Goal: Obtain resource: Download file/media

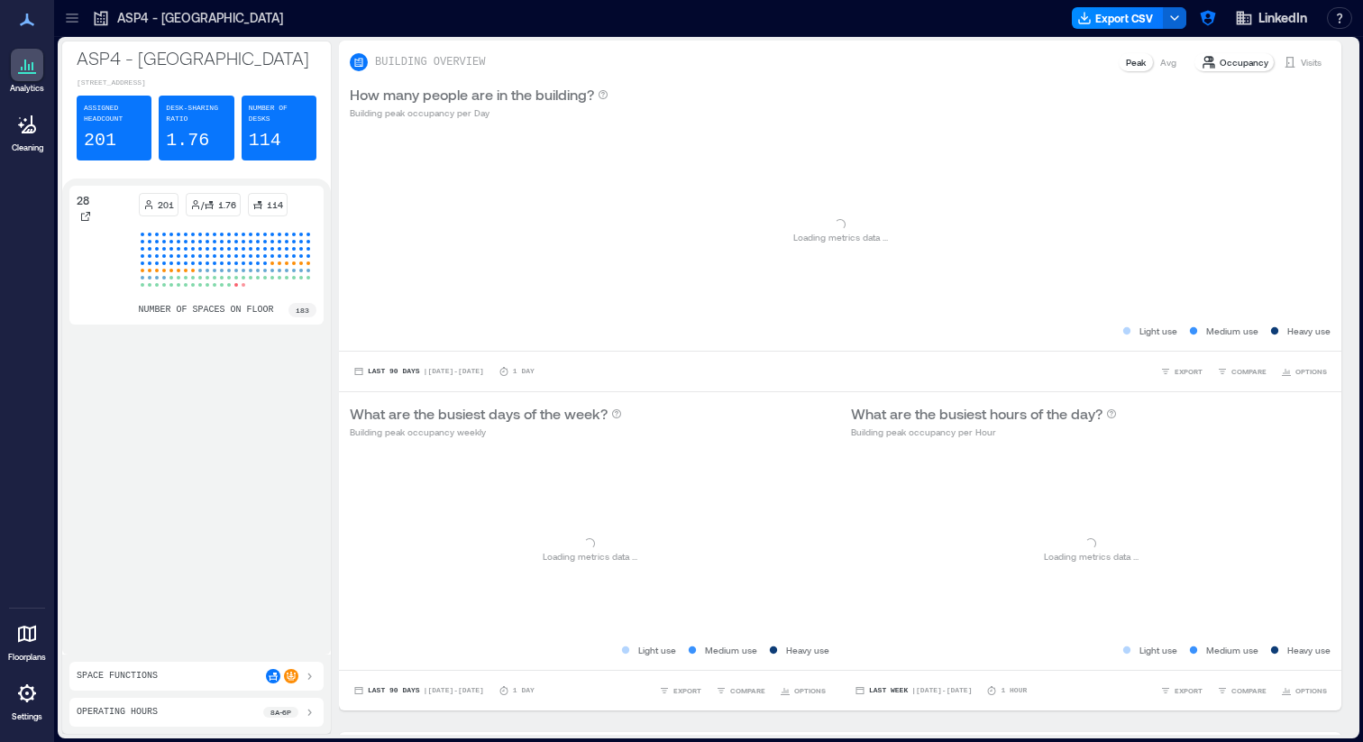
click at [72, 20] on icon at bounding box center [72, 18] width 18 height 18
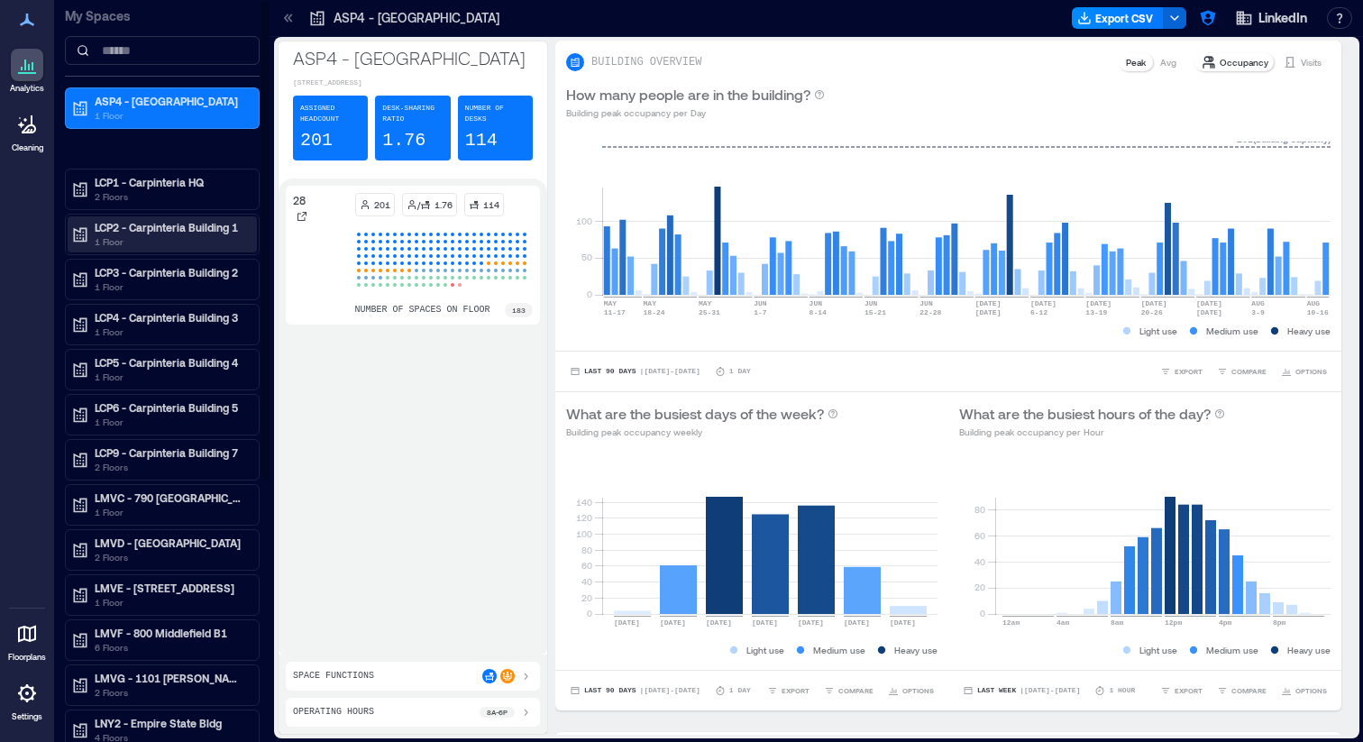
click at [174, 225] on p "LCP2 - Carpinteria Building 1" at bounding box center [170, 227] width 151 height 14
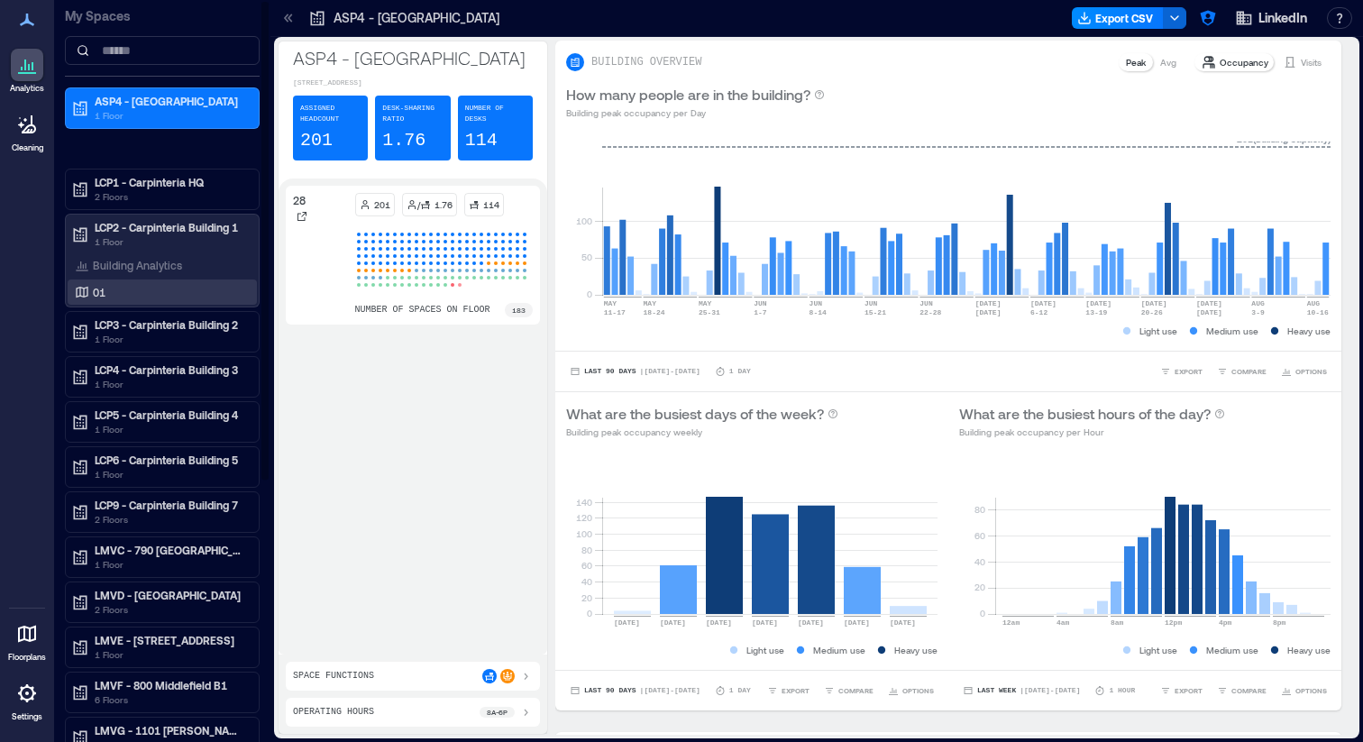
click at [116, 283] on div "01" at bounding box center [158, 292] width 175 height 18
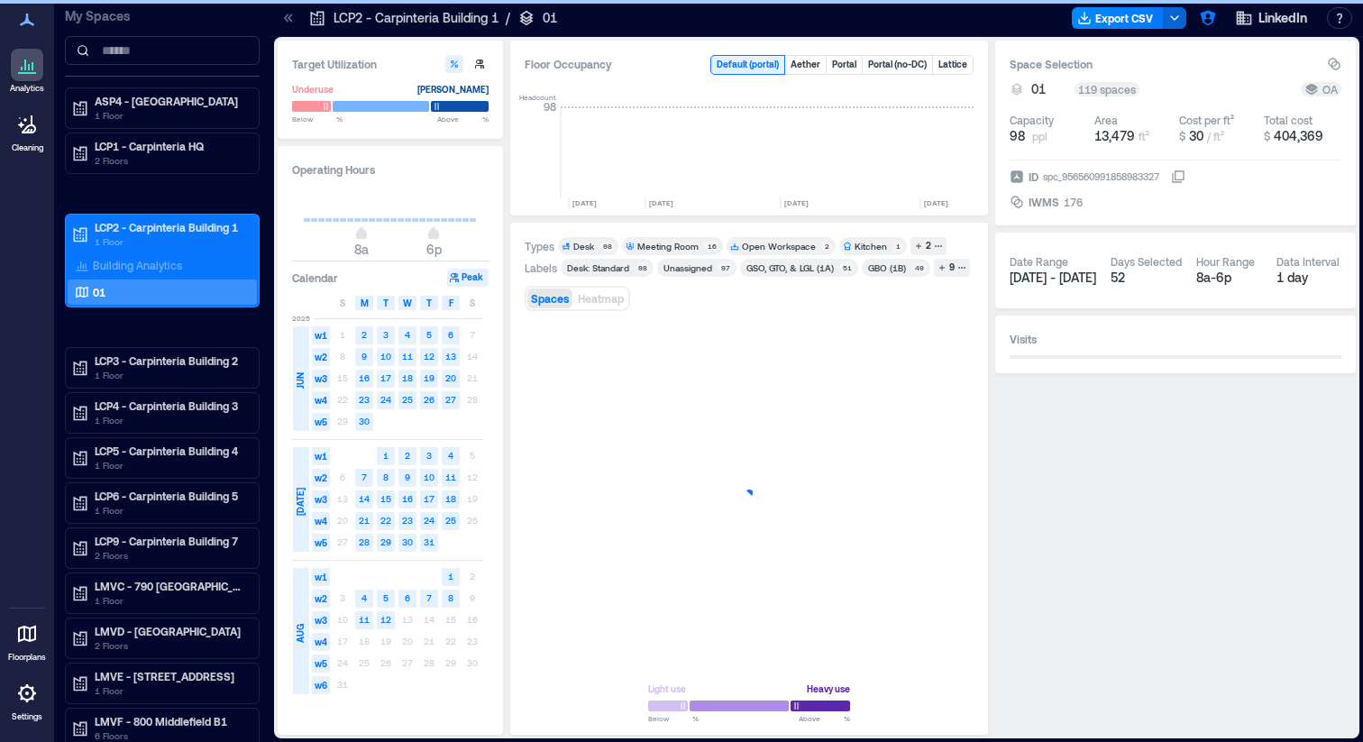
scroll to position [0, 4256]
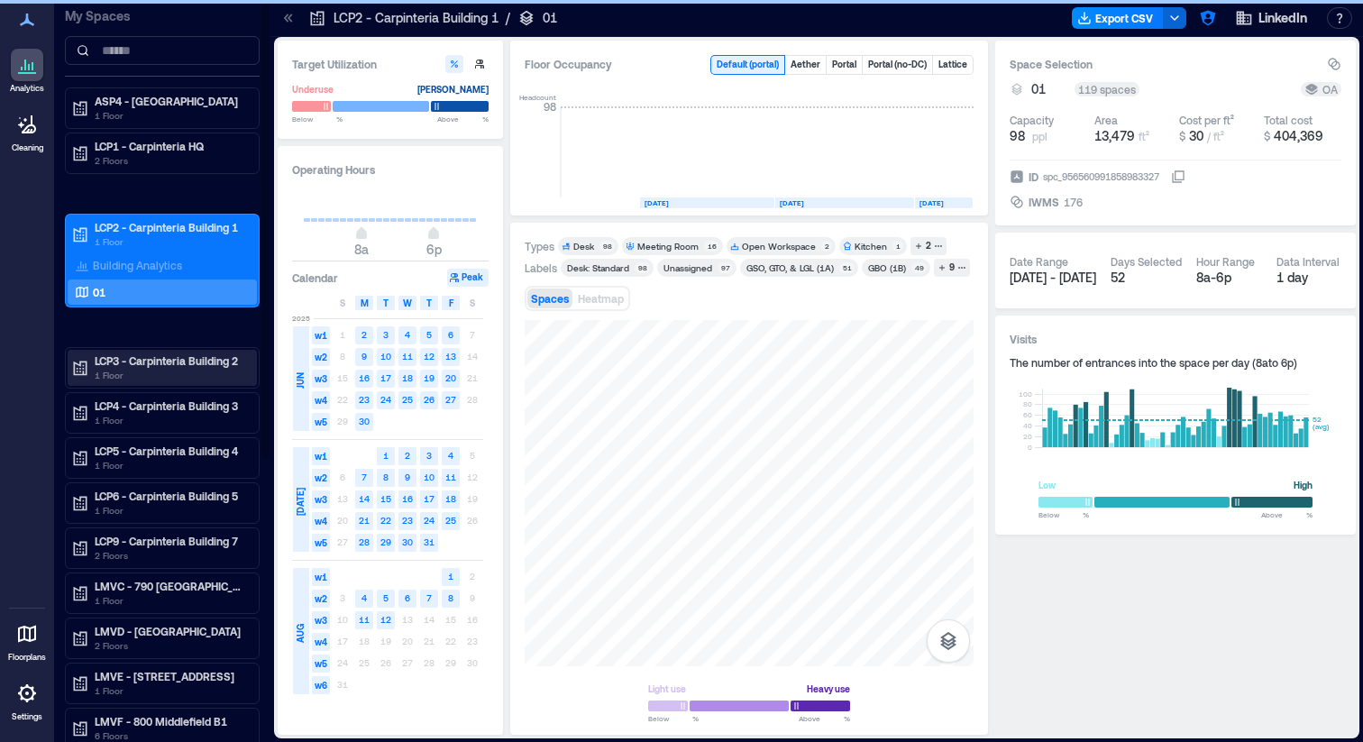
click at [122, 355] on p "LCP3 - Carpinteria Building 2" at bounding box center [170, 360] width 151 height 14
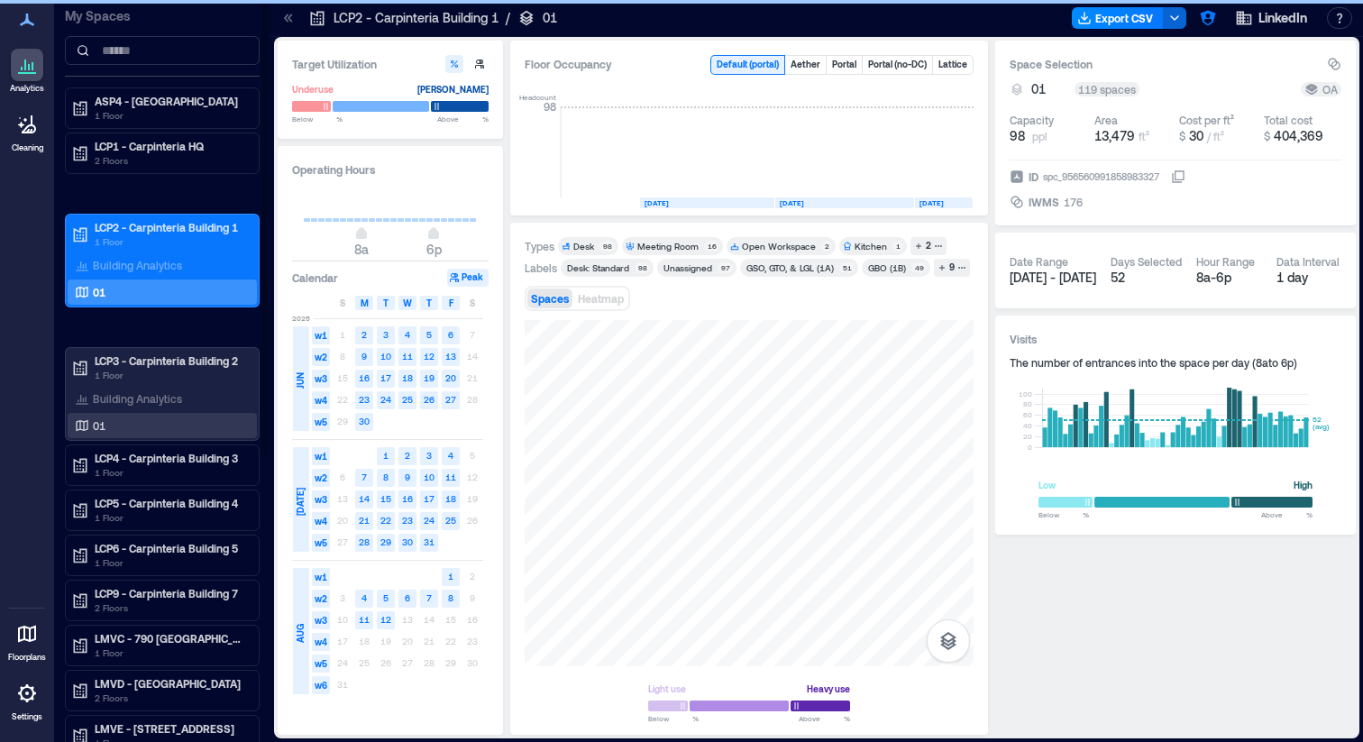
click at [114, 421] on div "01" at bounding box center [158, 426] width 175 height 18
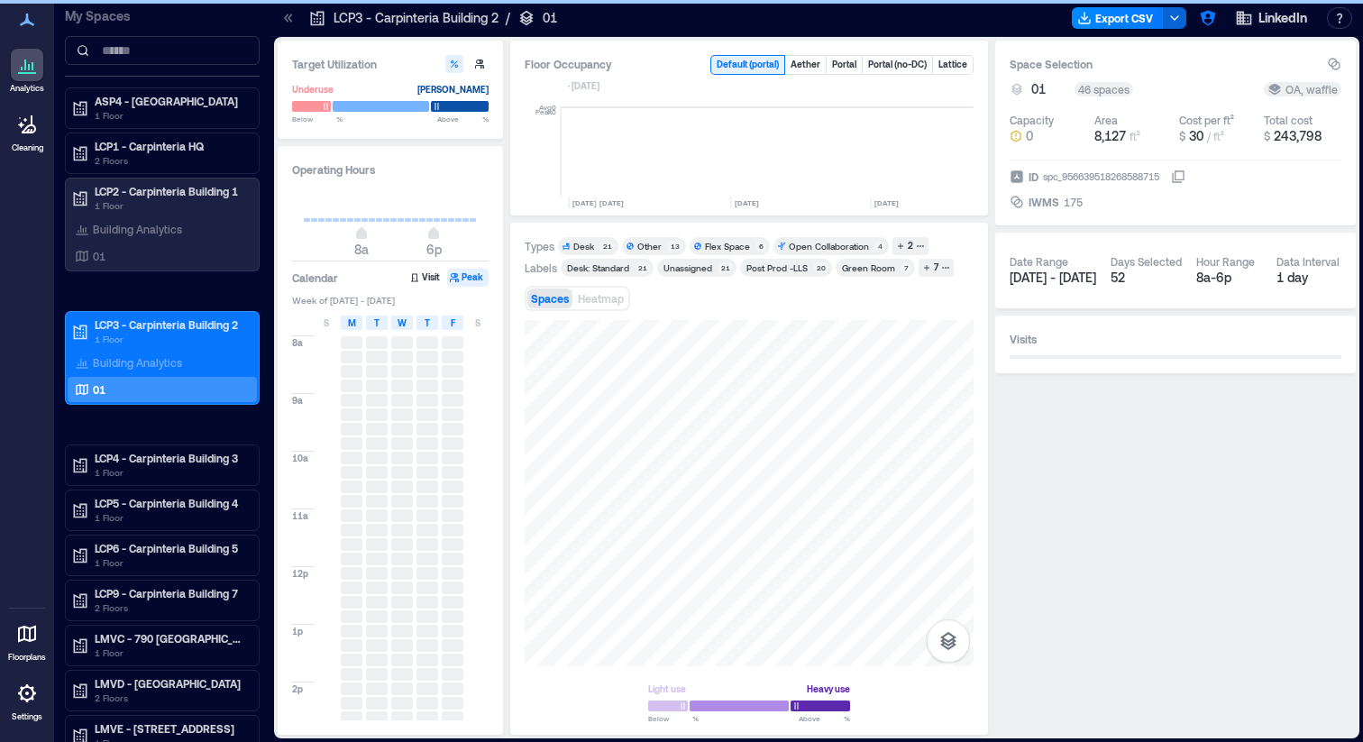
scroll to position [0, 4207]
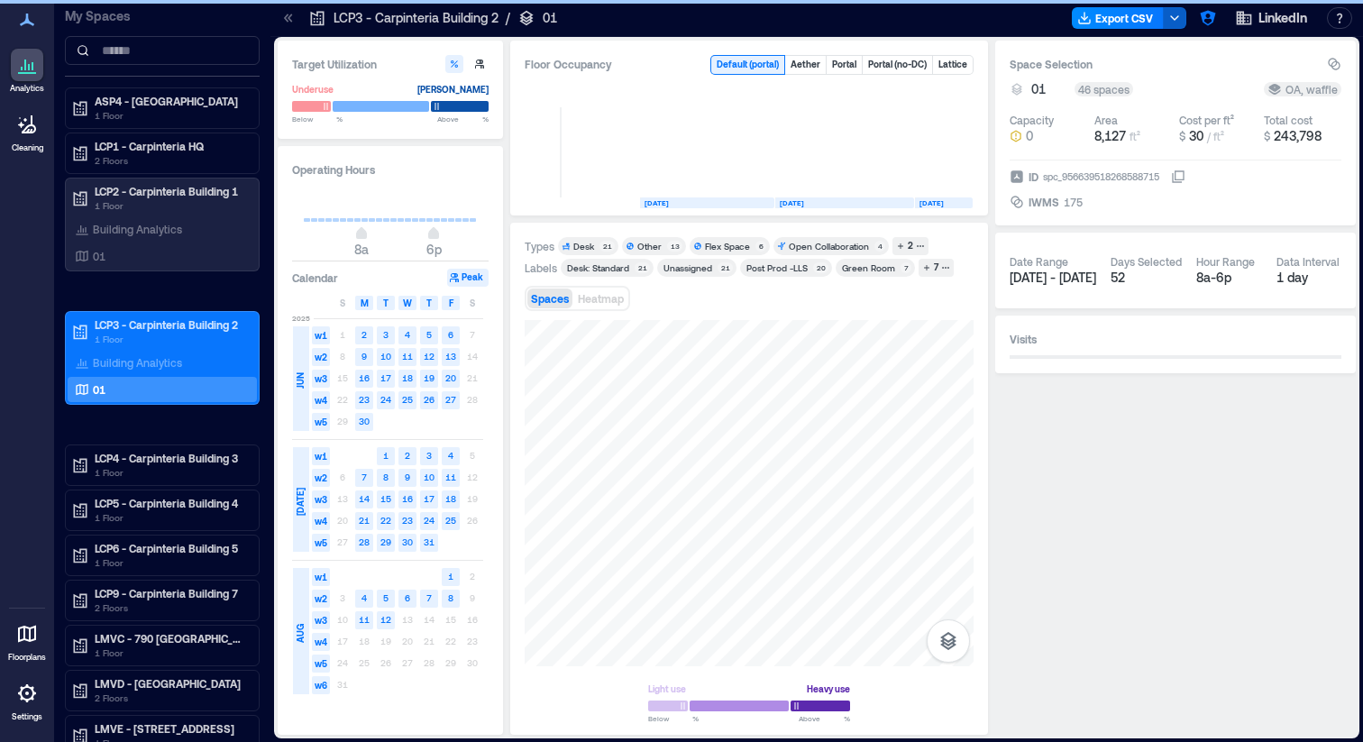
click at [1171, 18] on icon "button" at bounding box center [1175, 18] width 14 height 14
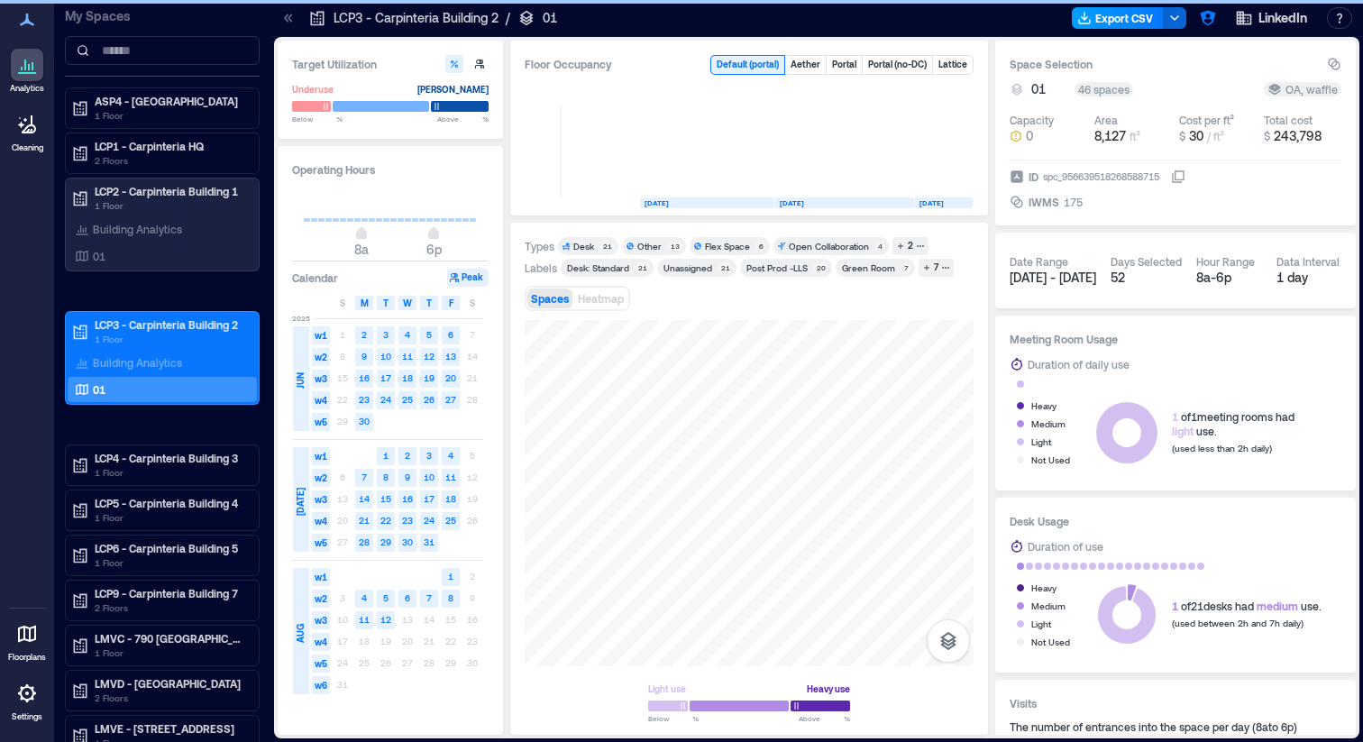
click at [1108, 20] on button "Export CSV" at bounding box center [1118, 18] width 92 height 22
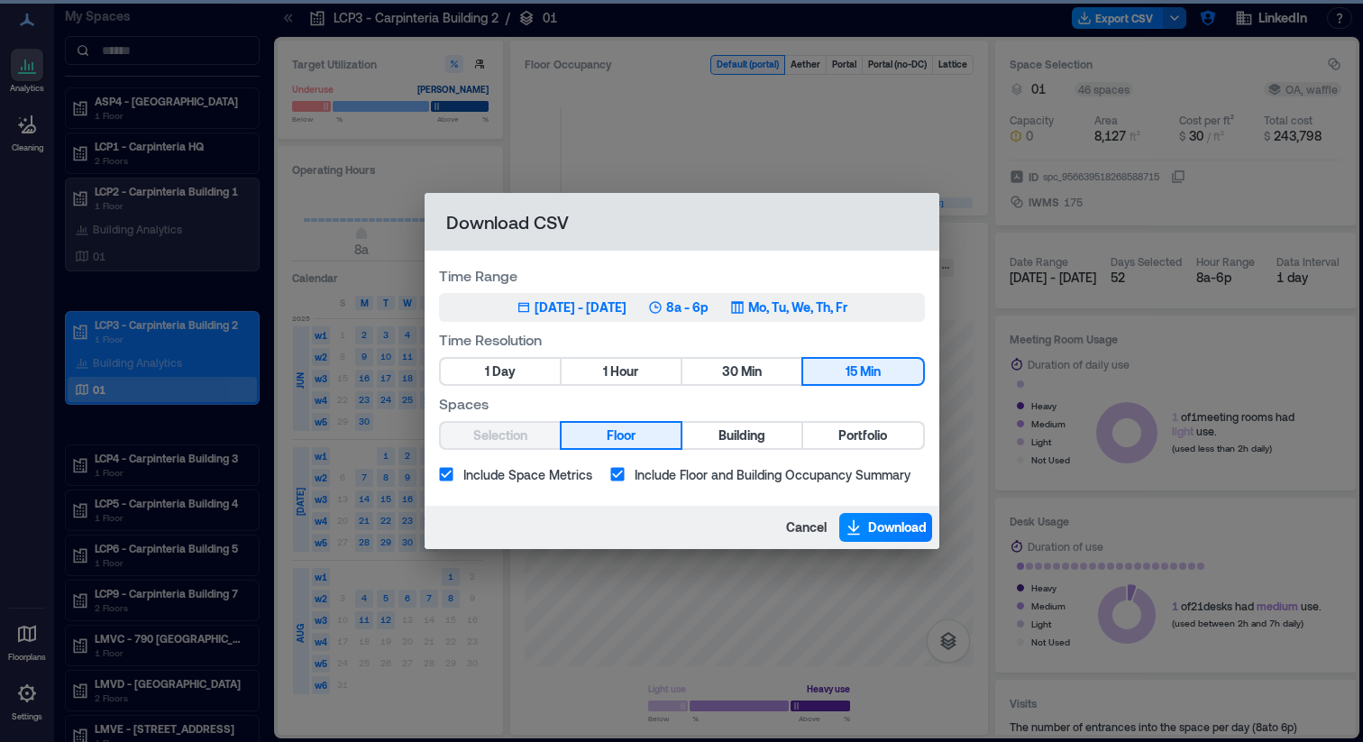
click at [535, 308] on div "[DATE] - [DATE]" at bounding box center [581, 307] width 92 height 18
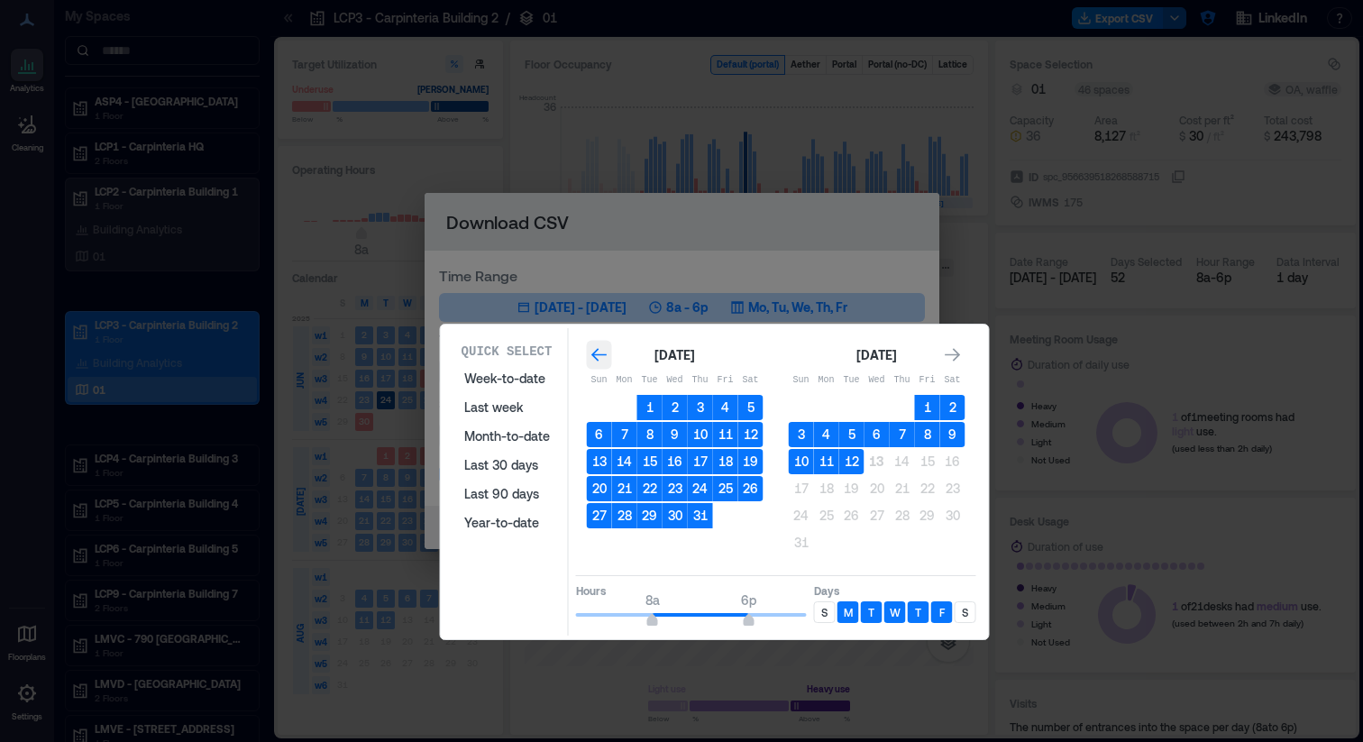
click at [601, 361] on icon "Go to previous month" at bounding box center [600, 355] width 18 height 18
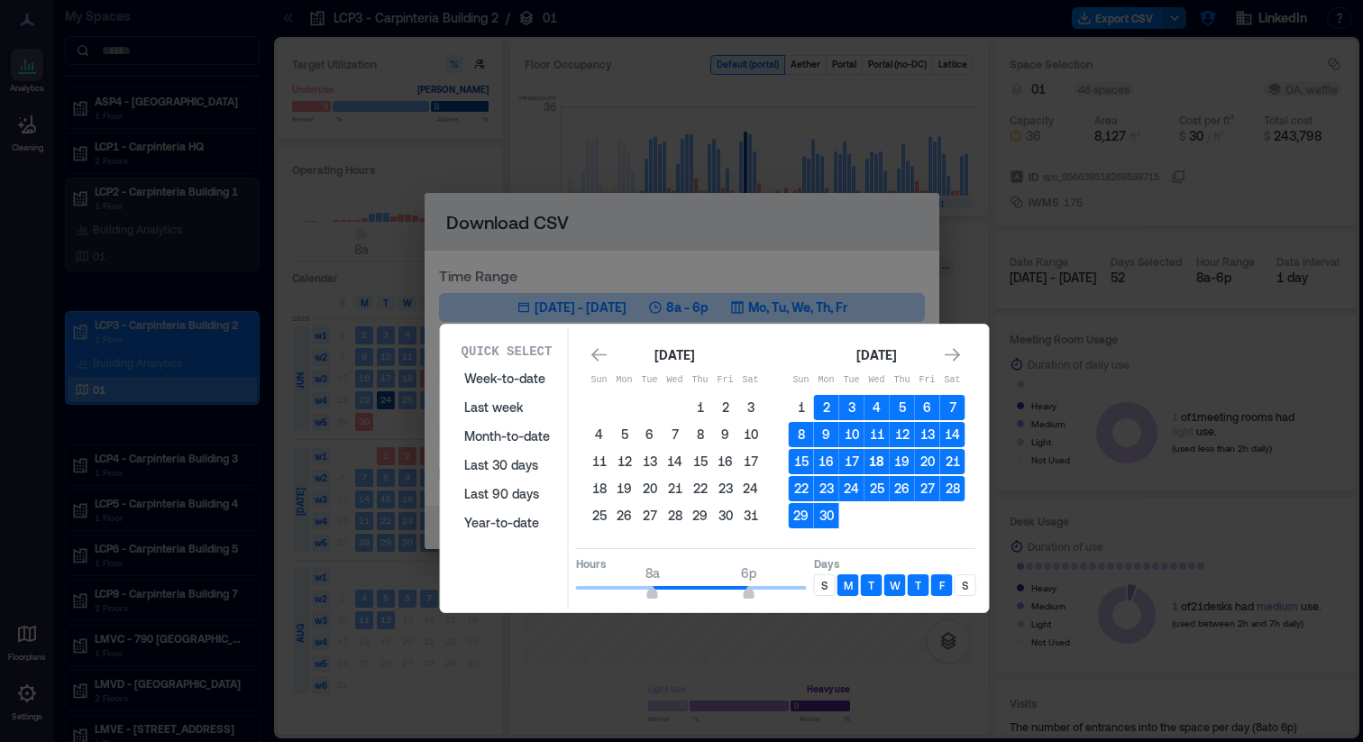
click at [873, 462] on button "18" at bounding box center [877, 461] width 25 height 25
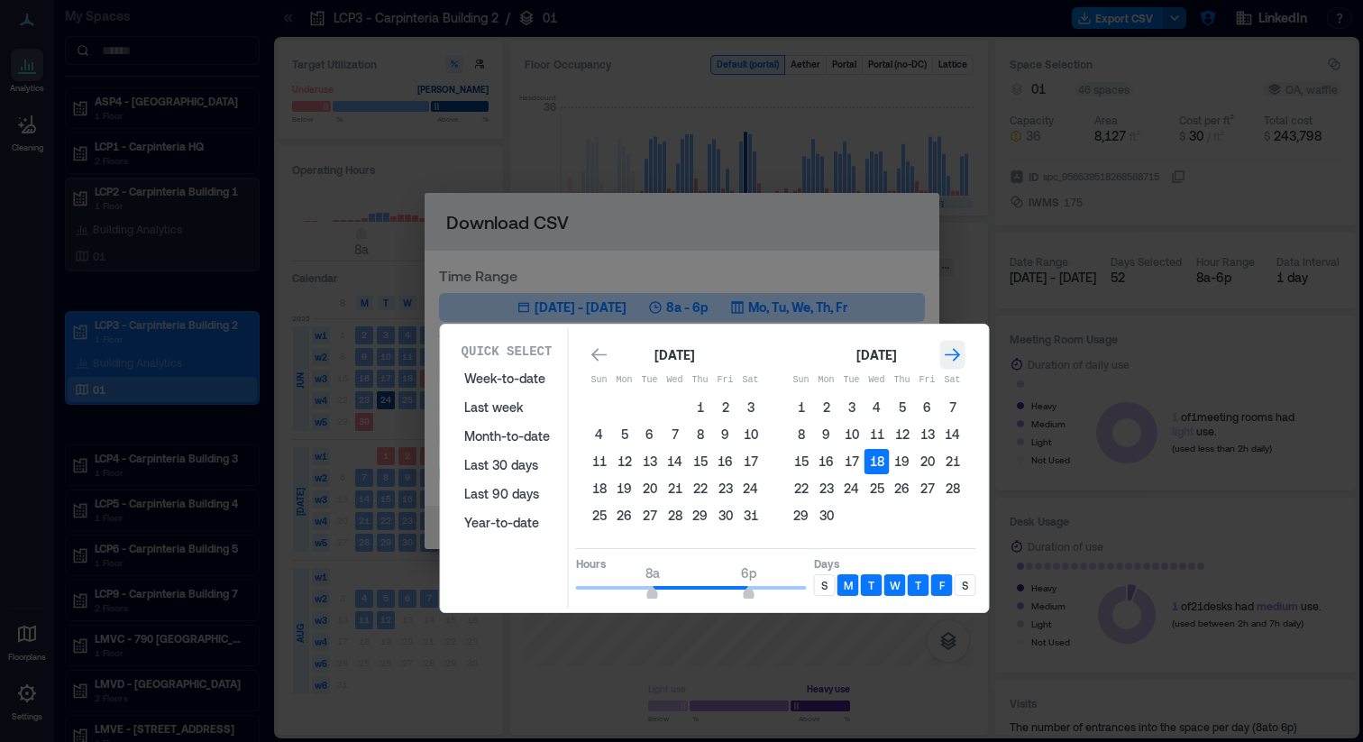
click at [956, 359] on icon "Go to next month" at bounding box center [953, 355] width 18 height 18
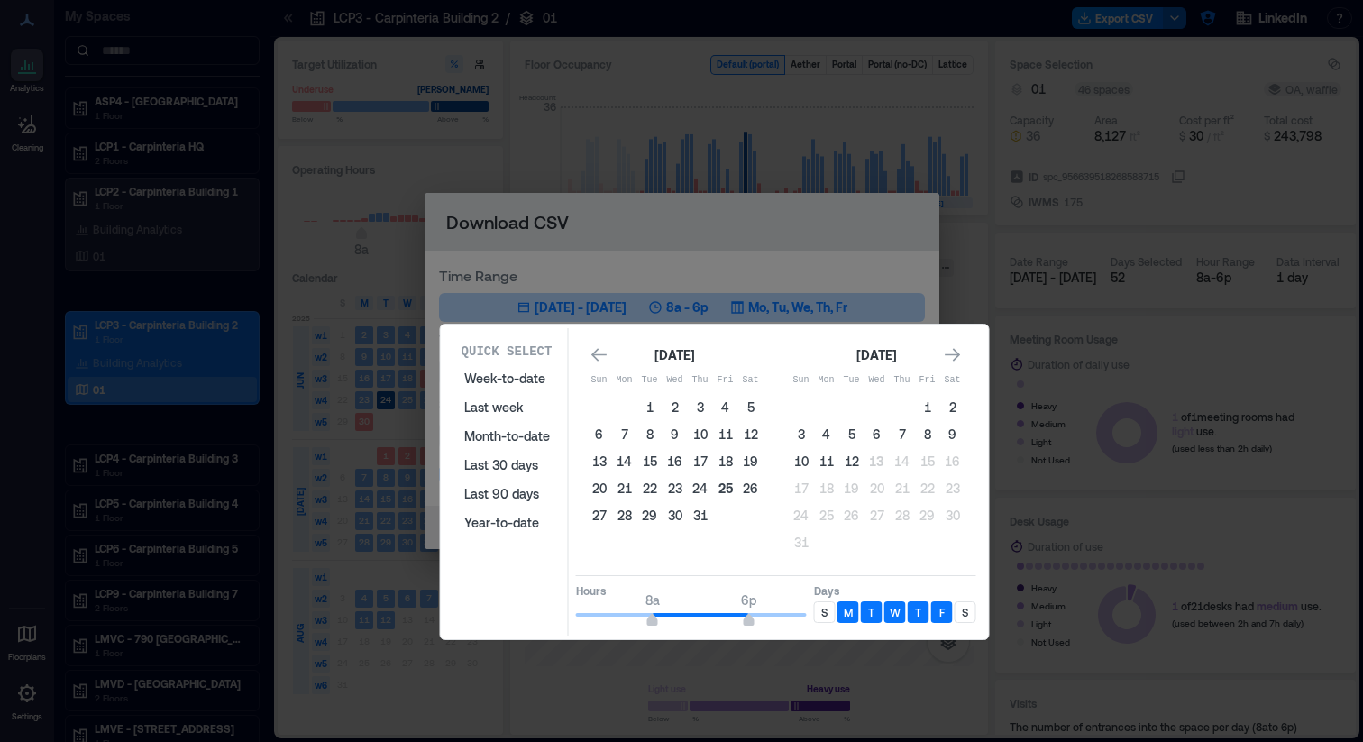
click at [726, 490] on button "25" at bounding box center [725, 488] width 25 height 25
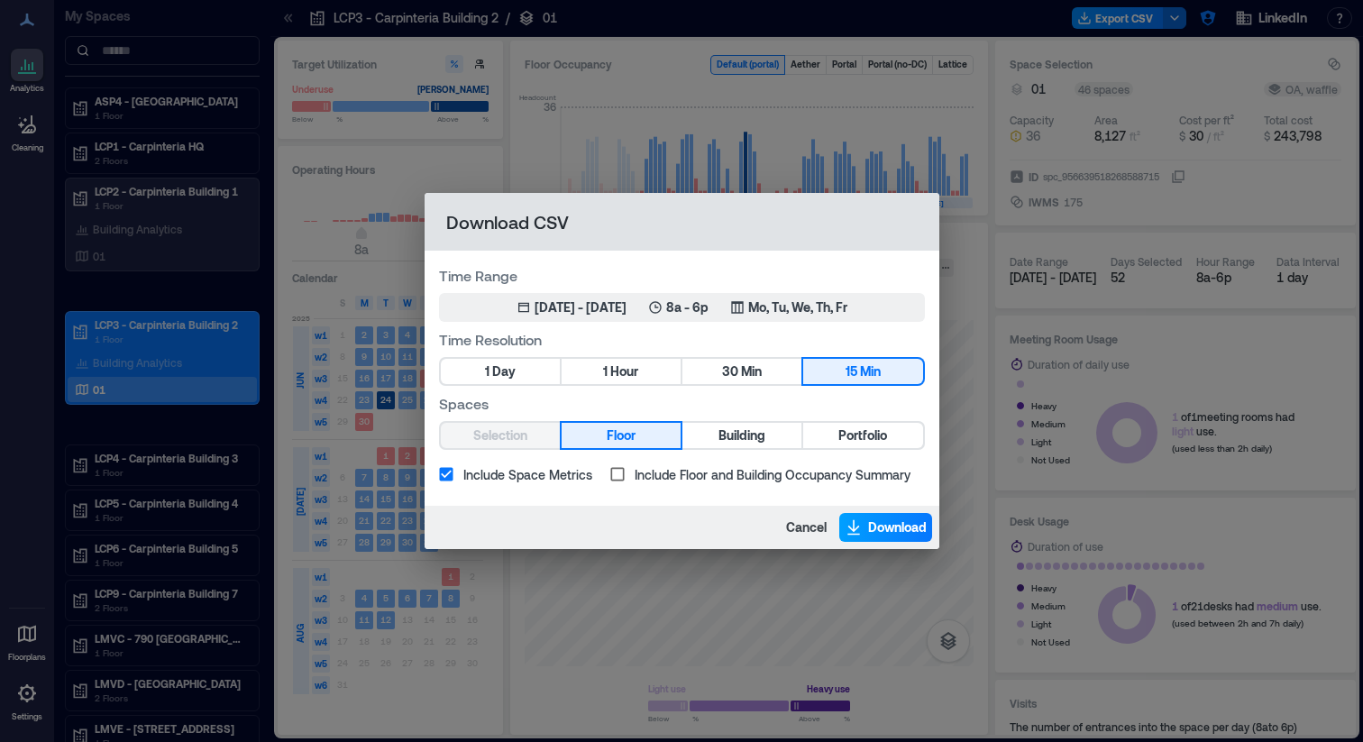
click at [868, 530] on span "Download" at bounding box center [897, 527] width 59 height 18
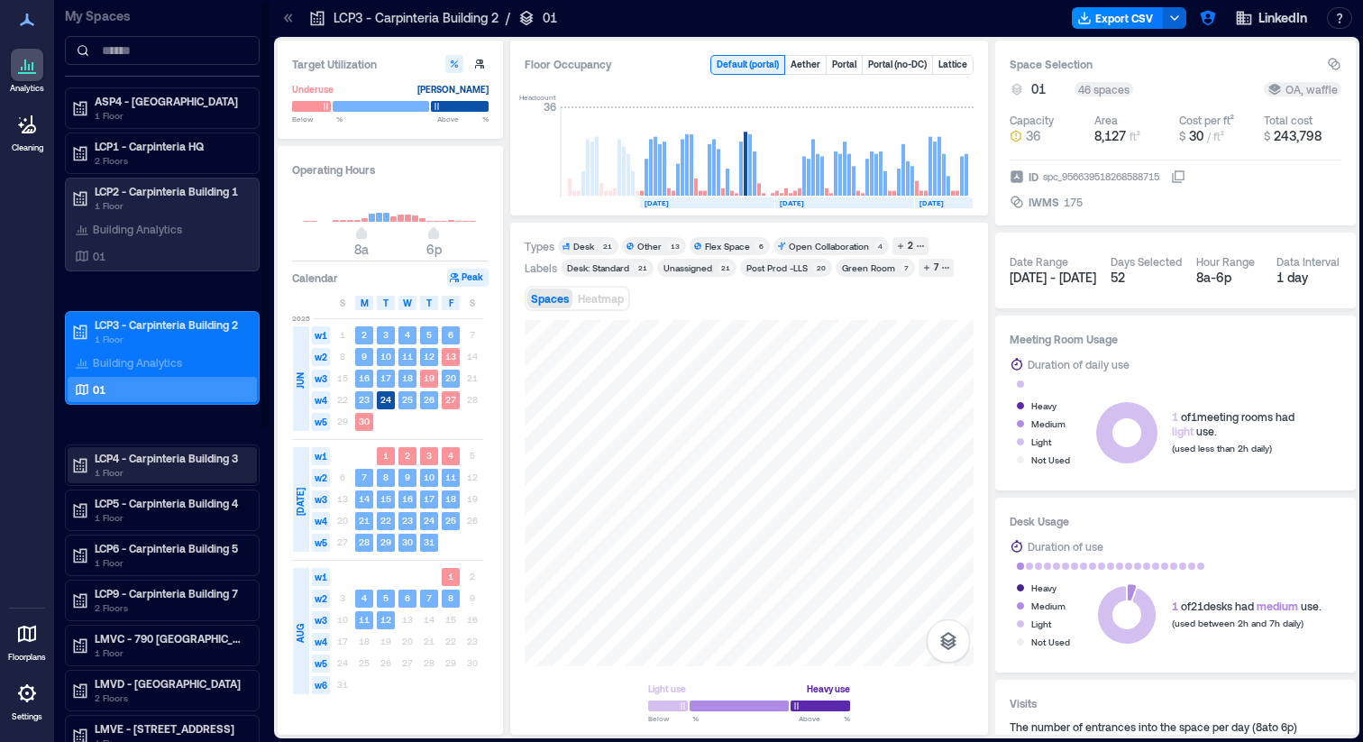
click at [168, 462] on p "LCP4 - Carpinteria Building 3" at bounding box center [170, 458] width 151 height 14
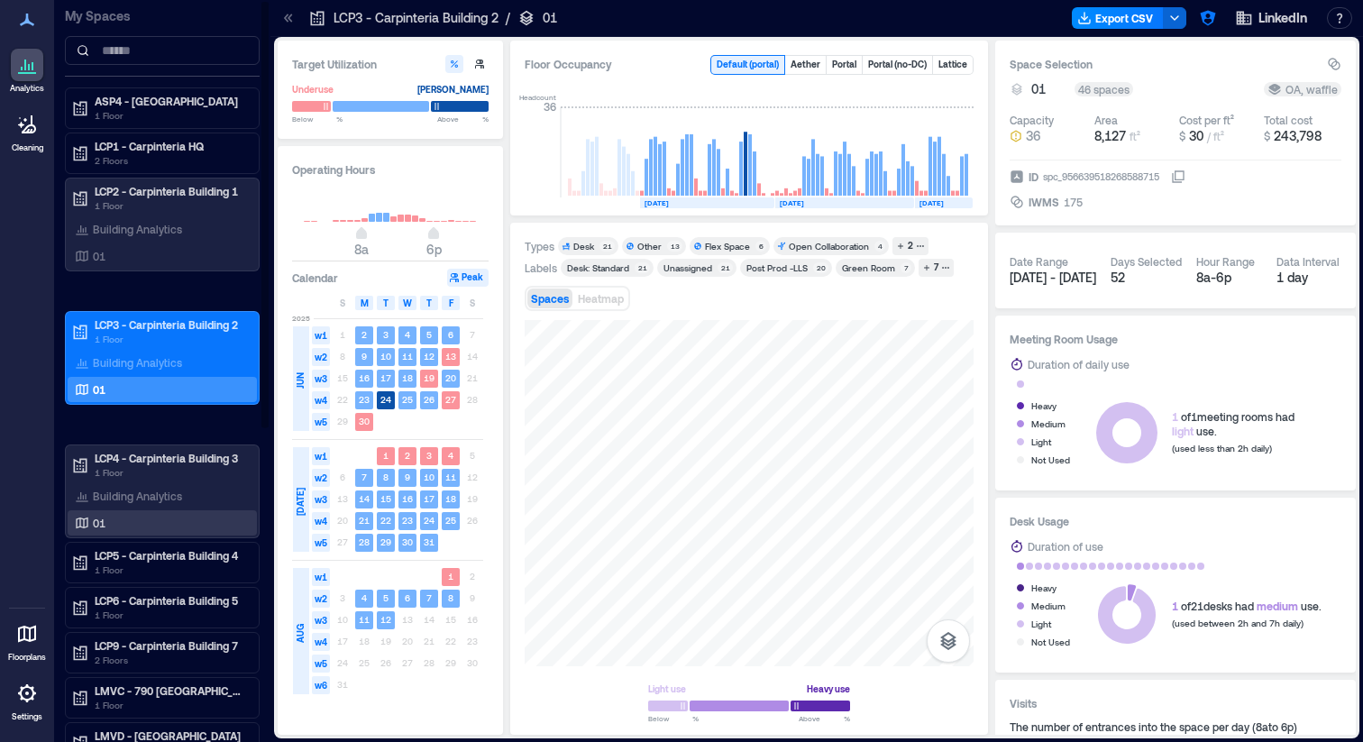
click at [131, 525] on div "01" at bounding box center [158, 523] width 175 height 18
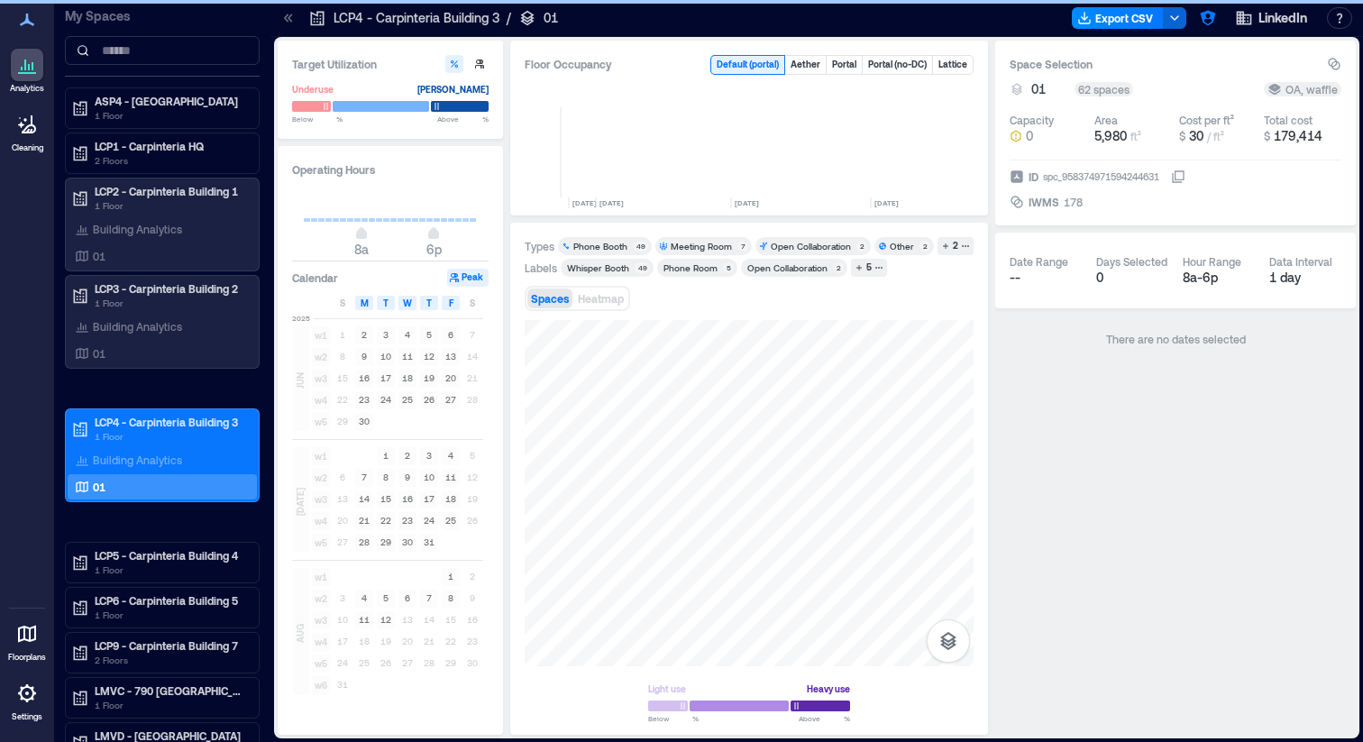
scroll to position [0, 4207]
click at [1133, 21] on button "Export CSV" at bounding box center [1118, 18] width 92 height 22
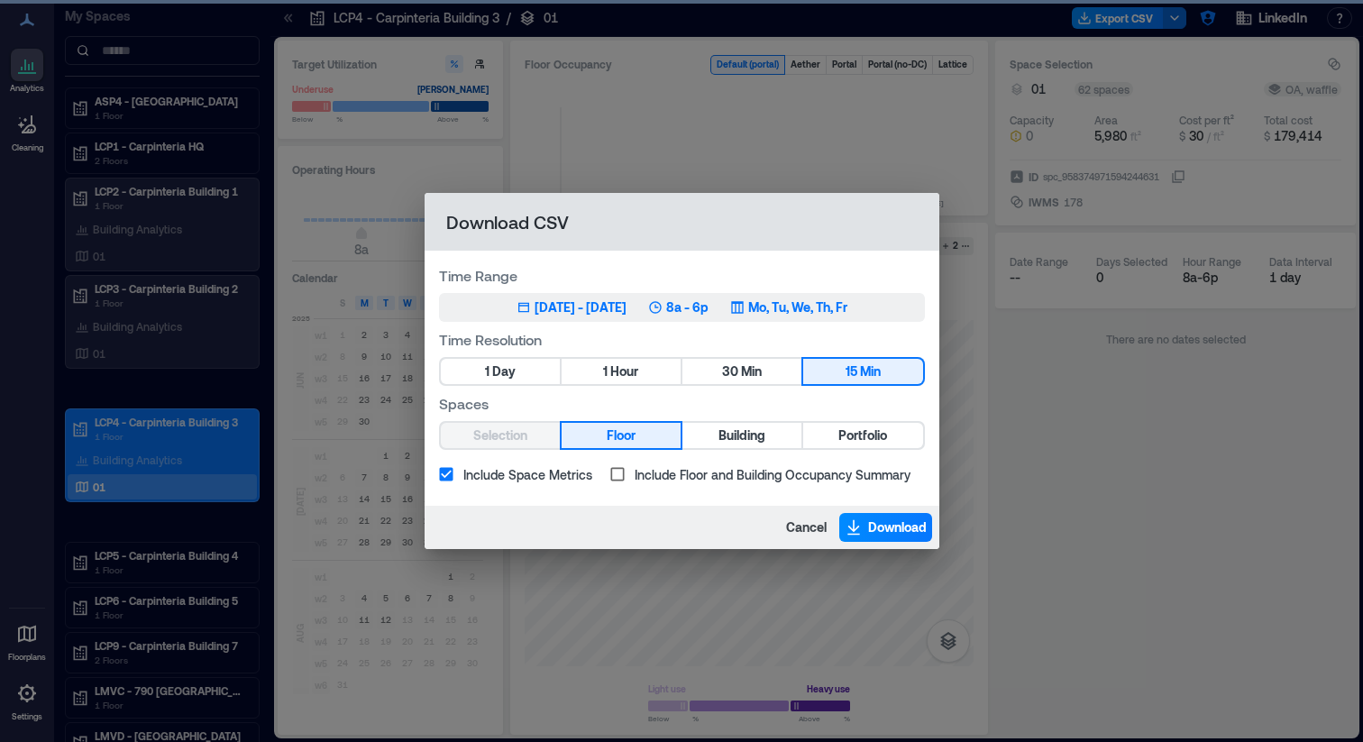
click at [537, 313] on div "[DATE] - [DATE]" at bounding box center [581, 307] width 92 height 18
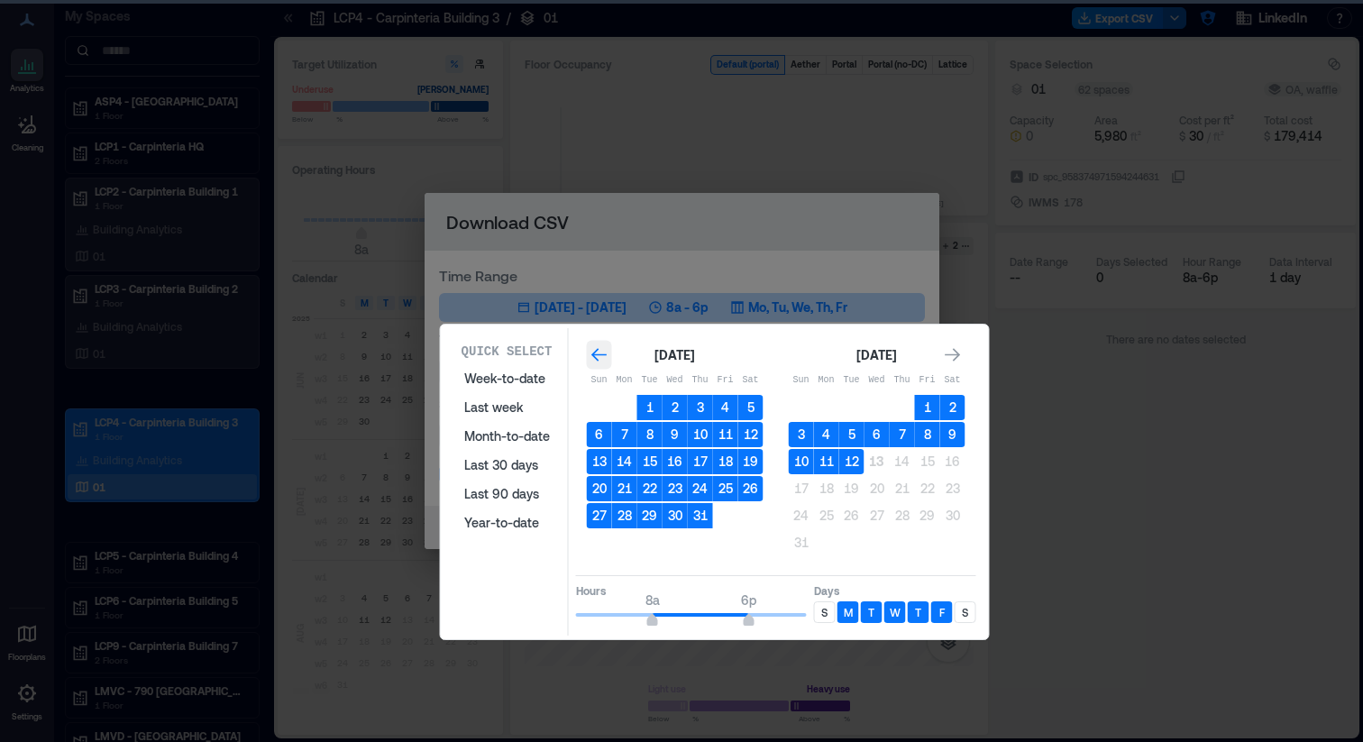
click at [595, 358] on icon "Go to previous month" at bounding box center [599, 355] width 15 height 14
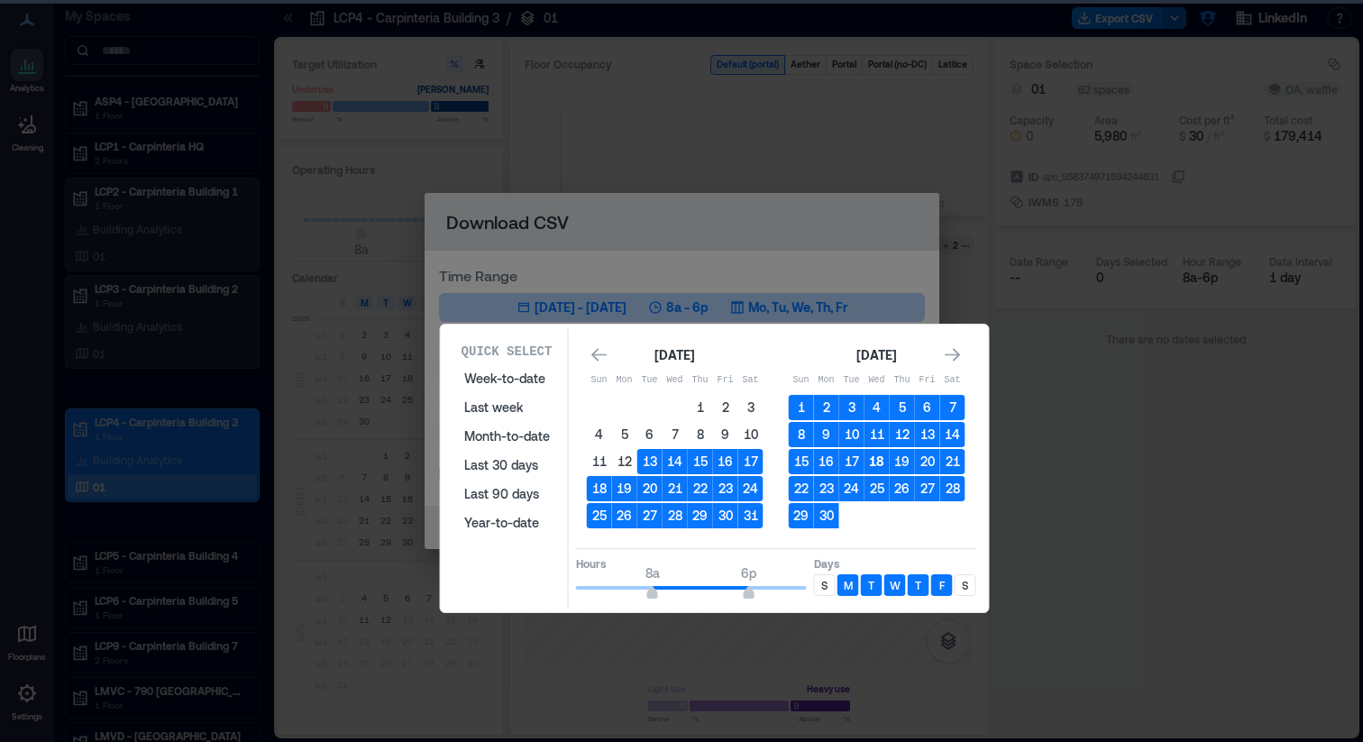
click at [878, 458] on button "18" at bounding box center [877, 461] width 25 height 25
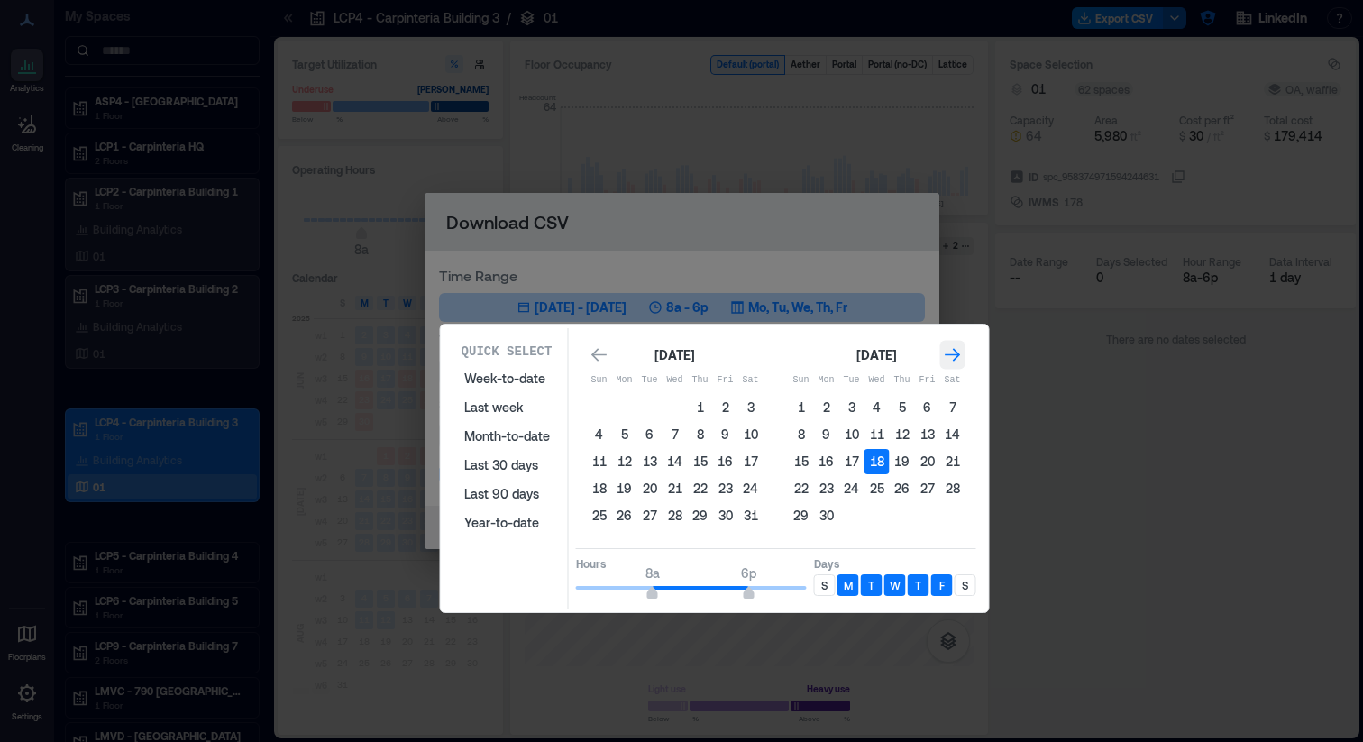
click at [949, 349] on icon "Go to next month" at bounding box center [953, 355] width 18 height 18
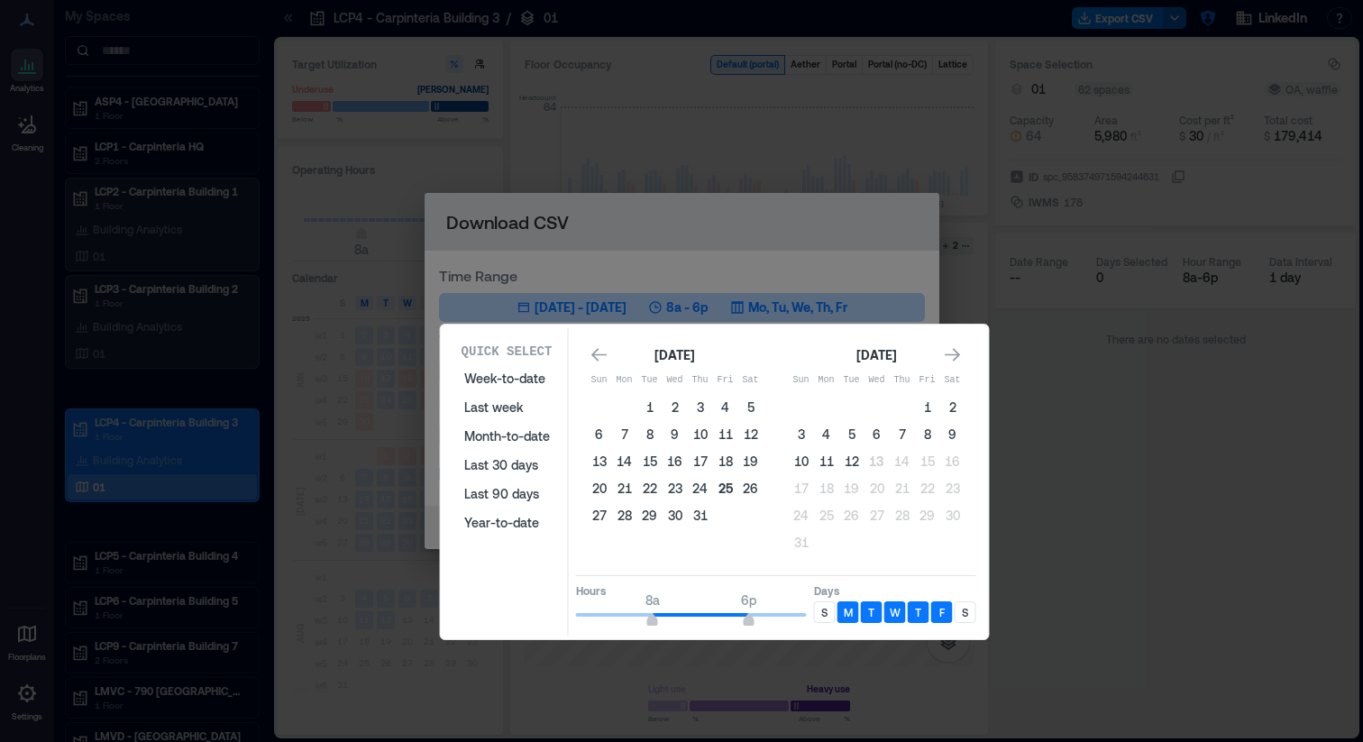
click at [720, 486] on button "25" at bounding box center [725, 488] width 25 height 25
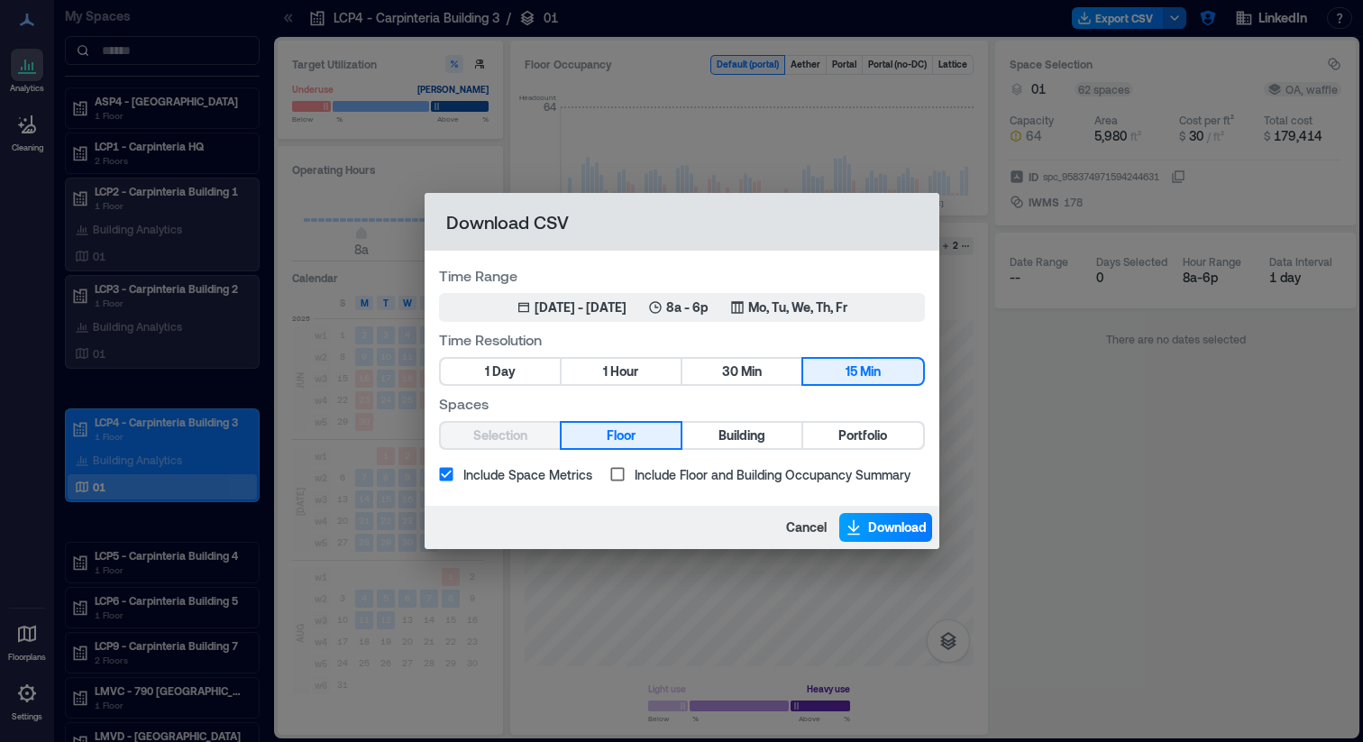
click at [878, 527] on span "Download" at bounding box center [897, 527] width 59 height 18
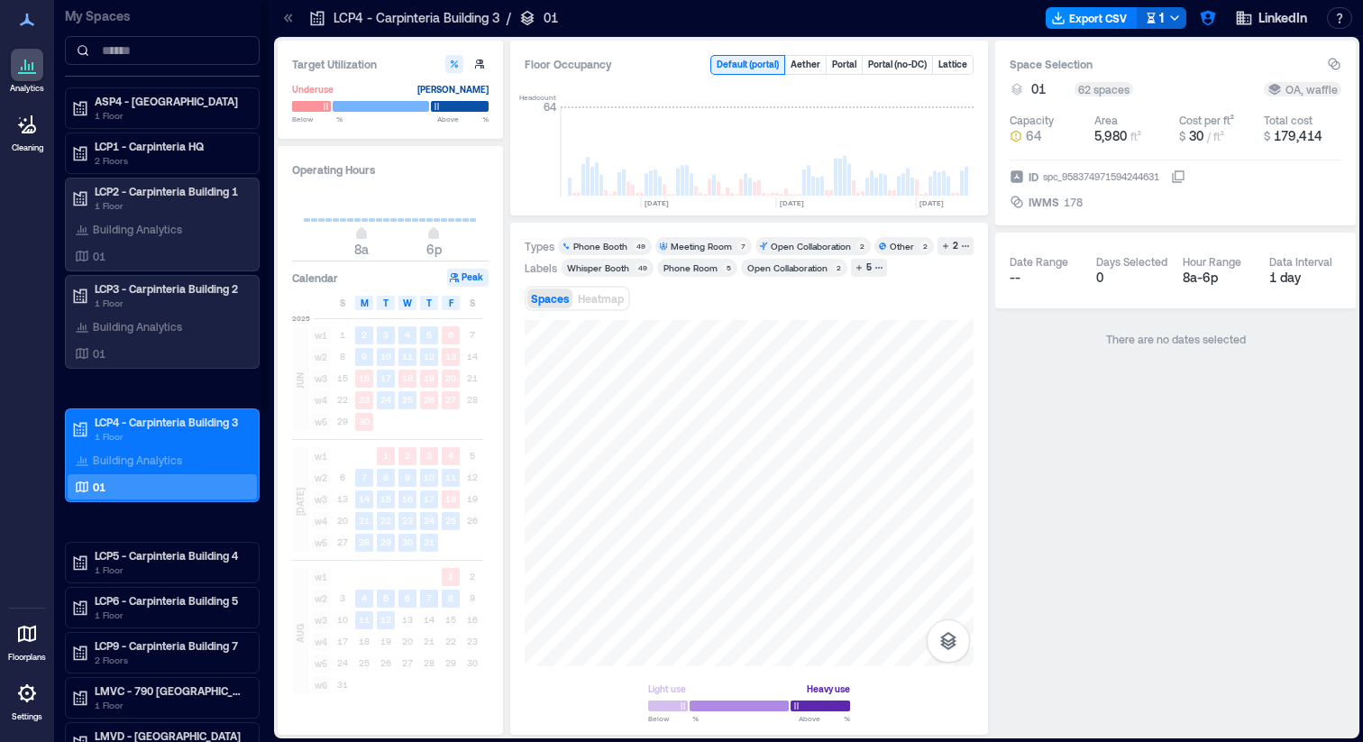
click at [177, 515] on div "ASP4 - [GEOGRAPHIC_DATA] 1 Floor LCP1 - Carpinteria HQ 2 Floors LCP2 - Carpinte…" at bounding box center [162, 695] width 195 height 1217
click at [151, 563] on p "1 Floor" at bounding box center [170, 570] width 151 height 14
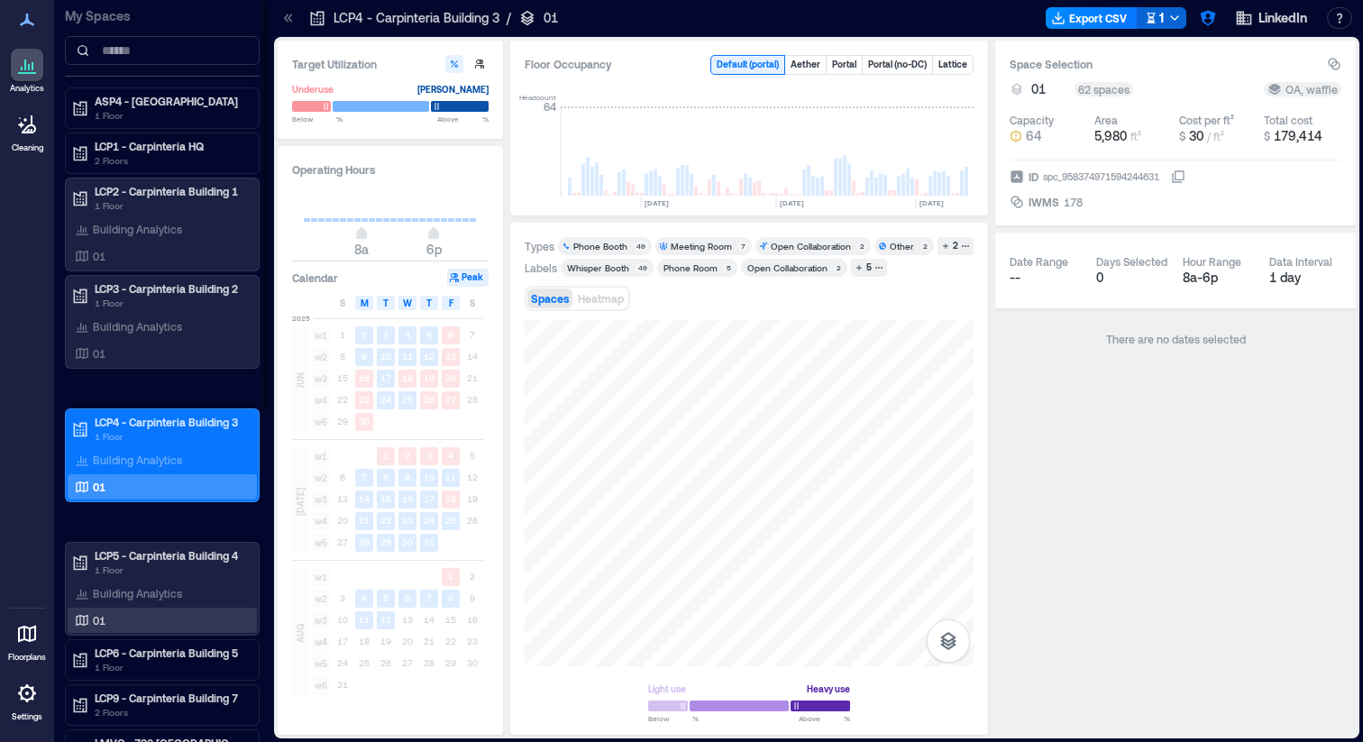
click at [115, 615] on div "01" at bounding box center [158, 620] width 175 height 18
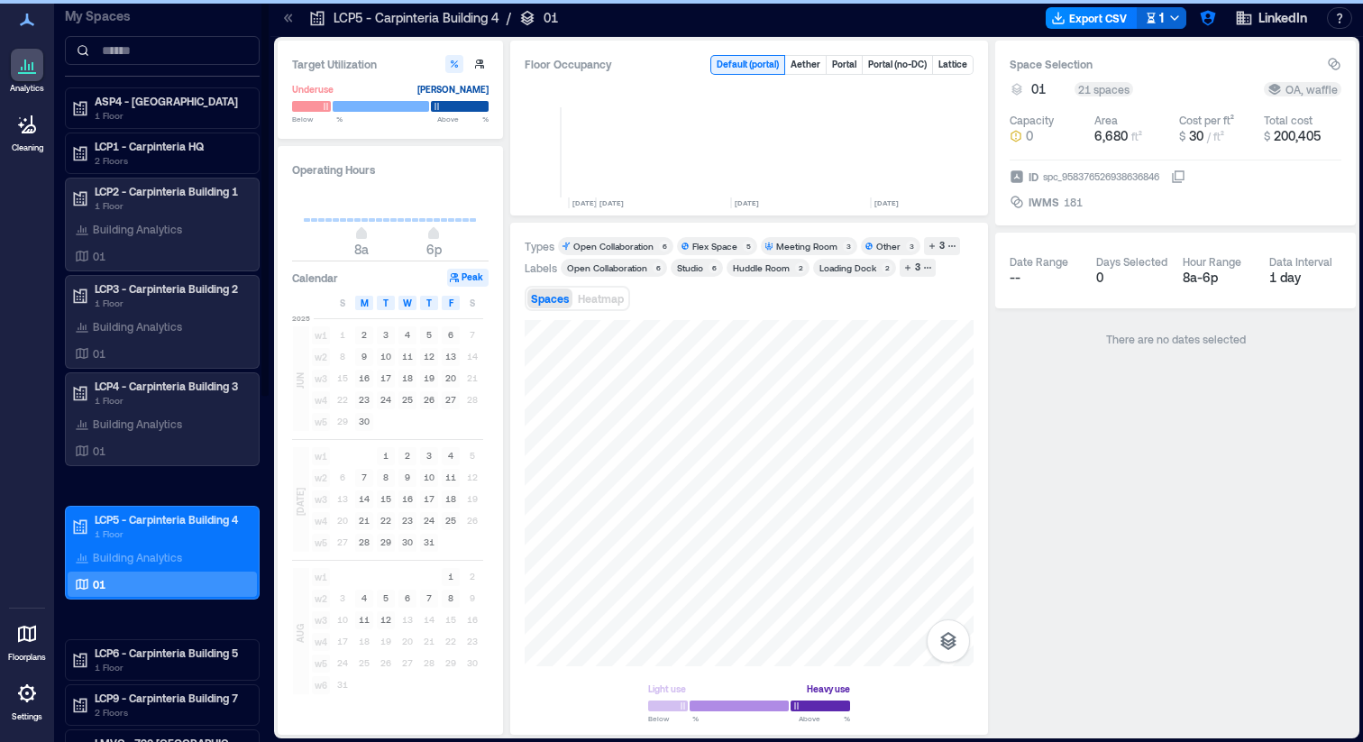
scroll to position [0, 4207]
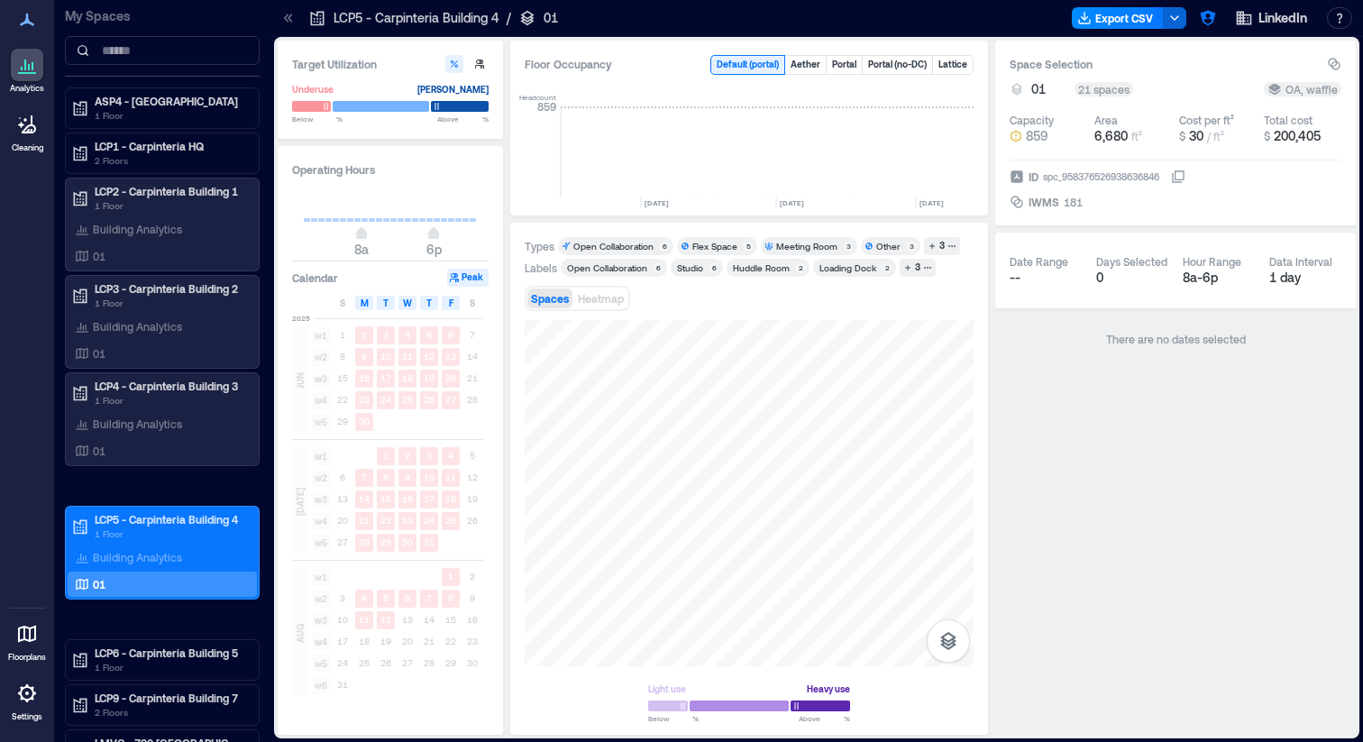
click at [805, 37] on div "Target Utilization Underuse [PERSON_NAME] Below ** % Above ** % Operating Hours…" at bounding box center [817, 388] width 1086 height 702
click at [1102, 18] on button "Export CSV" at bounding box center [1118, 18] width 92 height 22
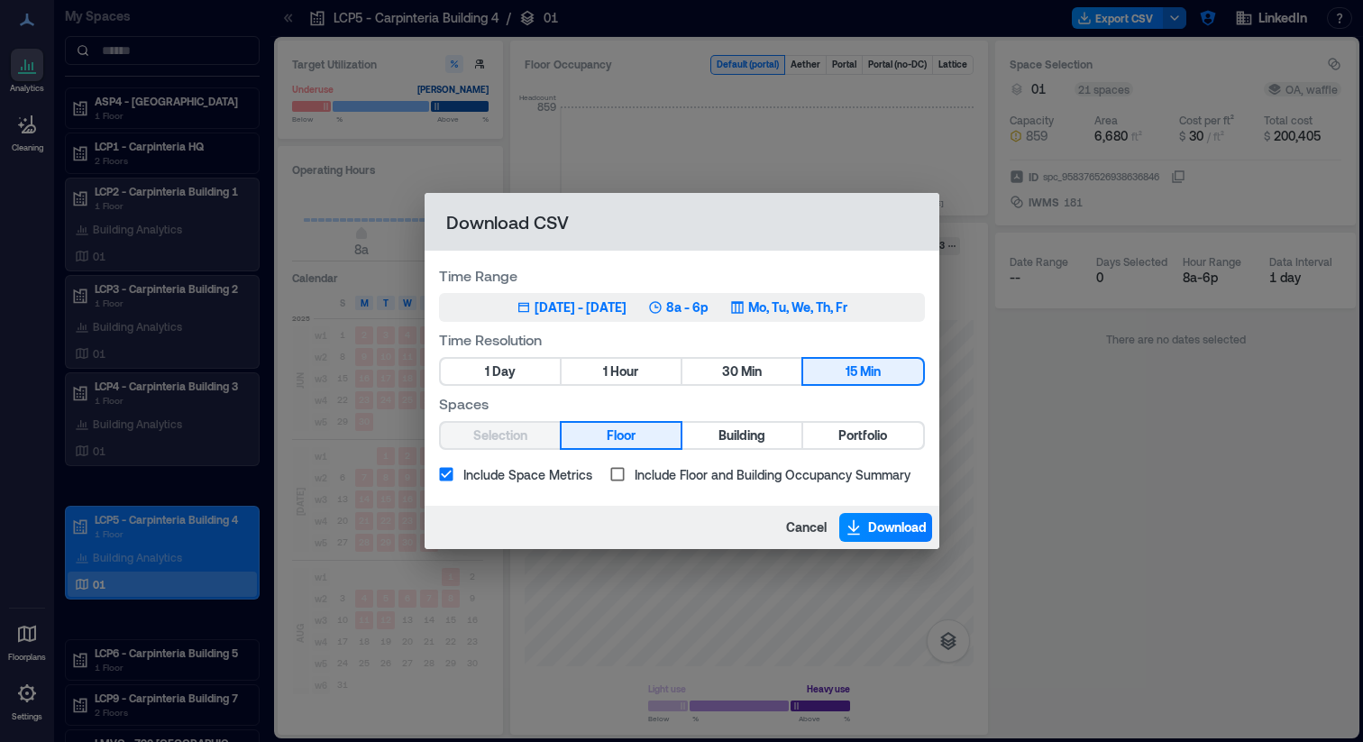
click at [546, 302] on div "[DATE] - [DATE]" at bounding box center [581, 307] width 92 height 18
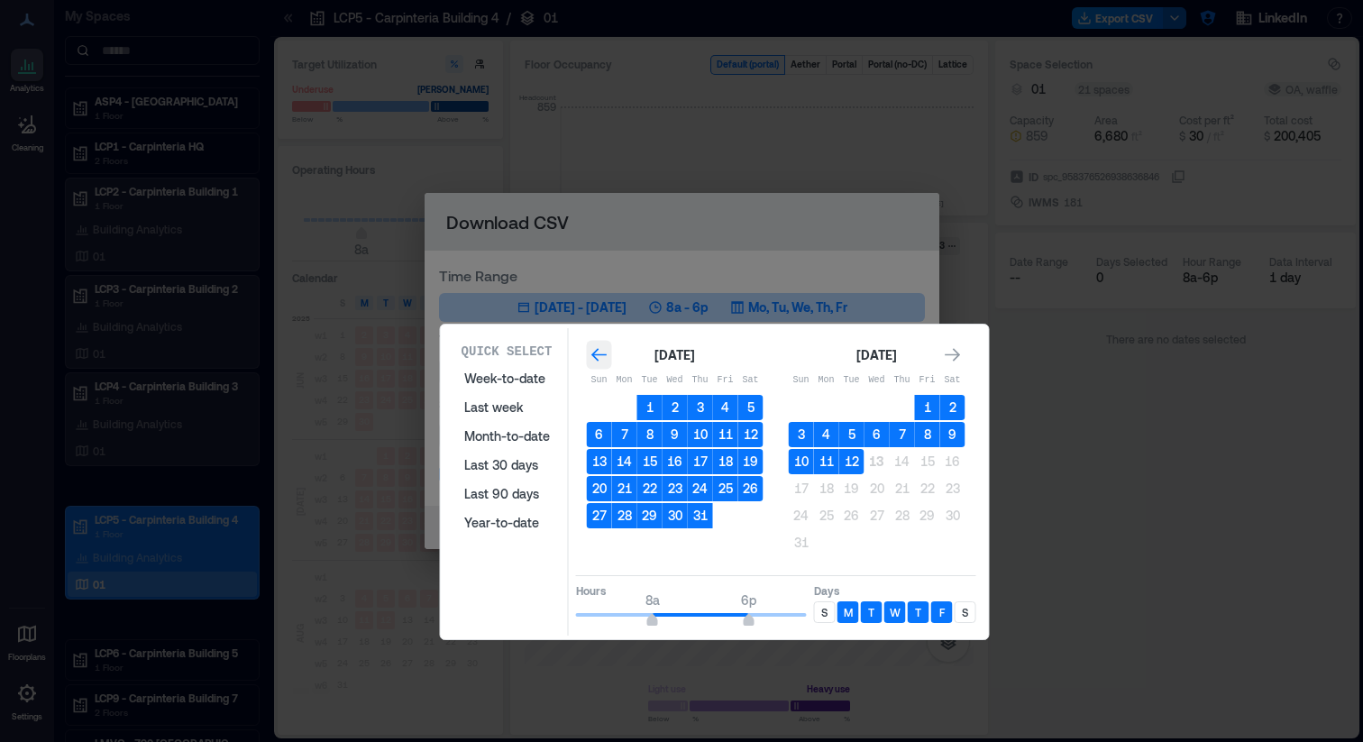
click at [599, 357] on icon "Go to previous month" at bounding box center [600, 355] width 18 height 18
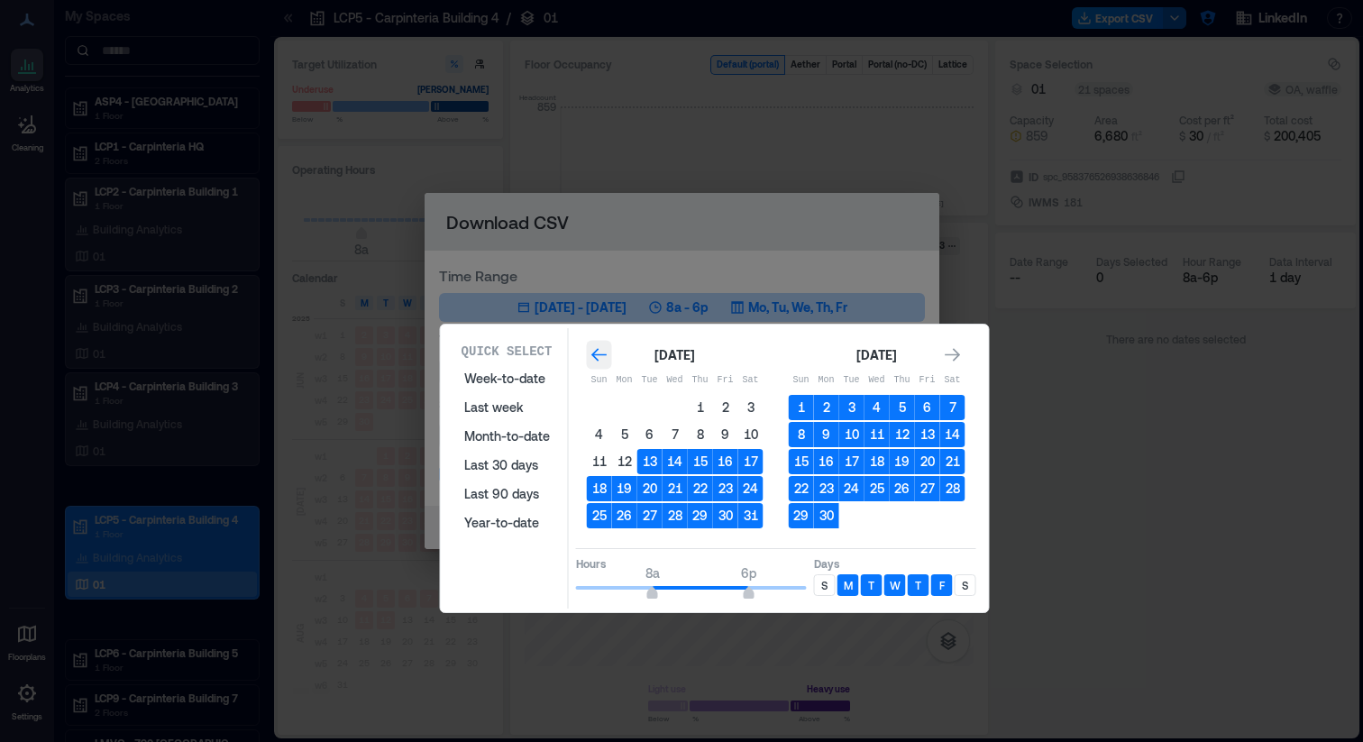
click at [599, 357] on icon "Go to previous month" at bounding box center [600, 355] width 18 height 18
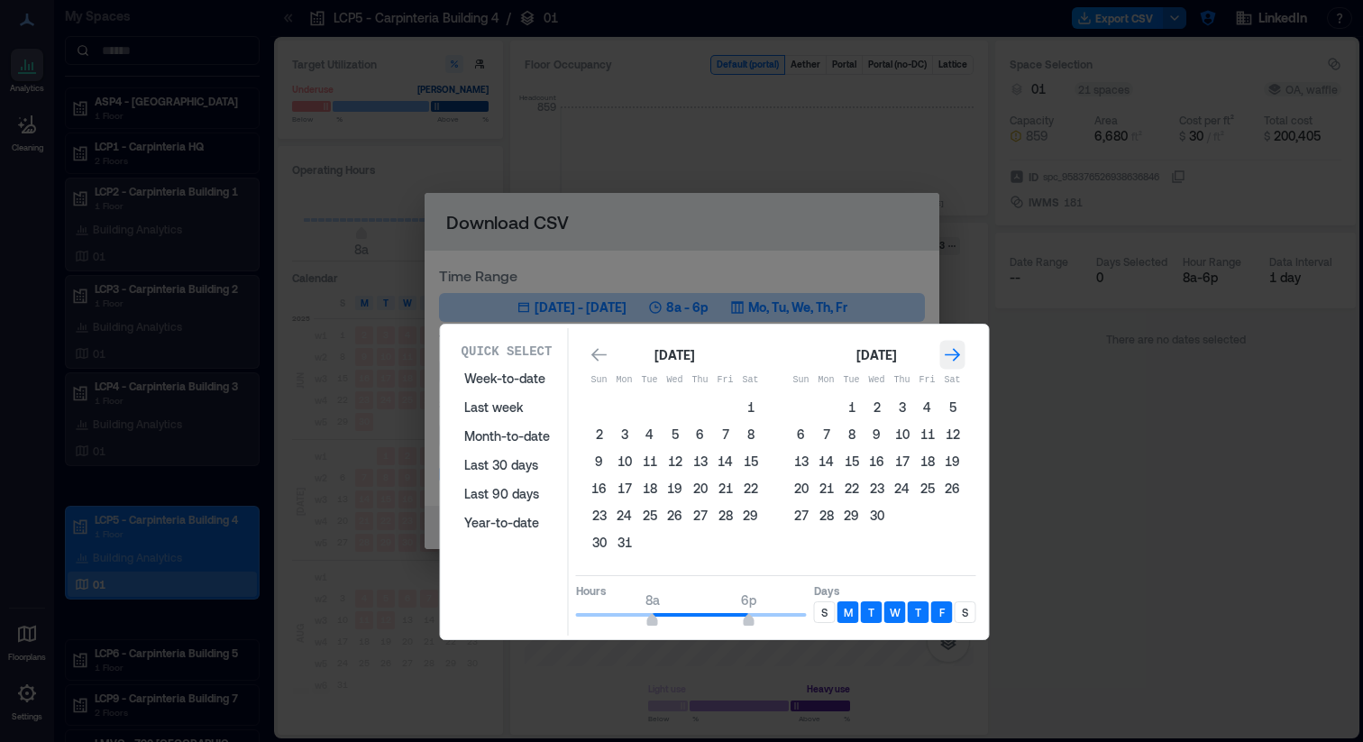
click at [947, 358] on icon "Go to next month" at bounding box center [953, 355] width 18 height 18
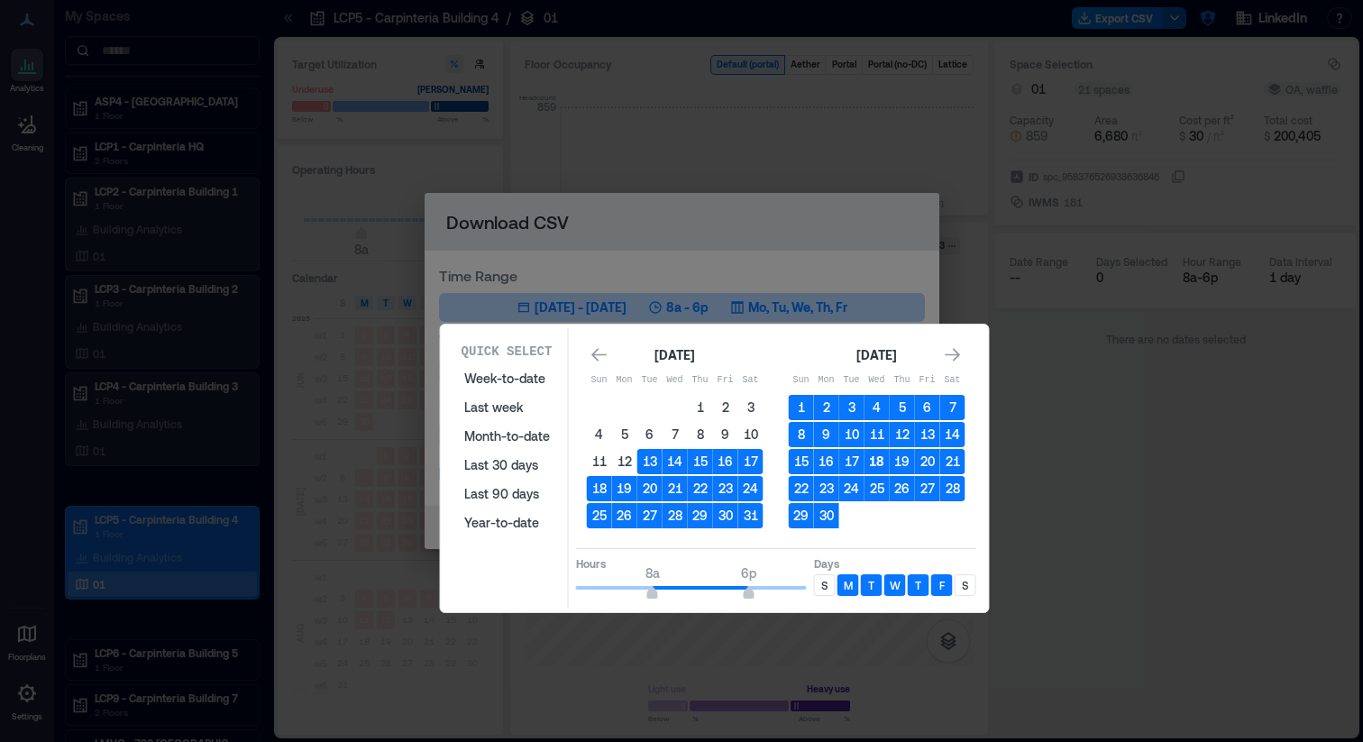
click at [878, 463] on button "18" at bounding box center [877, 461] width 25 height 25
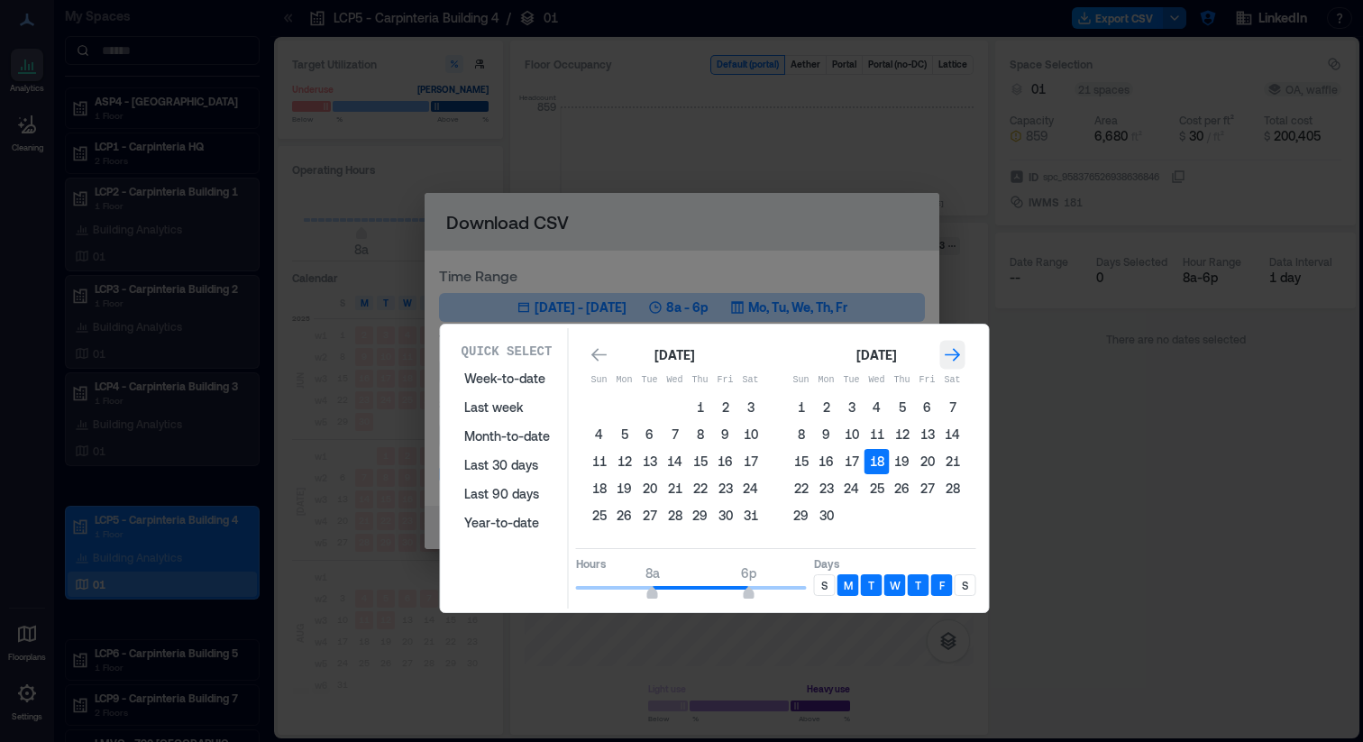
click at [956, 362] on icon "Go to next month" at bounding box center [953, 355] width 18 height 18
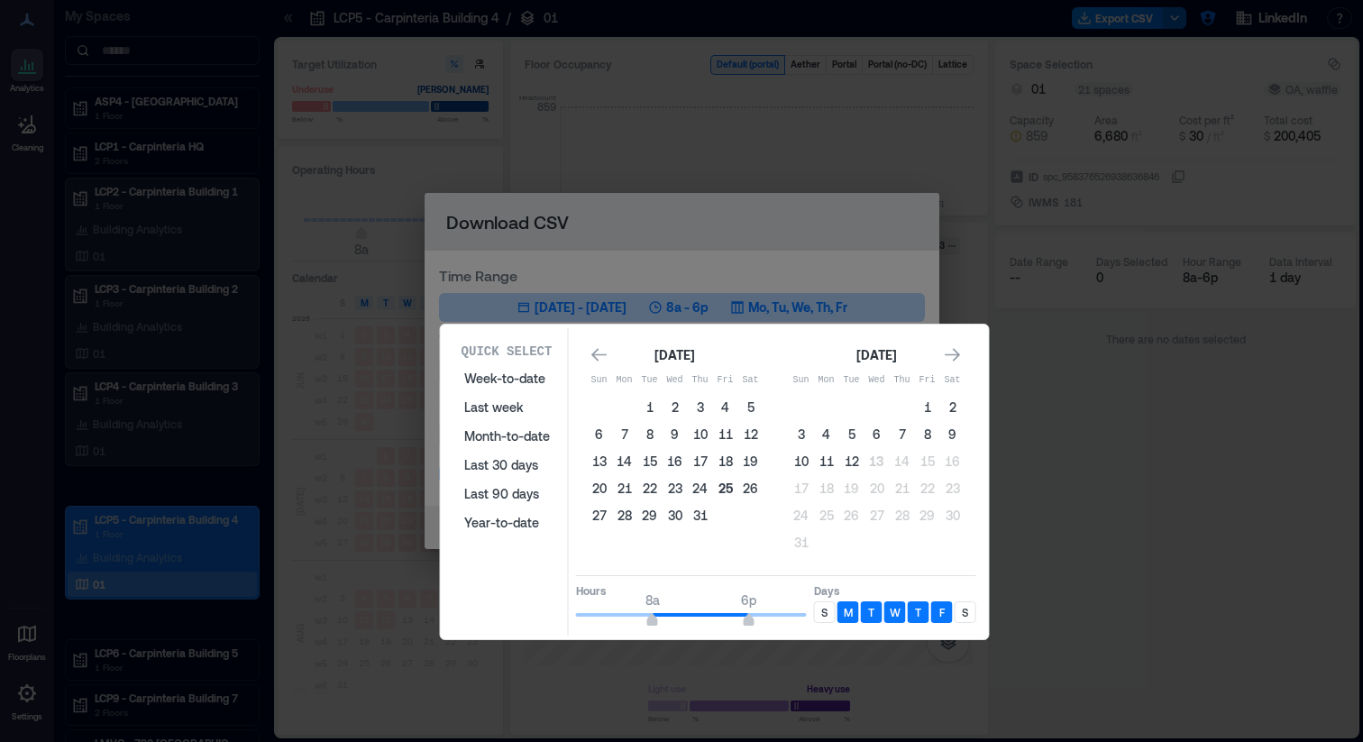
click at [719, 489] on button "25" at bounding box center [725, 488] width 25 height 25
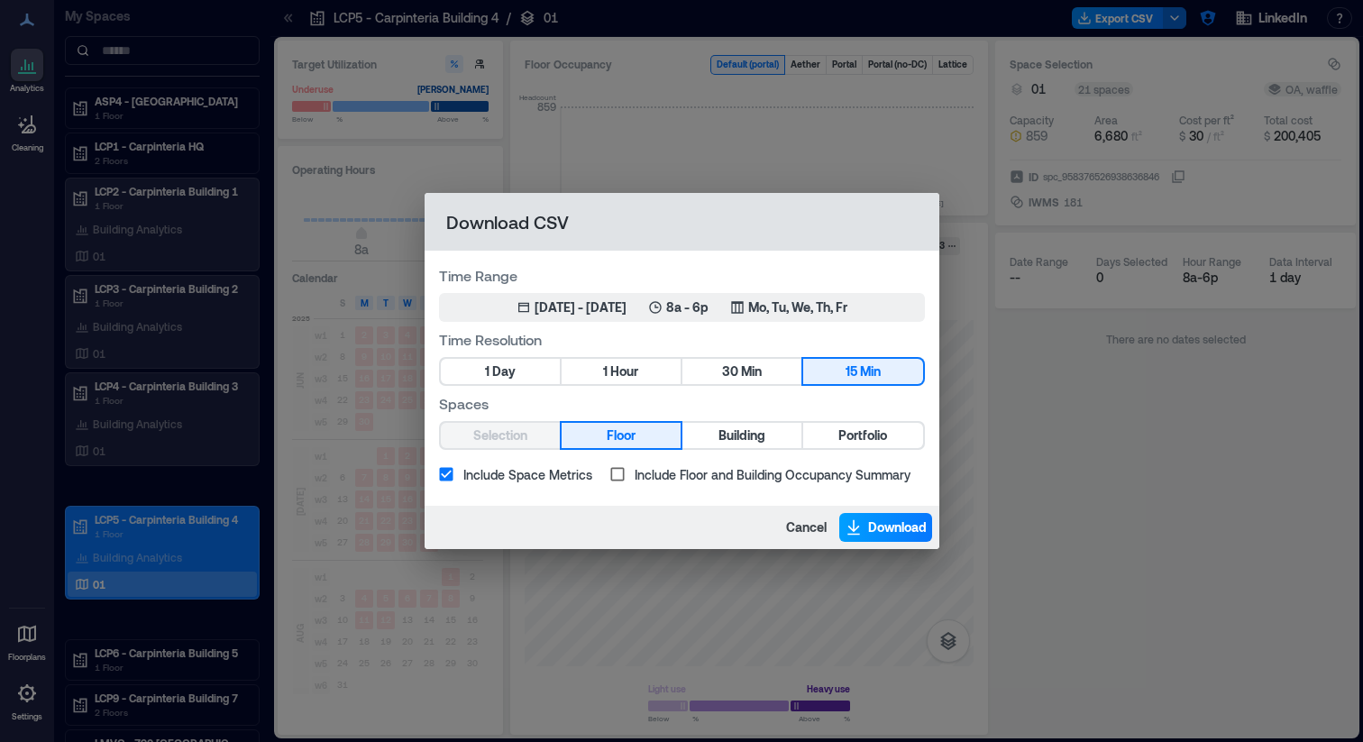
click at [868, 530] on span "Download" at bounding box center [897, 527] width 59 height 18
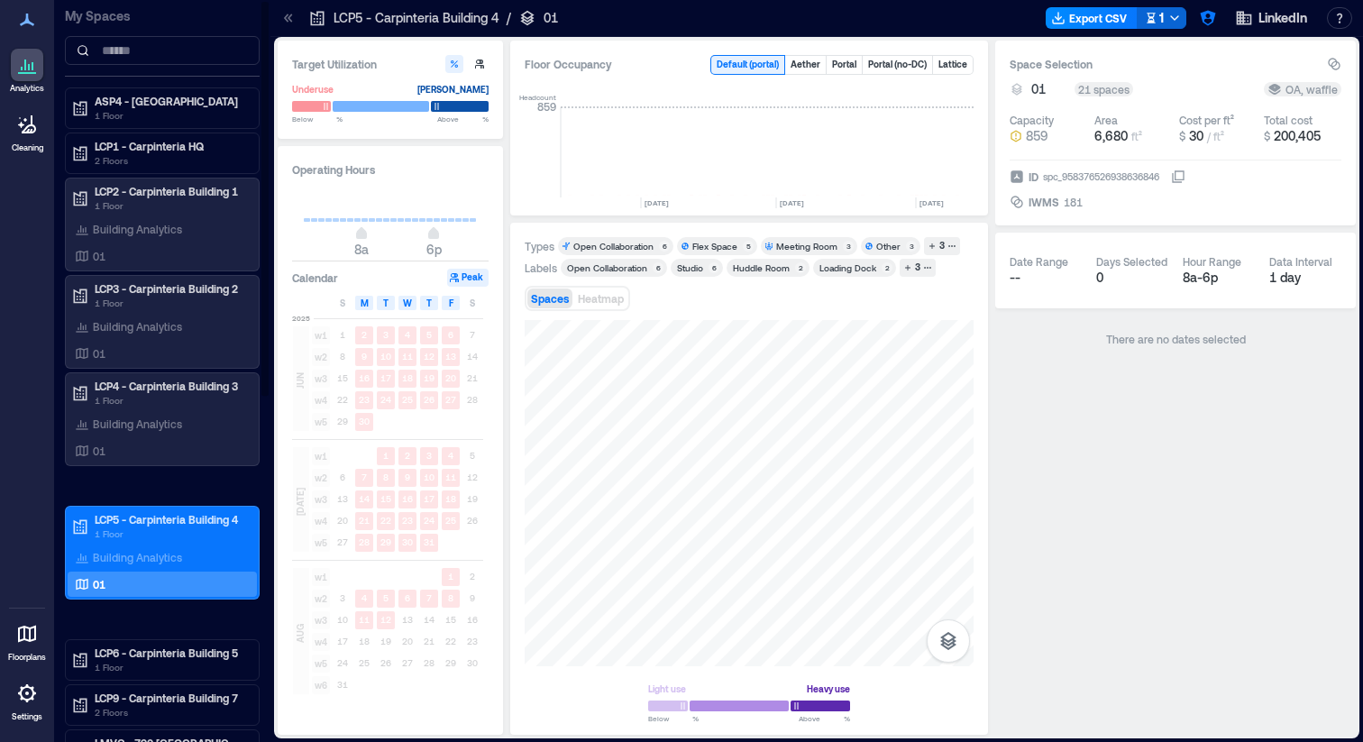
click at [218, 495] on div "ASP4 - [GEOGRAPHIC_DATA] 1 Floor LCP1 - Carpinteria HQ 2 Floors LCP2 - Carpinte…" at bounding box center [162, 722] width 195 height 1270
click at [162, 524] on p "LCP5 - Carpinteria Building 4" at bounding box center [170, 519] width 151 height 14
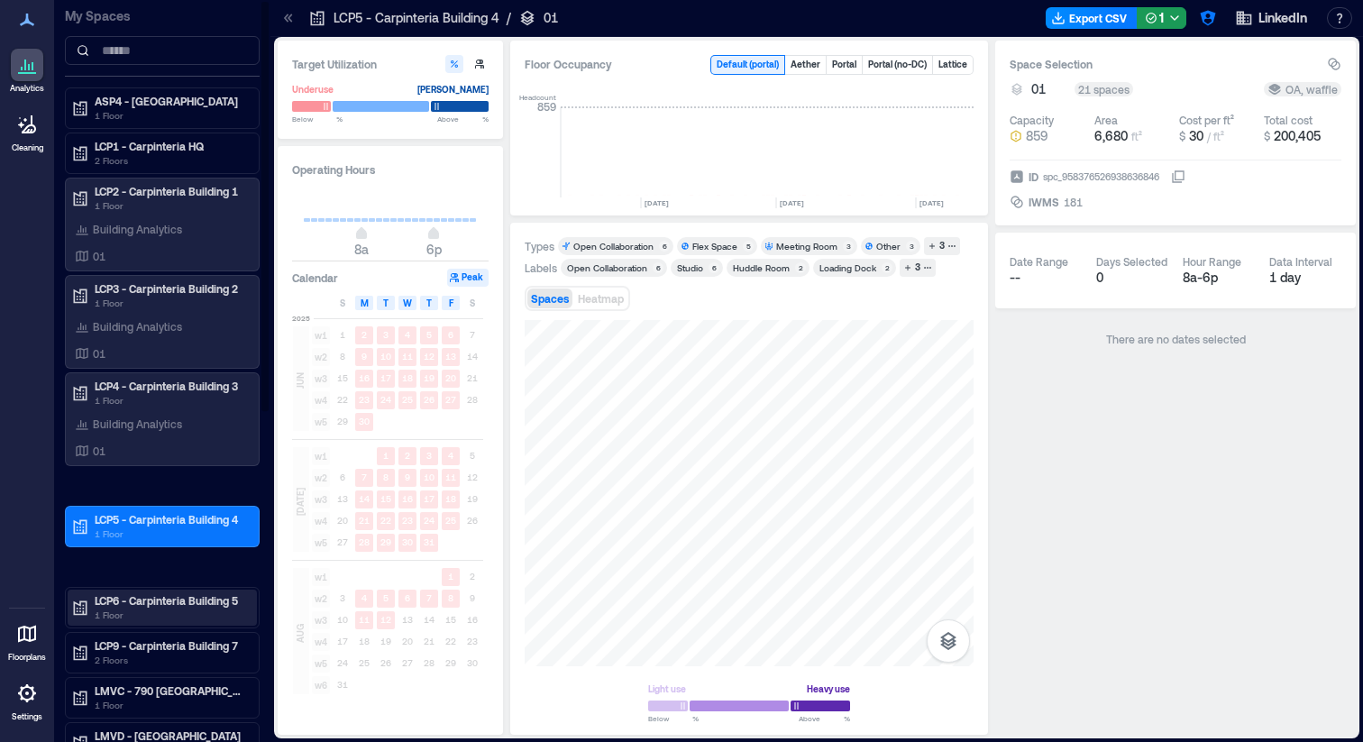
click at [181, 608] on p "1 Floor" at bounding box center [170, 615] width 151 height 14
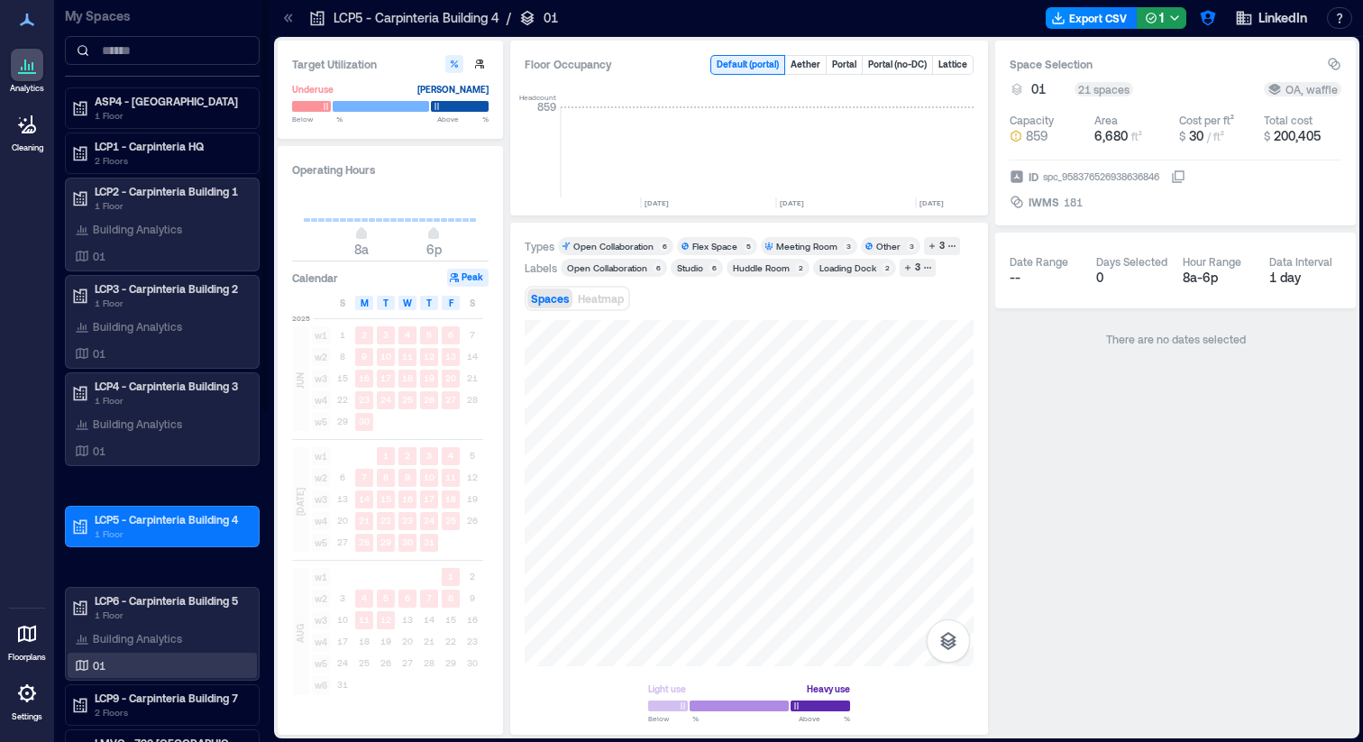
click at [135, 668] on div "01" at bounding box center [158, 665] width 175 height 18
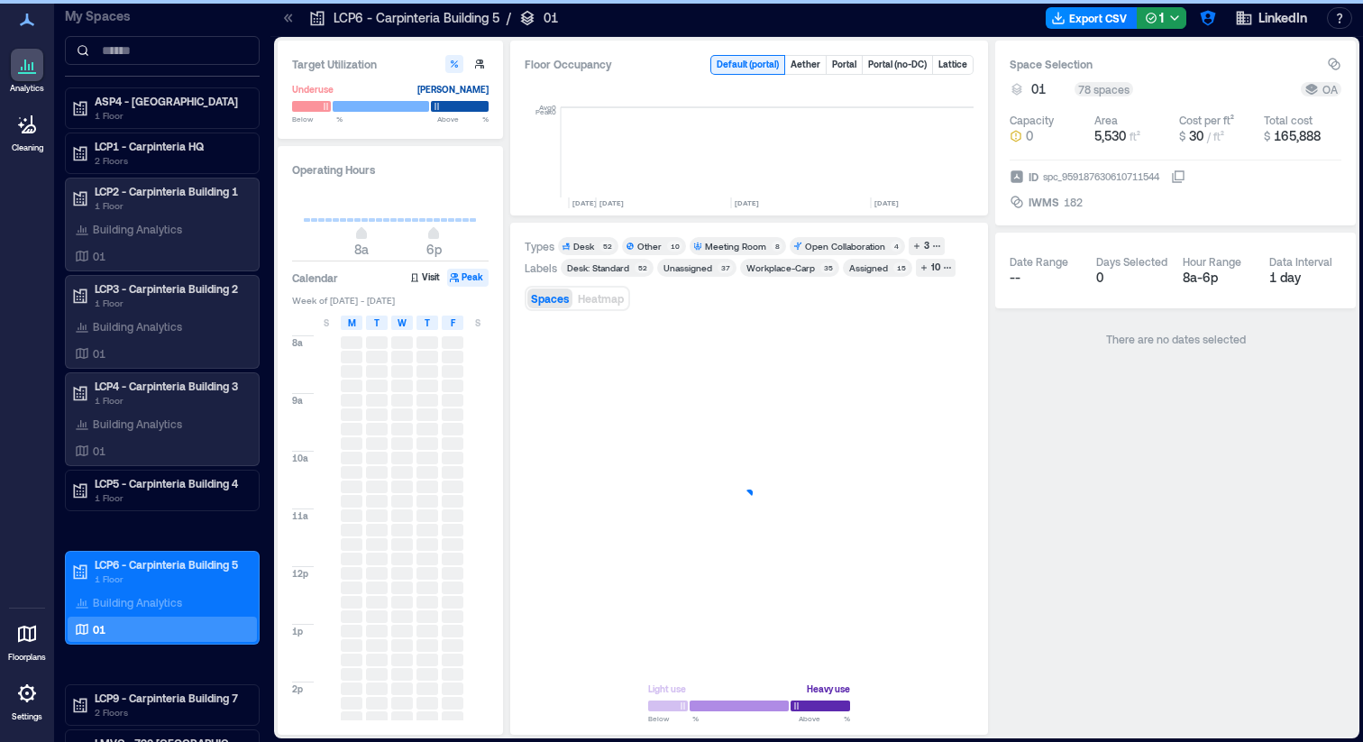
scroll to position [0, 4207]
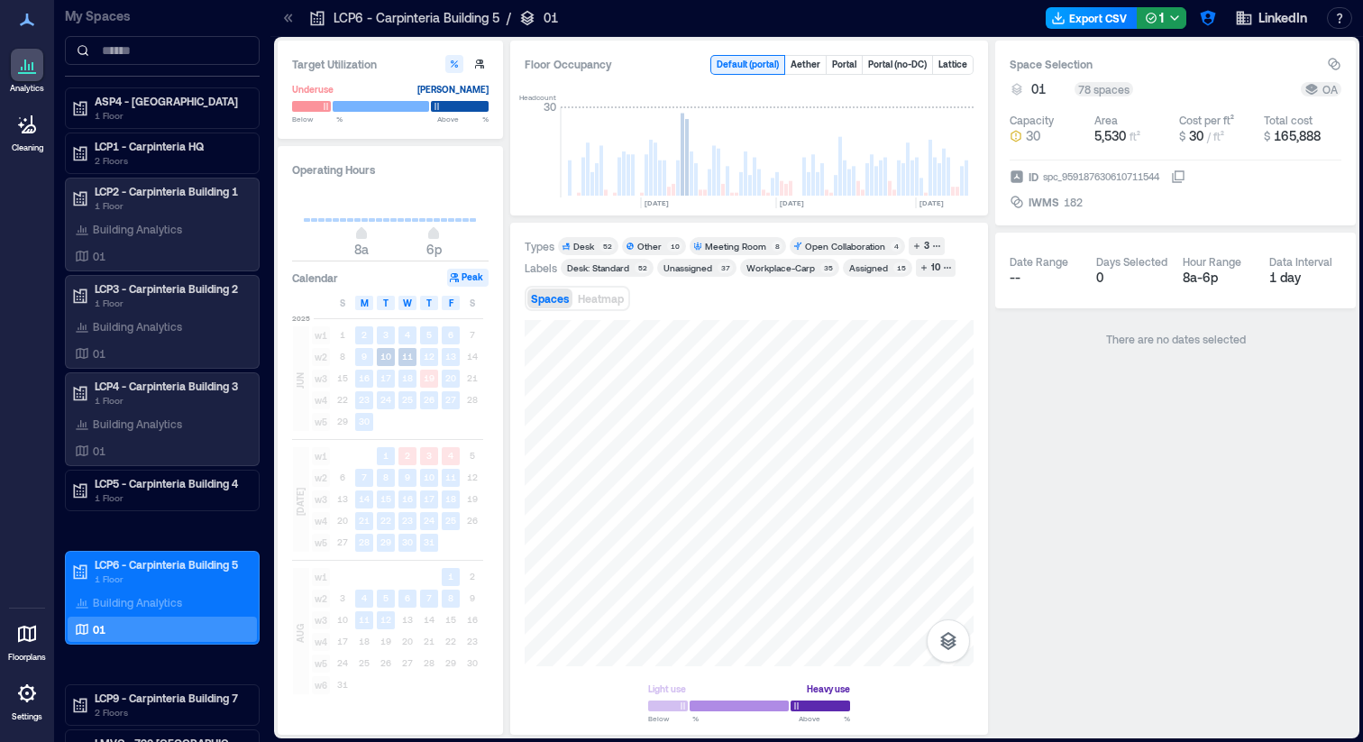
click at [1076, 20] on button "Export CSV" at bounding box center [1092, 18] width 92 height 22
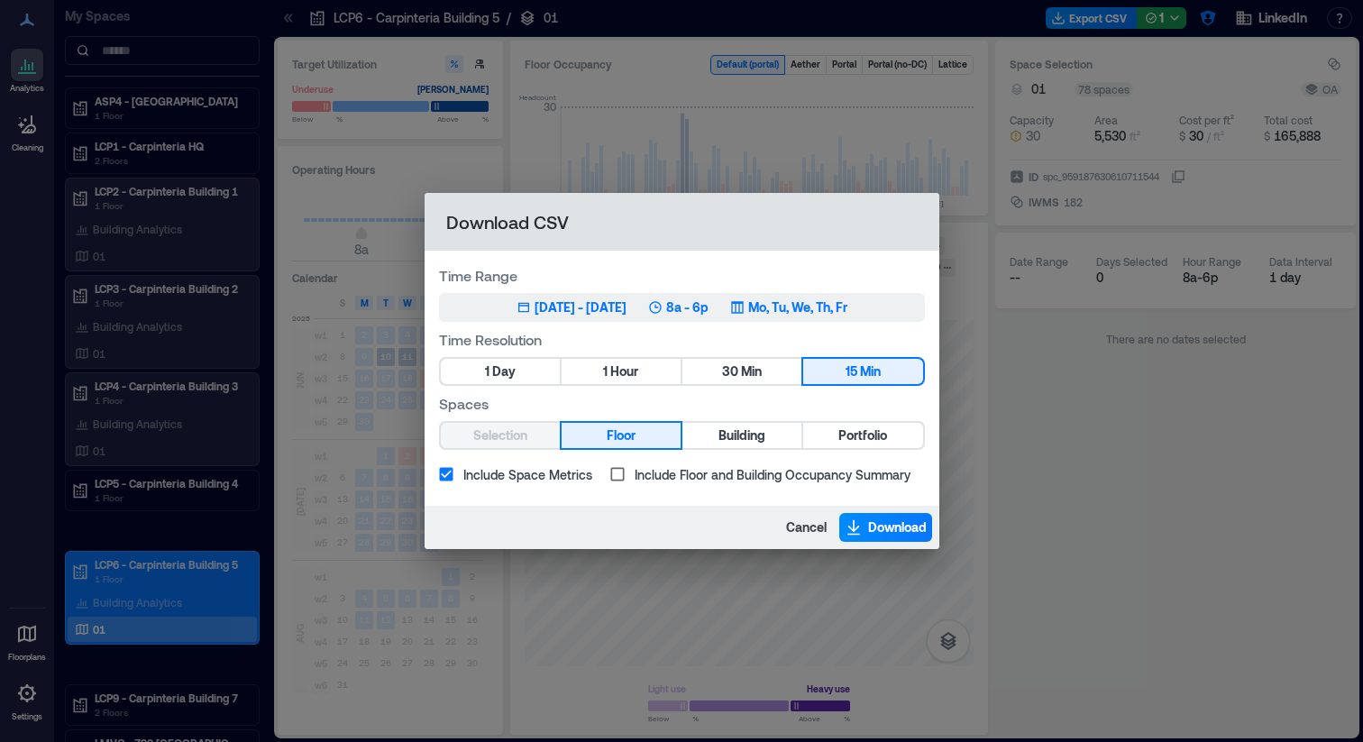
click at [601, 316] on div "[DATE] - [DATE]" at bounding box center [581, 307] width 92 height 18
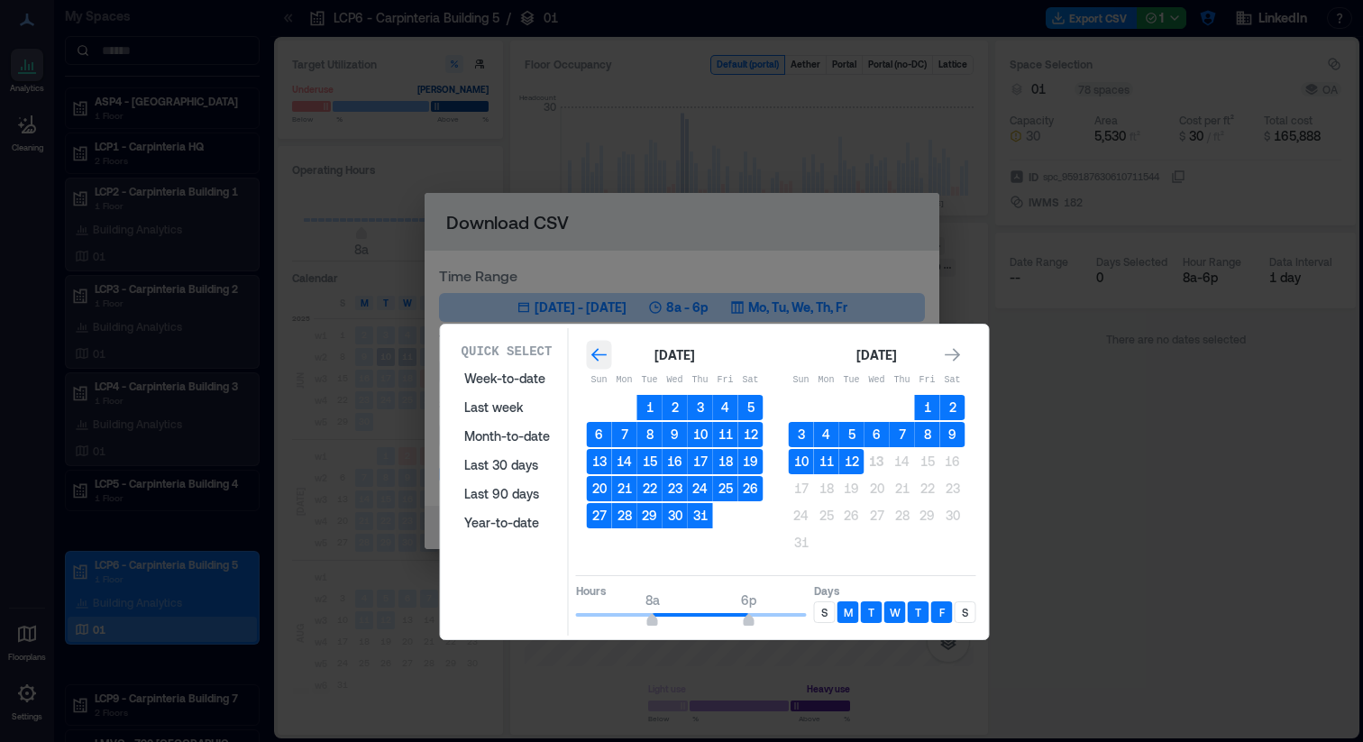
click at [596, 353] on icon "Go to previous month" at bounding box center [600, 355] width 18 height 18
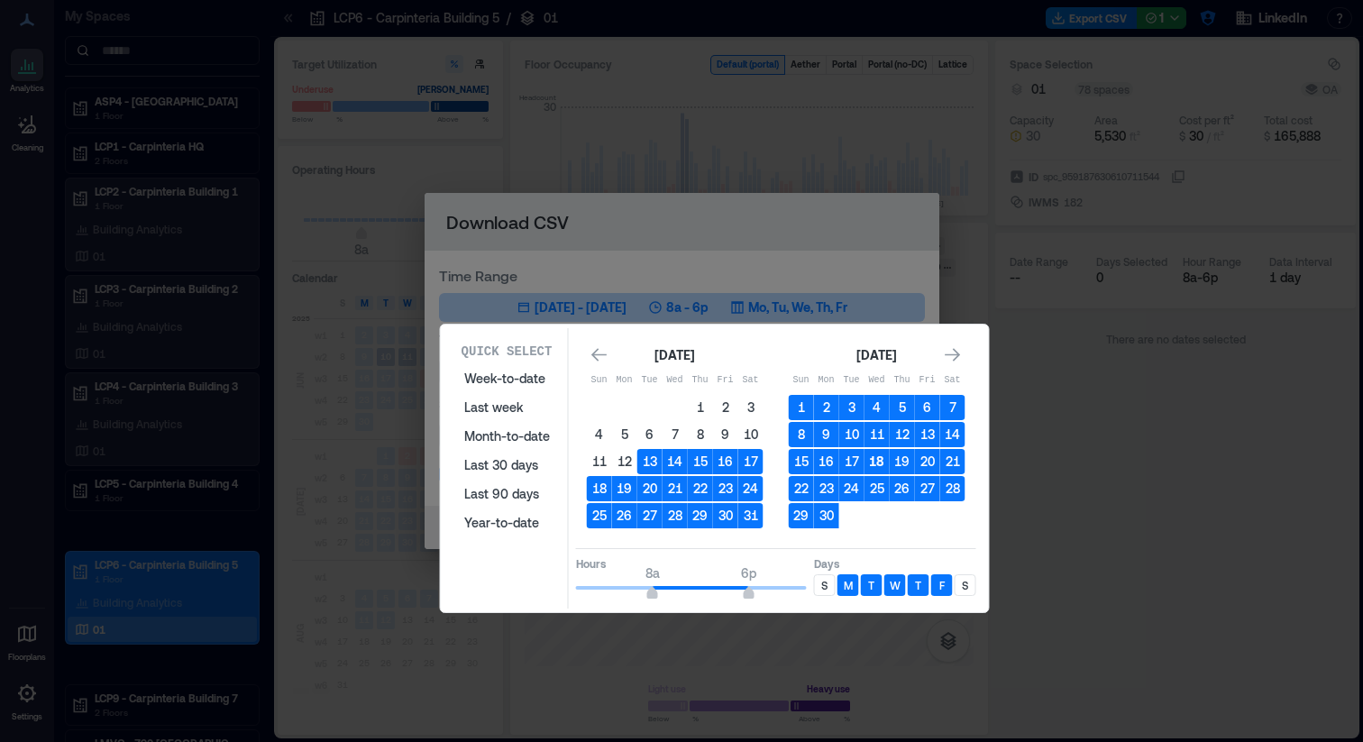
click at [880, 463] on button "18" at bounding box center [877, 461] width 25 height 25
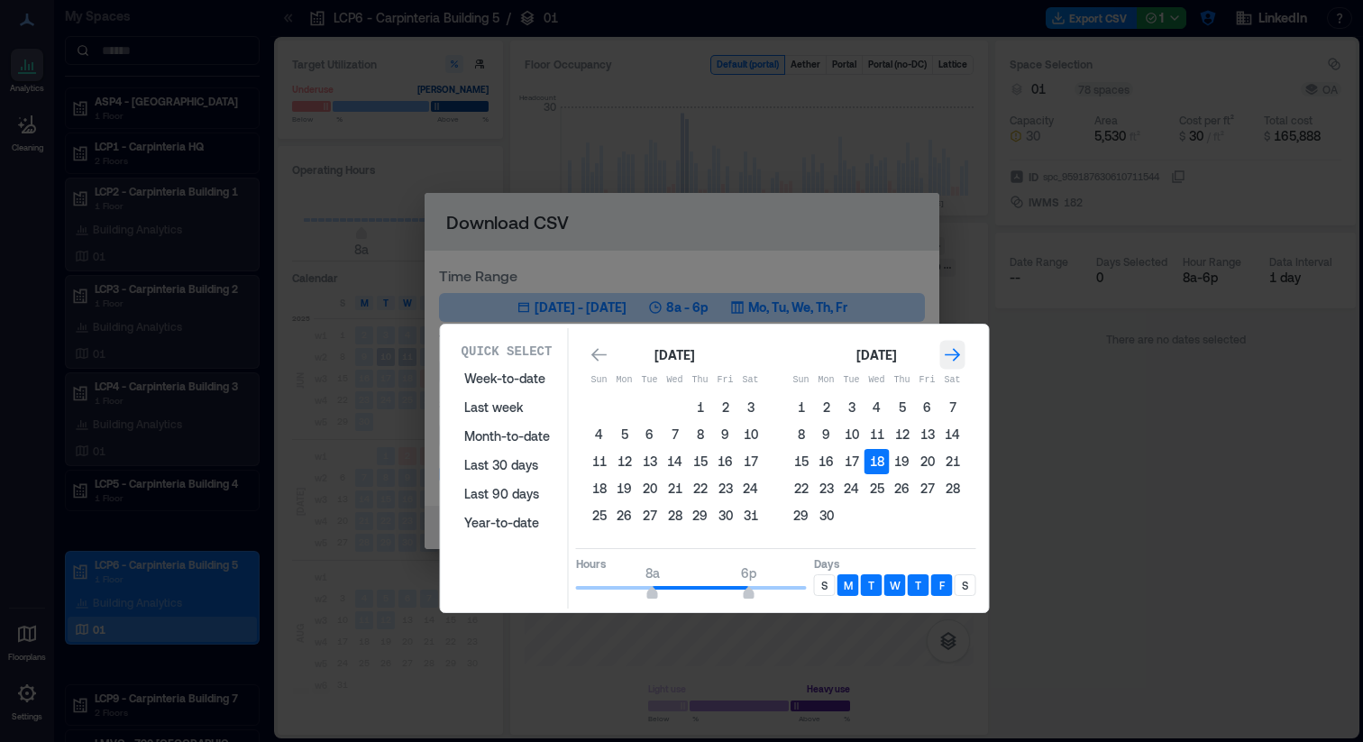
click at [959, 358] on icon "Go to next month" at bounding box center [953, 355] width 18 height 18
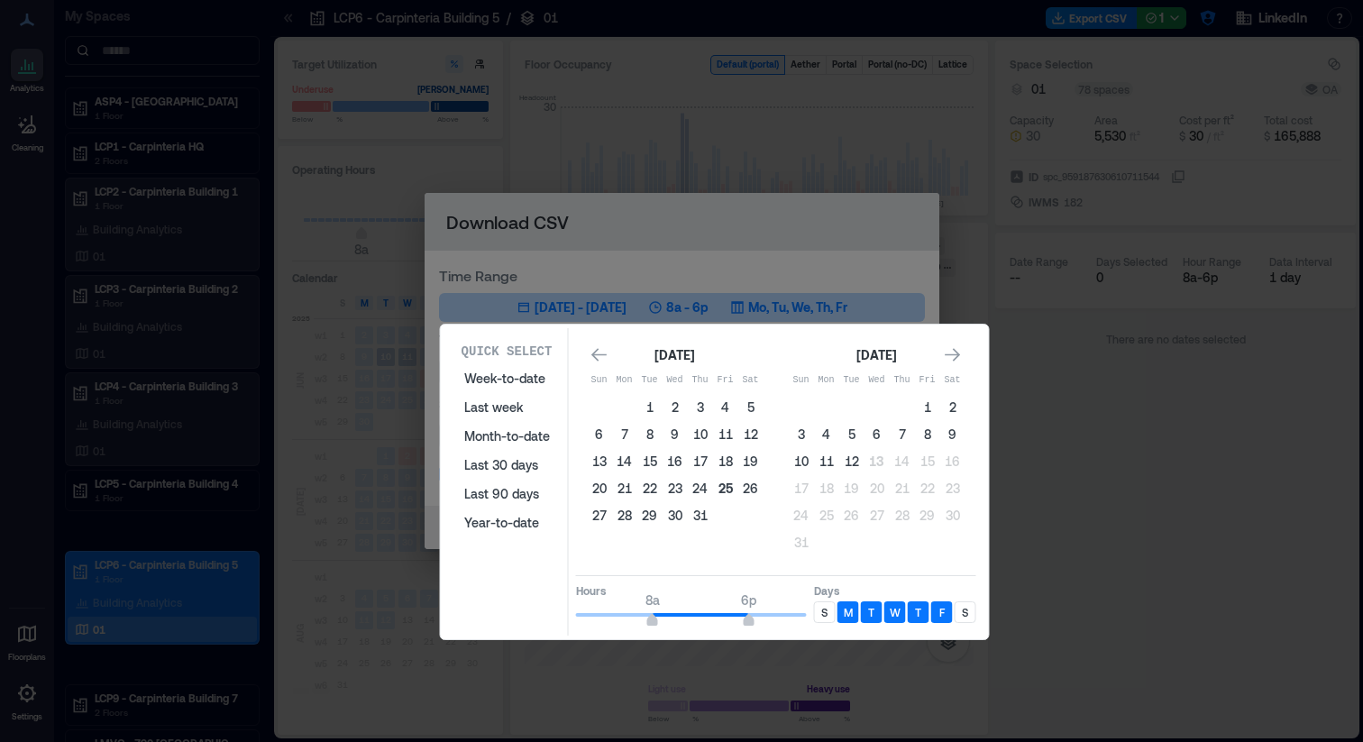
click at [725, 491] on button "25" at bounding box center [725, 488] width 25 height 25
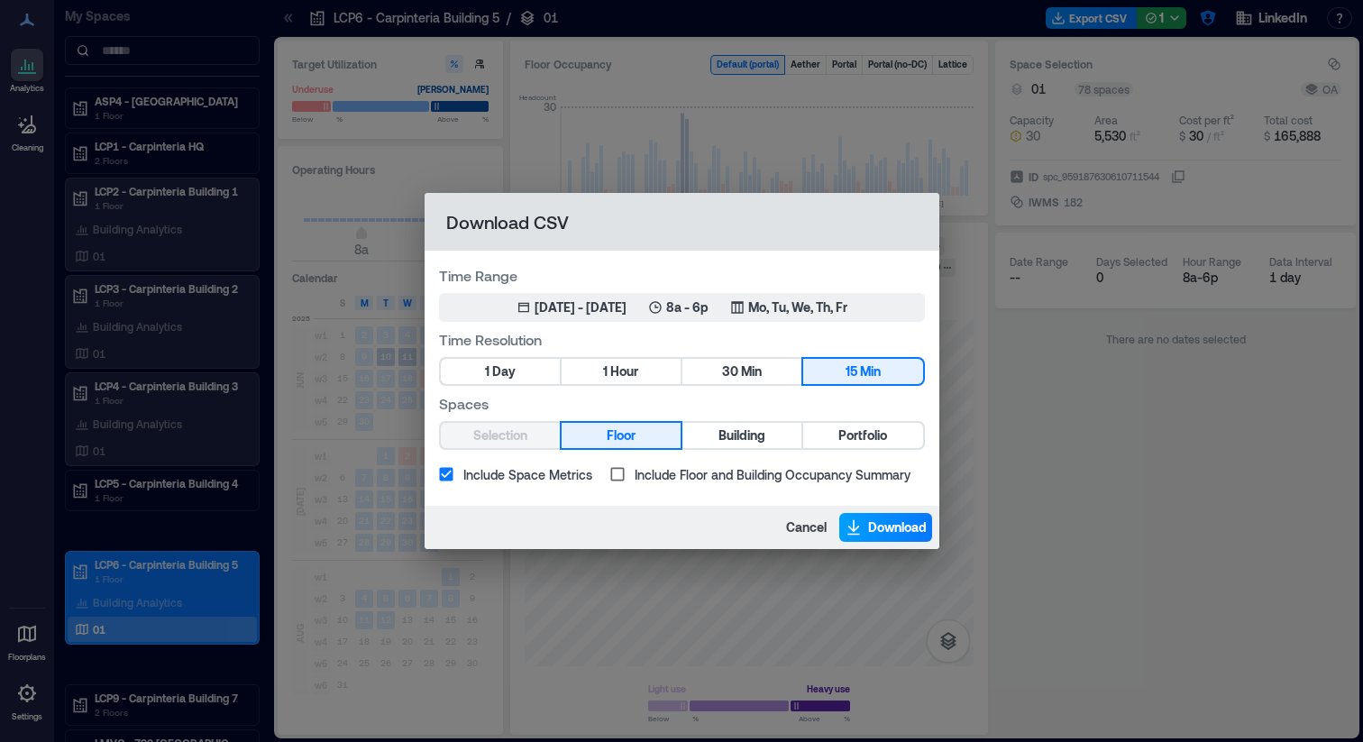
click at [878, 529] on span "Download" at bounding box center [897, 527] width 59 height 18
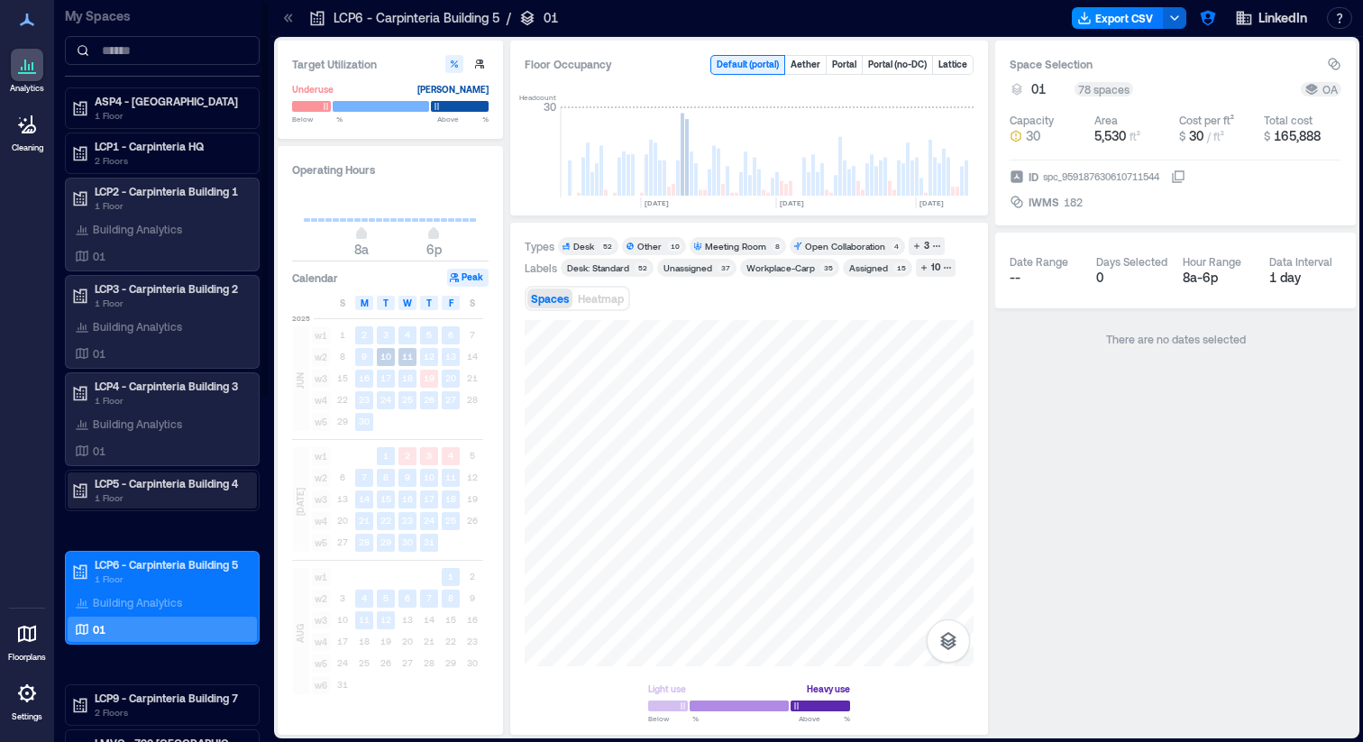
click at [174, 484] on p "LCP5 - Carpinteria Building 4" at bounding box center [170, 483] width 151 height 14
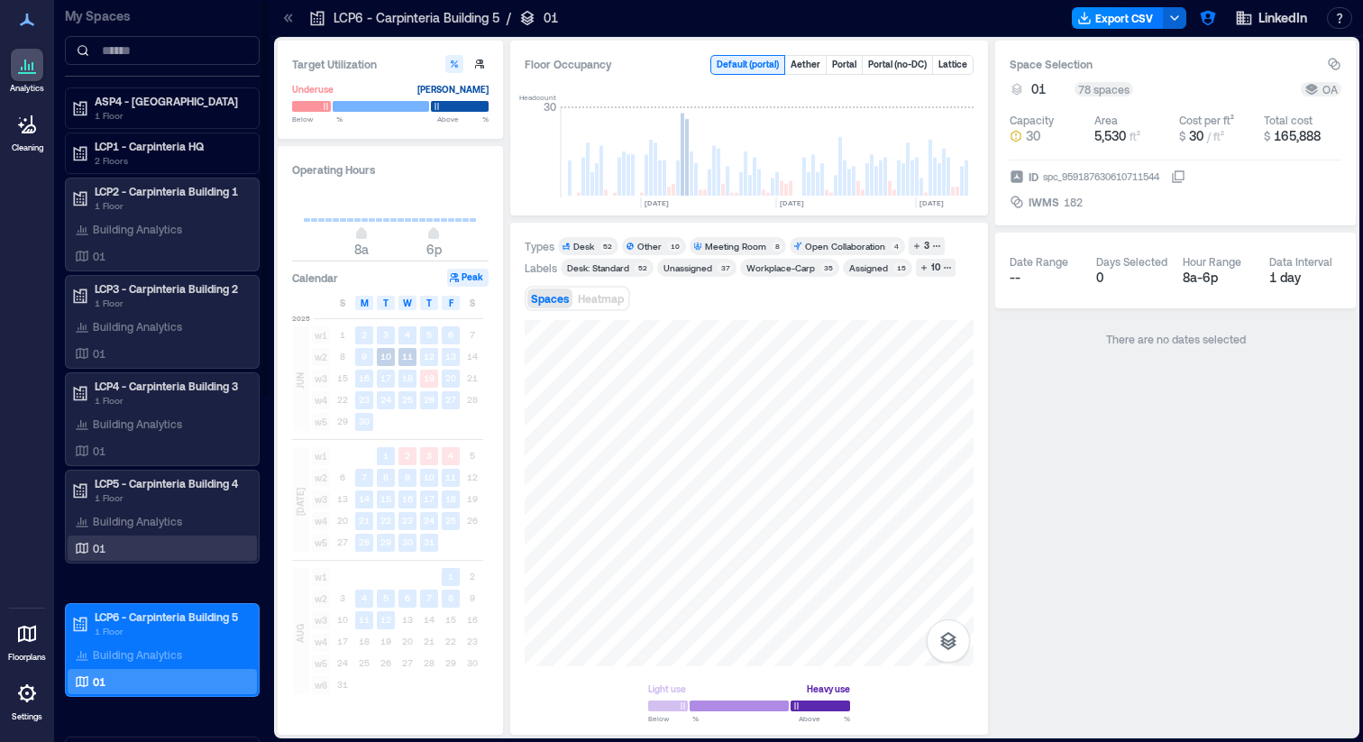
click at [133, 549] on div "01" at bounding box center [158, 548] width 175 height 18
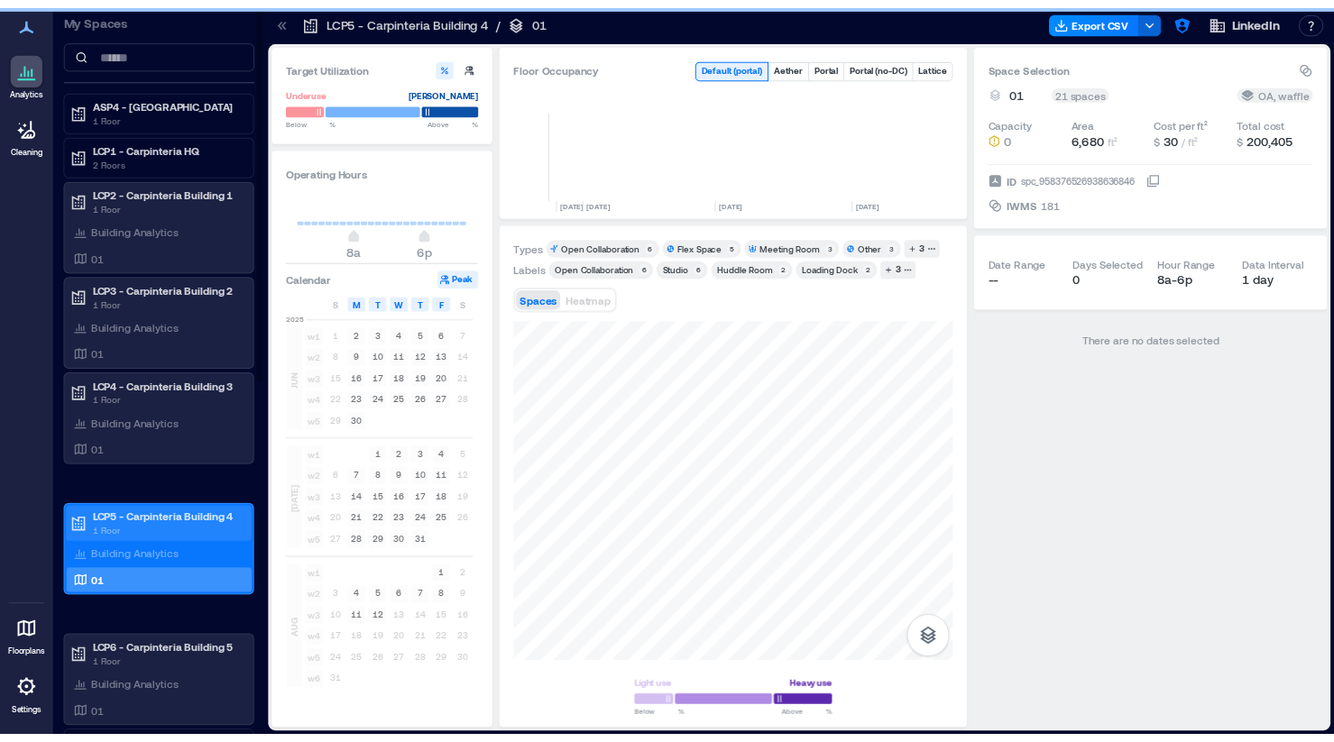
scroll to position [0, 4207]
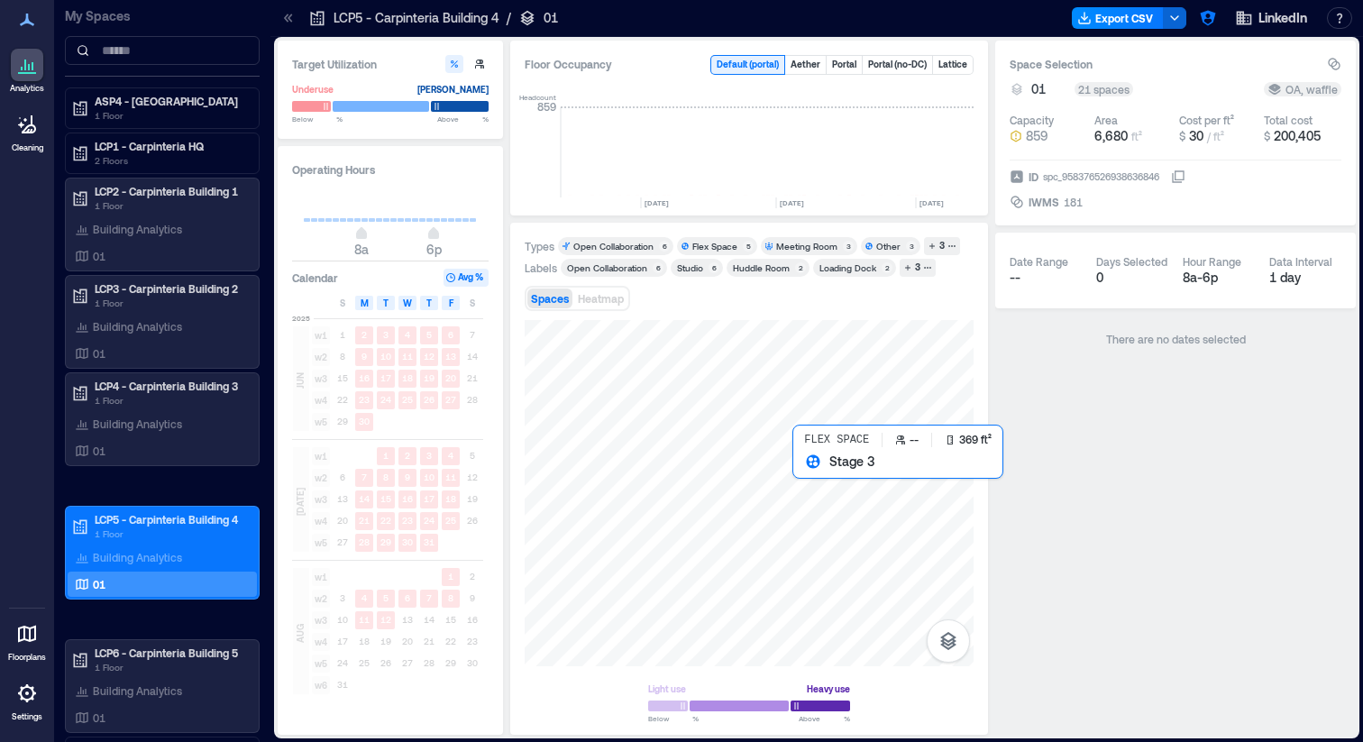
click at [813, 469] on div at bounding box center [749, 493] width 449 height 346
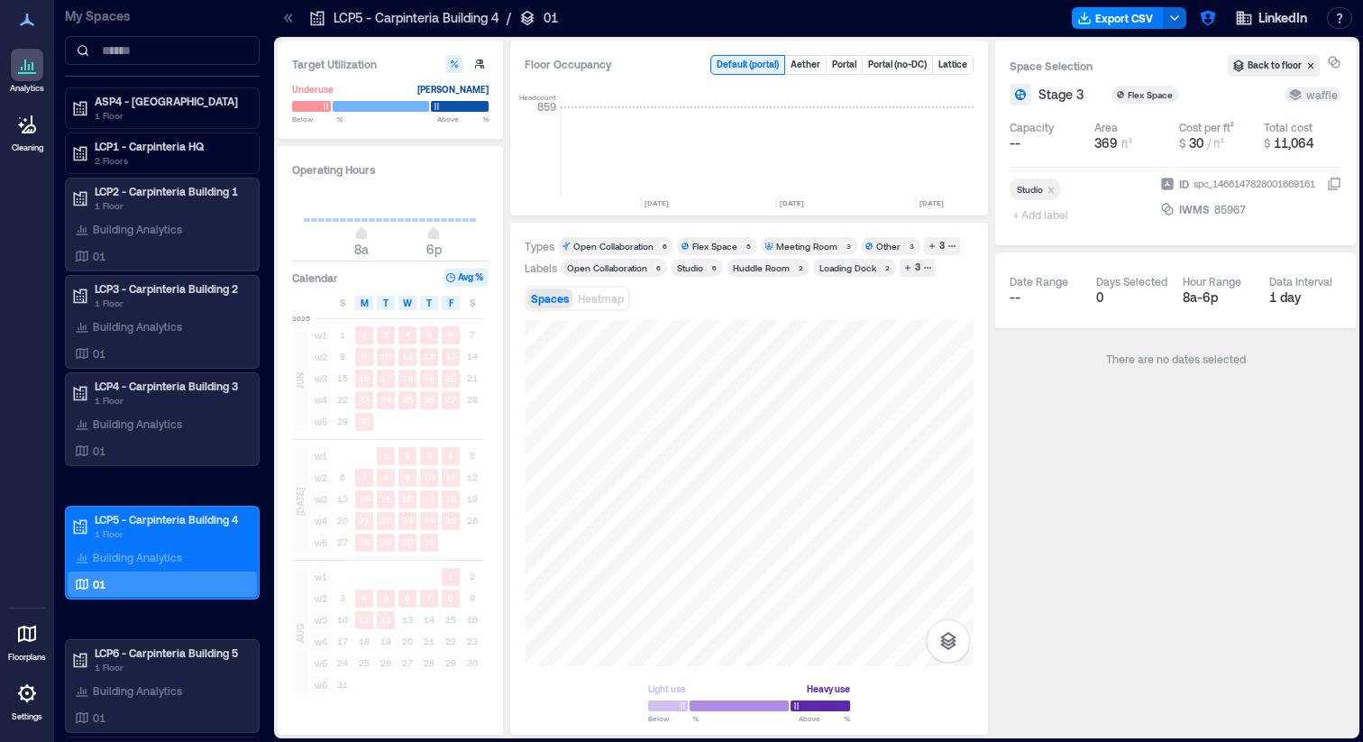
click at [720, 252] on div "Flex Space" at bounding box center [715, 246] width 45 height 13
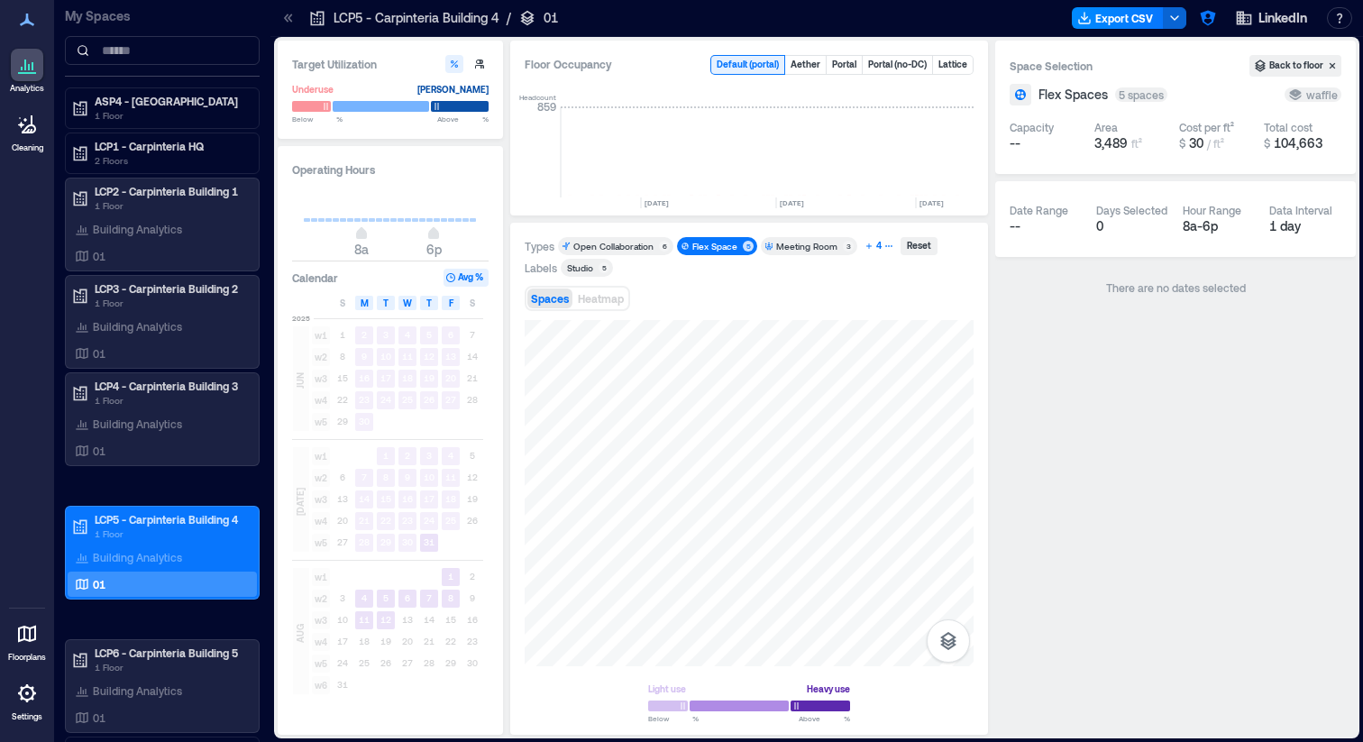
click at [867, 245] on icon "button" at bounding box center [869, 245] width 5 height 5
click at [878, 246] on div "Other" at bounding box center [888, 246] width 24 height 13
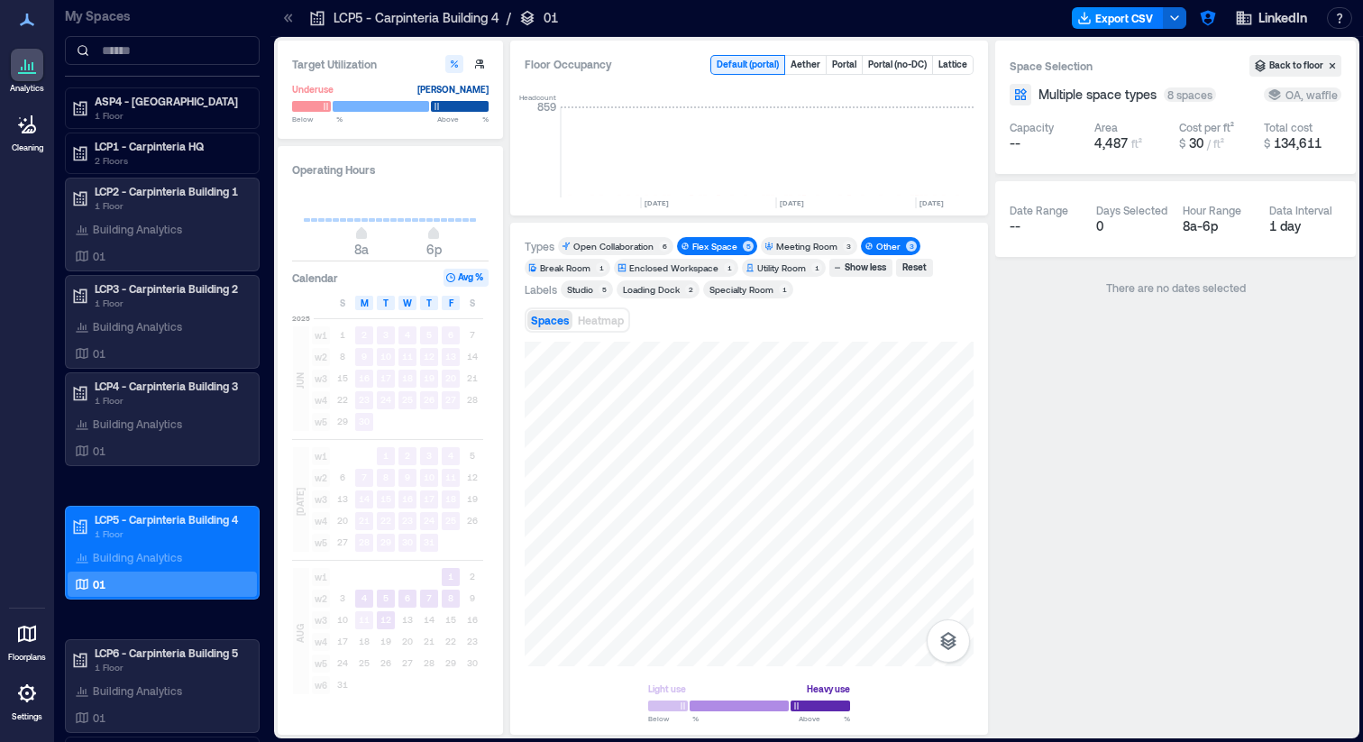
click at [720, 249] on div "Flex Space" at bounding box center [715, 246] width 45 height 13
click at [708, 248] on div "Flex Space" at bounding box center [715, 246] width 45 height 13
click at [889, 244] on div "Other" at bounding box center [888, 246] width 24 height 13
click at [123, 718] on div "01" at bounding box center [158, 718] width 175 height 18
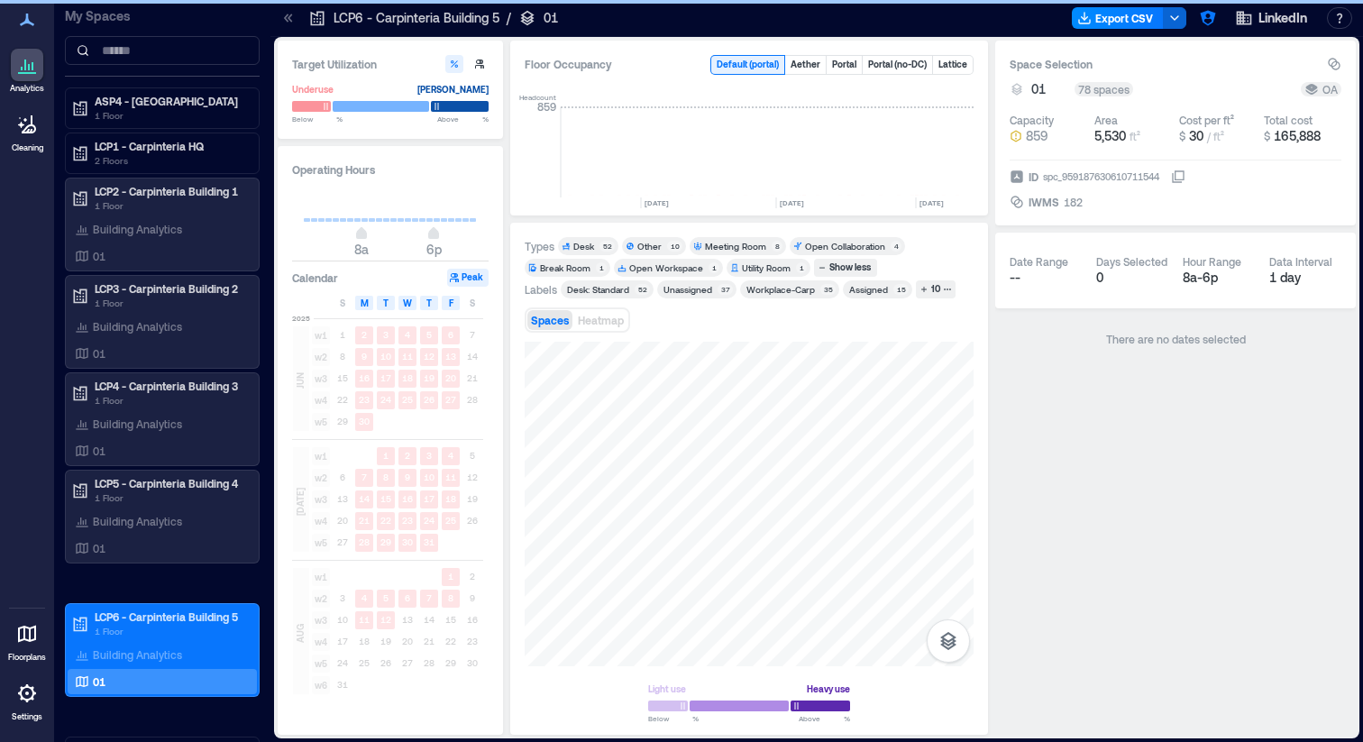
click at [640, 251] on div "Other" at bounding box center [650, 246] width 24 height 13
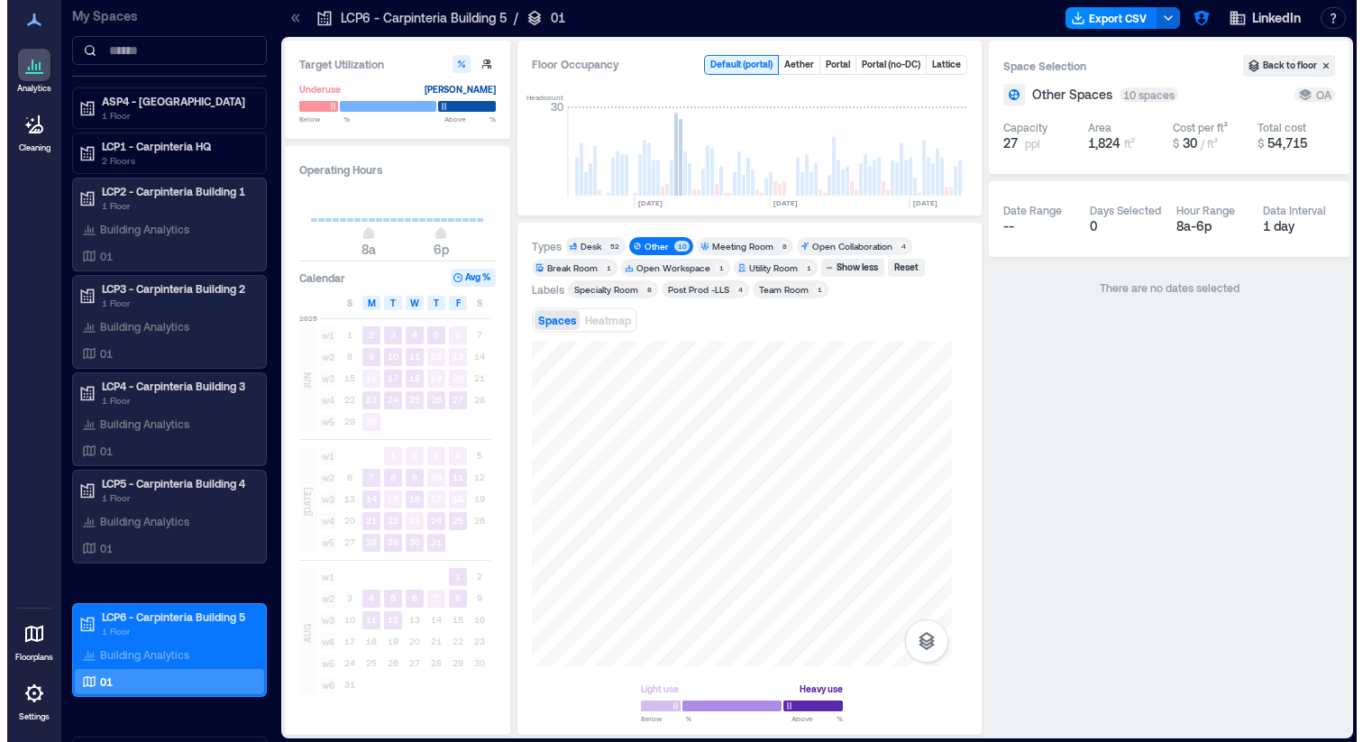
scroll to position [0, 4207]
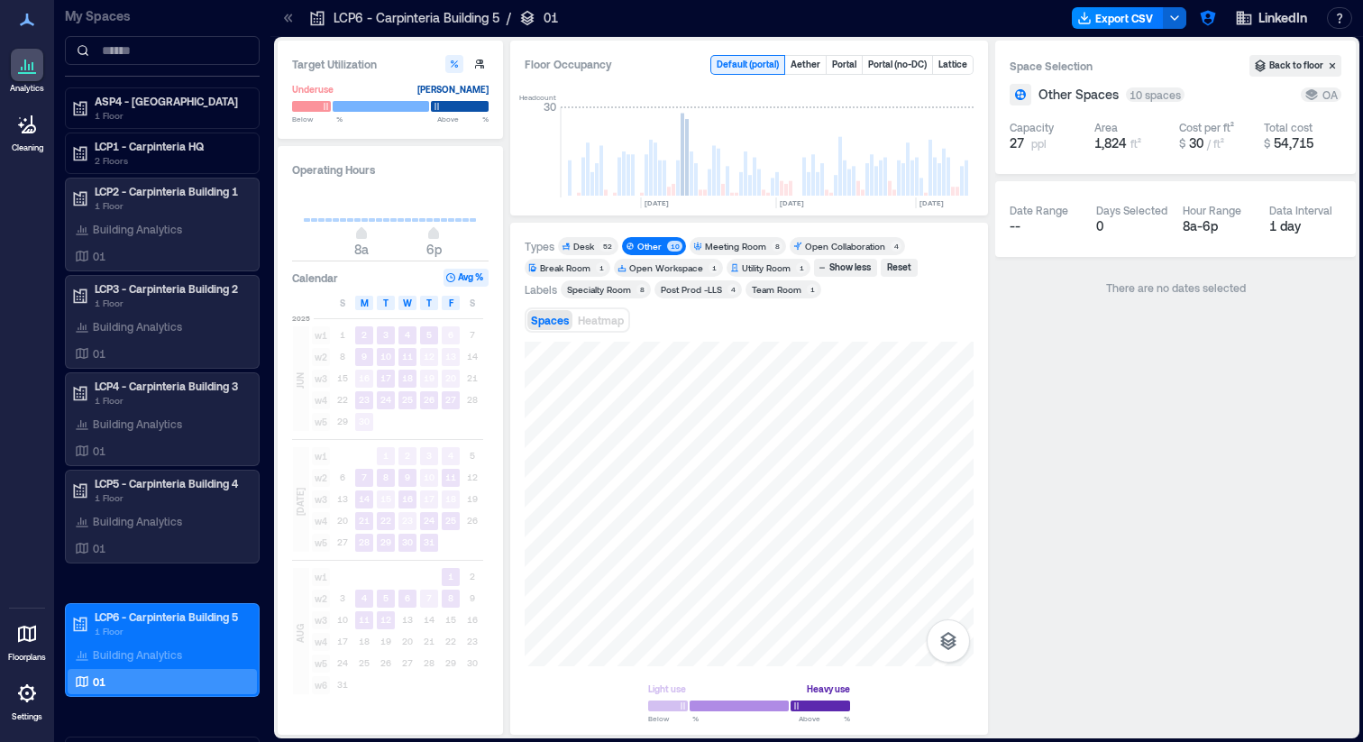
click at [297, 22] on icon at bounding box center [289, 18] width 18 height 18
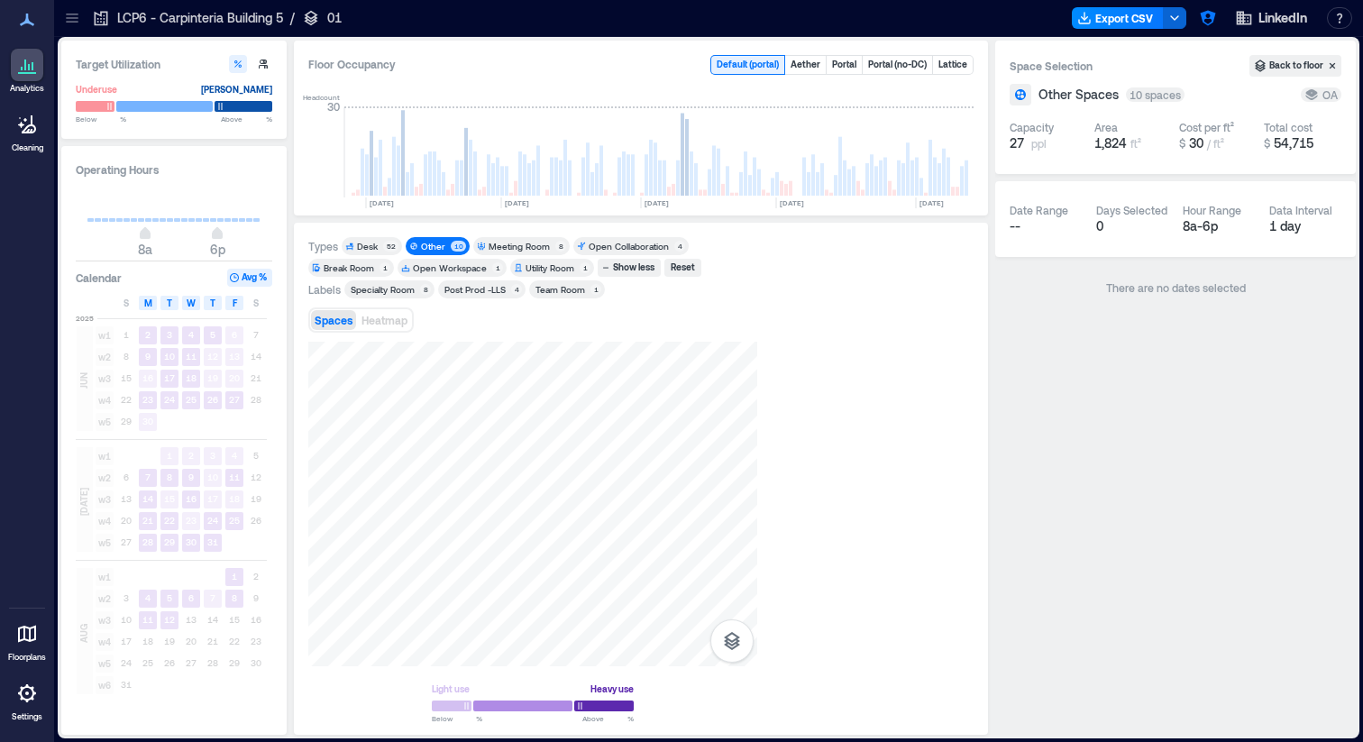
scroll to position [0, 3990]
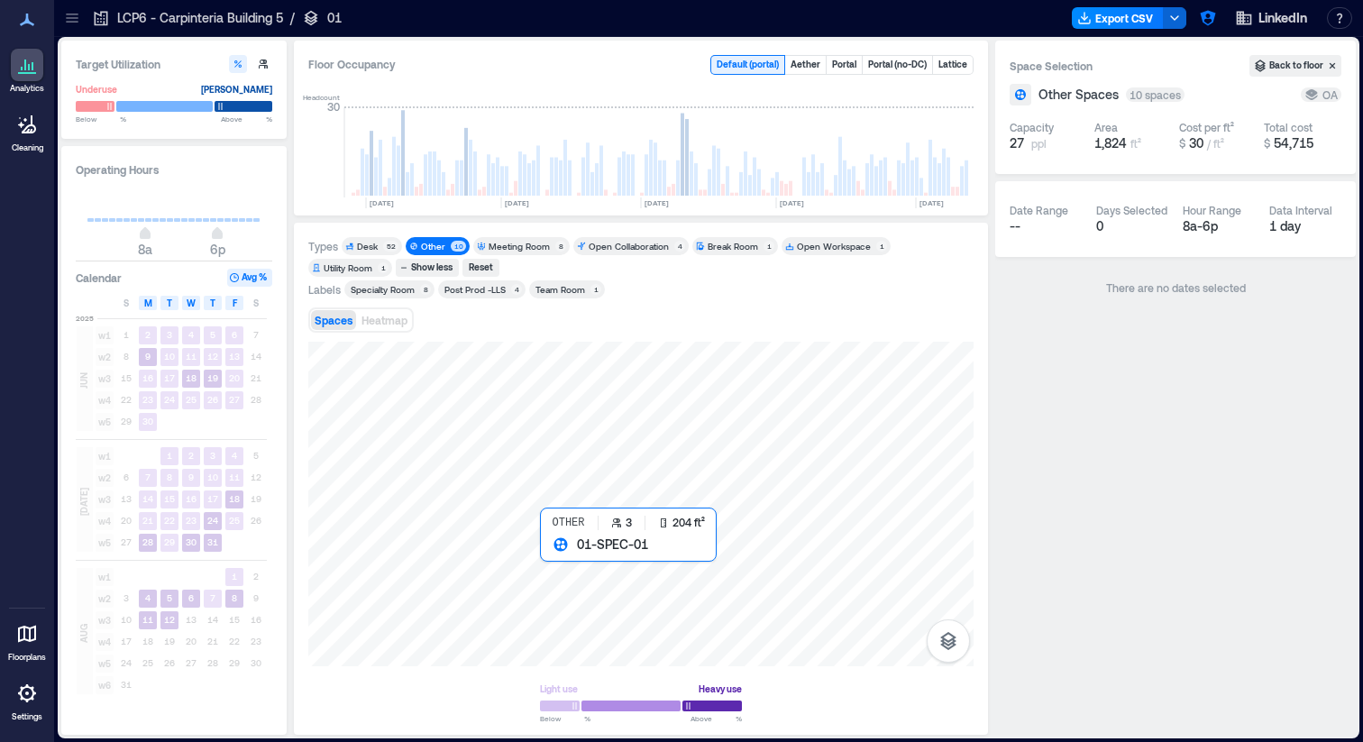
click at [564, 555] on div at bounding box center [640, 504] width 665 height 325
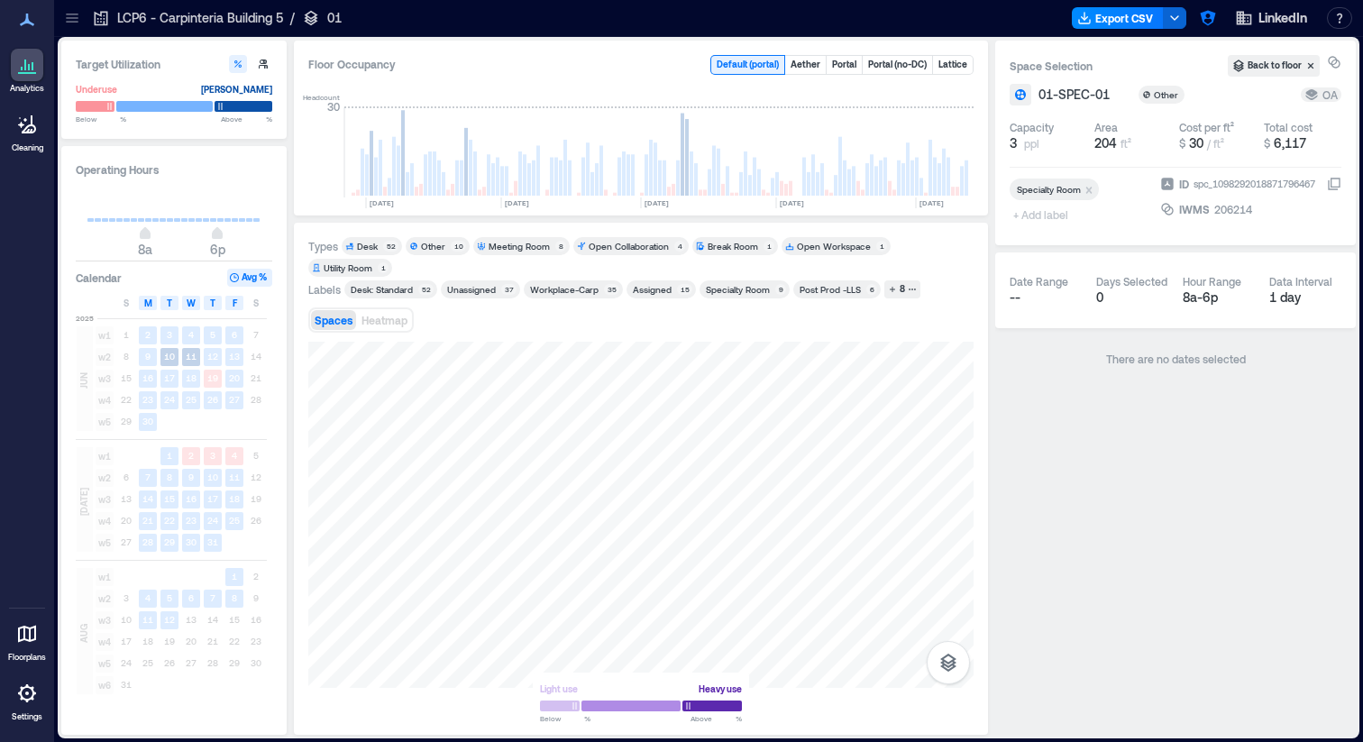
click at [1222, 183] on div "spc_1098292018871796467" at bounding box center [1254, 184] width 125 height 18
click at [1327, 183] on button "ID spc_1098292018871796467" at bounding box center [1334, 184] width 14 height 14
click at [549, 313] on div "Spaces Heatmap" at bounding box center [640, 320] width 665 height 36
click at [451, 244] on div "10" at bounding box center [458, 246] width 15 height 11
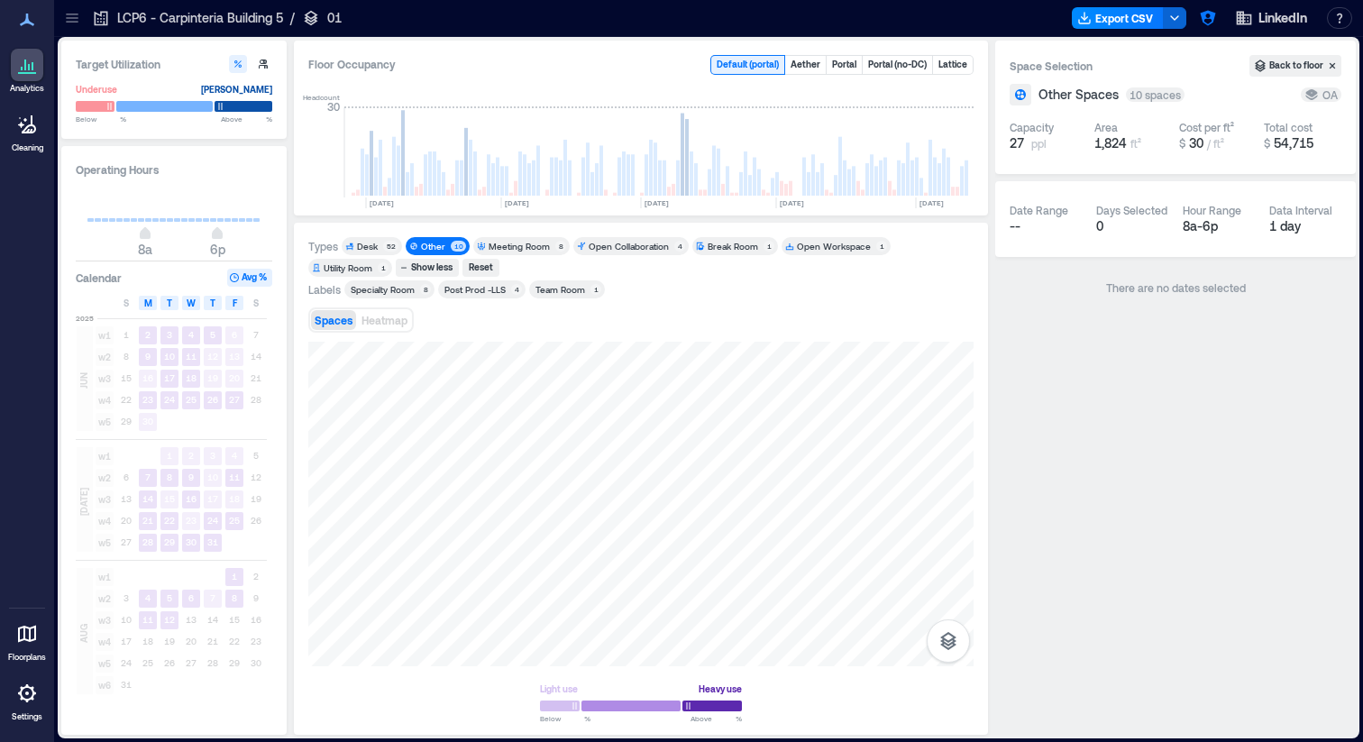
click at [71, 24] on icon at bounding box center [72, 18] width 18 height 18
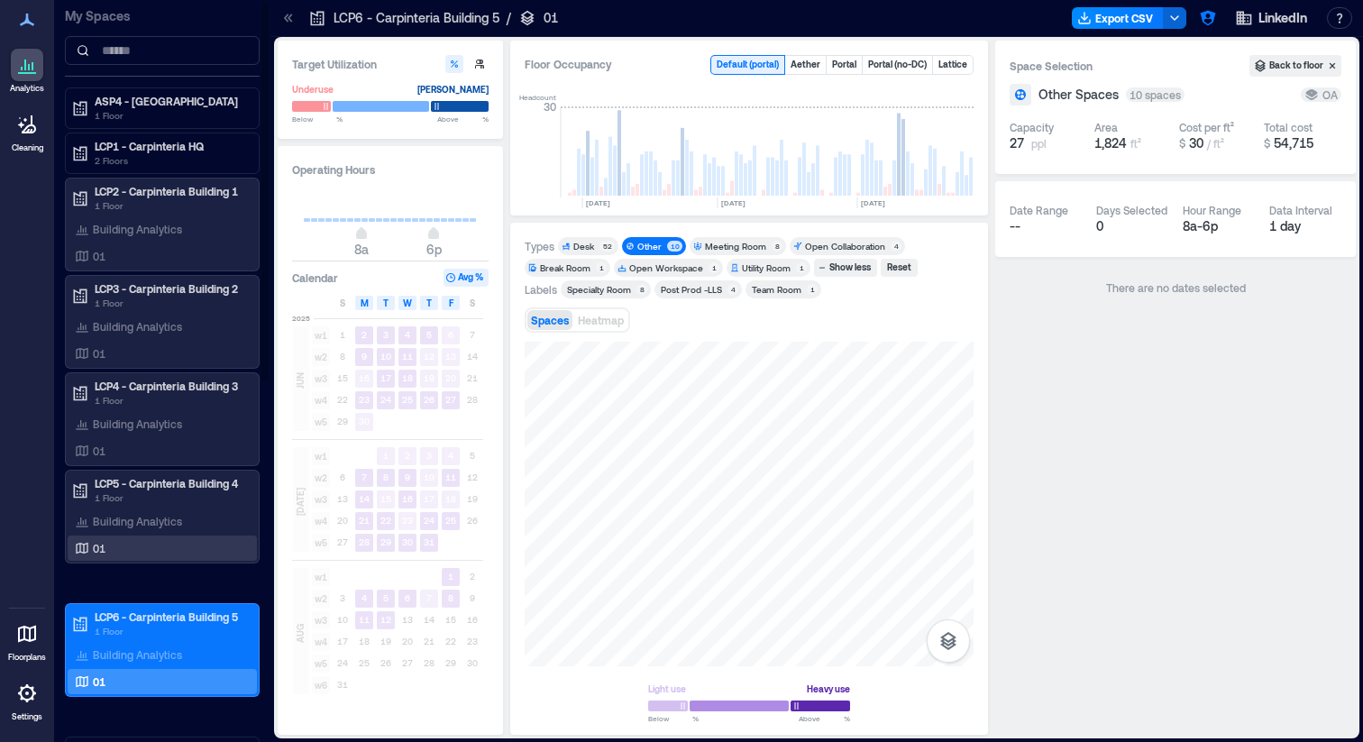
click at [130, 541] on div "01" at bounding box center [158, 548] width 175 height 18
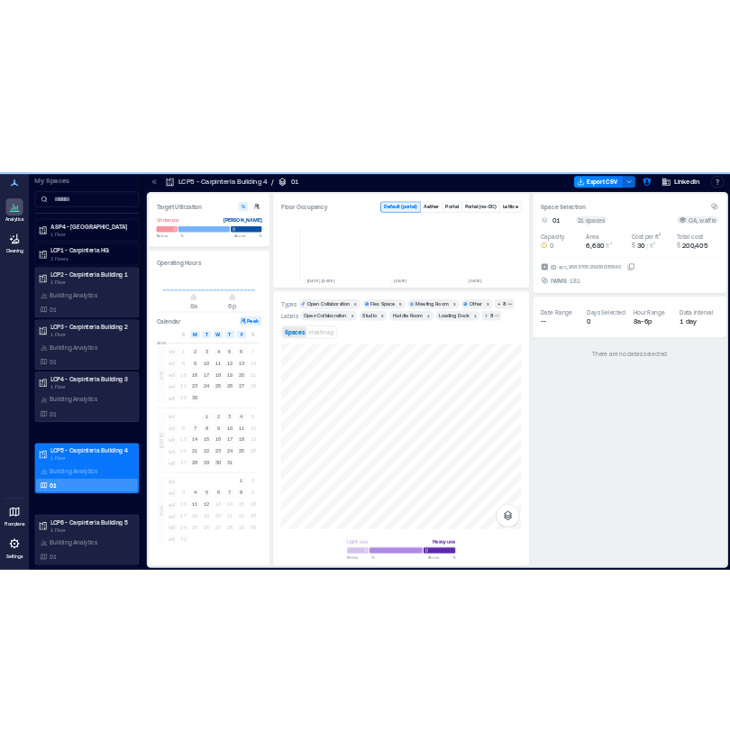
scroll to position [0, 4207]
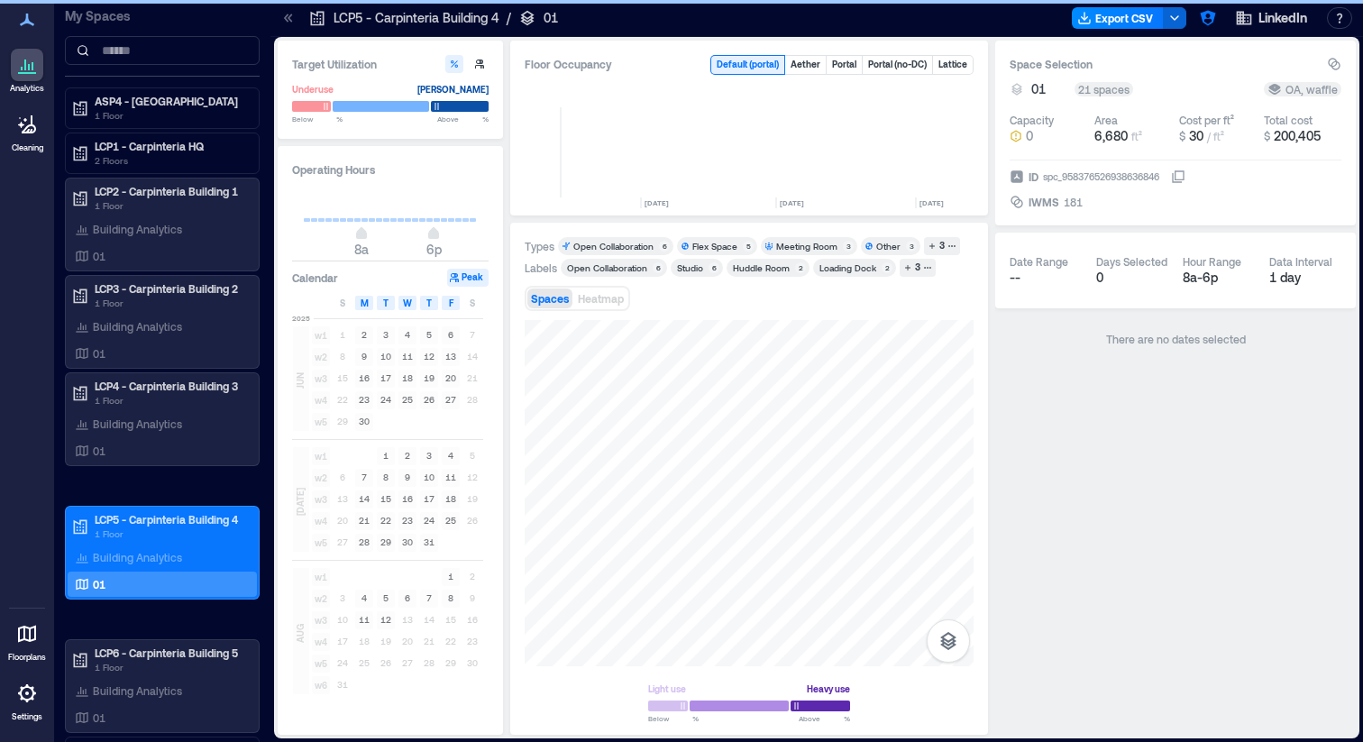
click at [878, 248] on div "Other" at bounding box center [888, 246] width 24 height 13
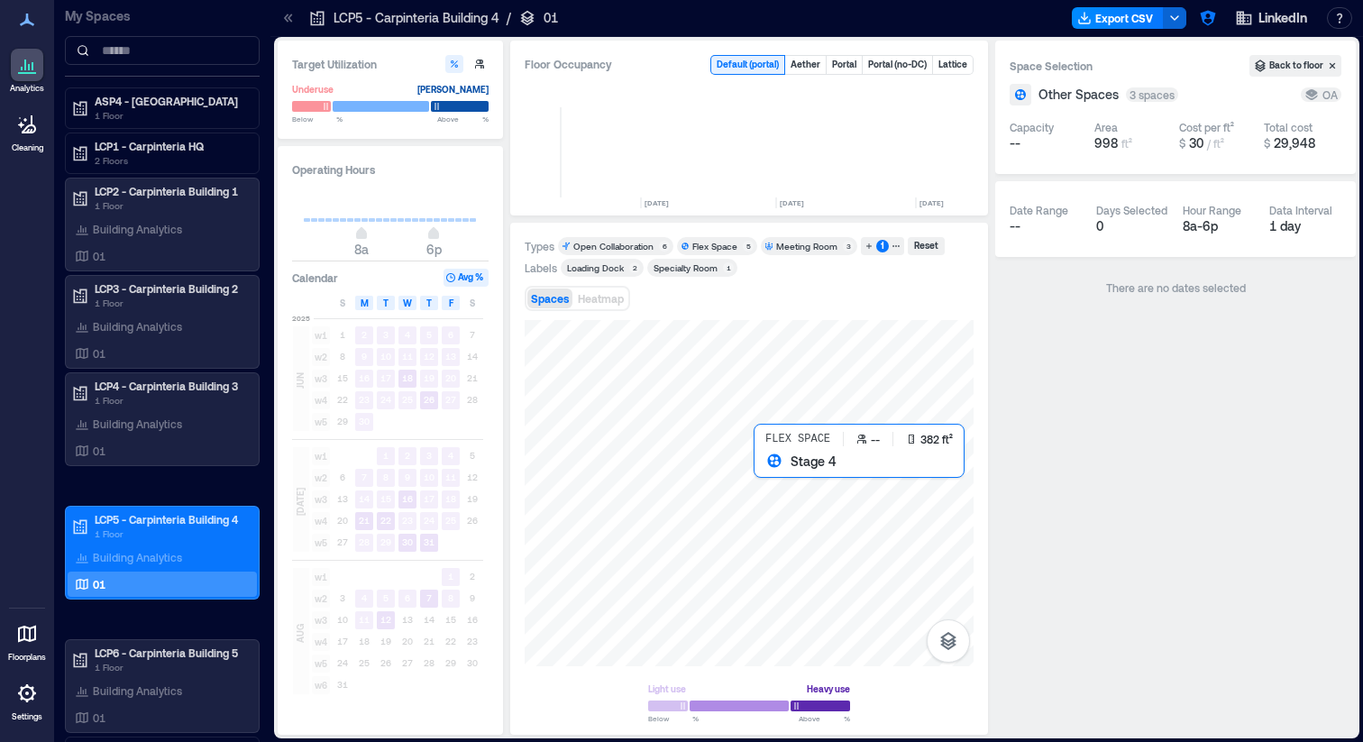
click at [776, 468] on div at bounding box center [749, 493] width 449 height 346
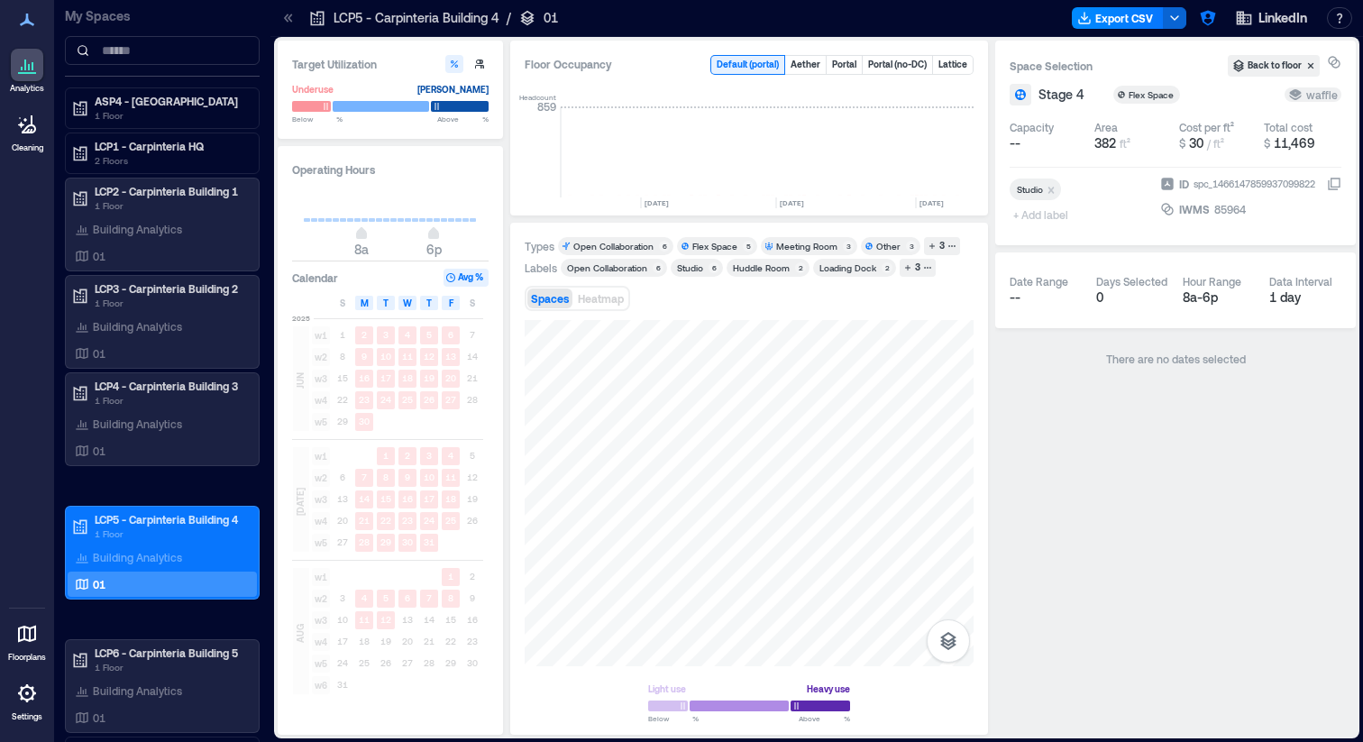
click at [695, 244] on div "Flex Space" at bounding box center [715, 246] width 45 height 13
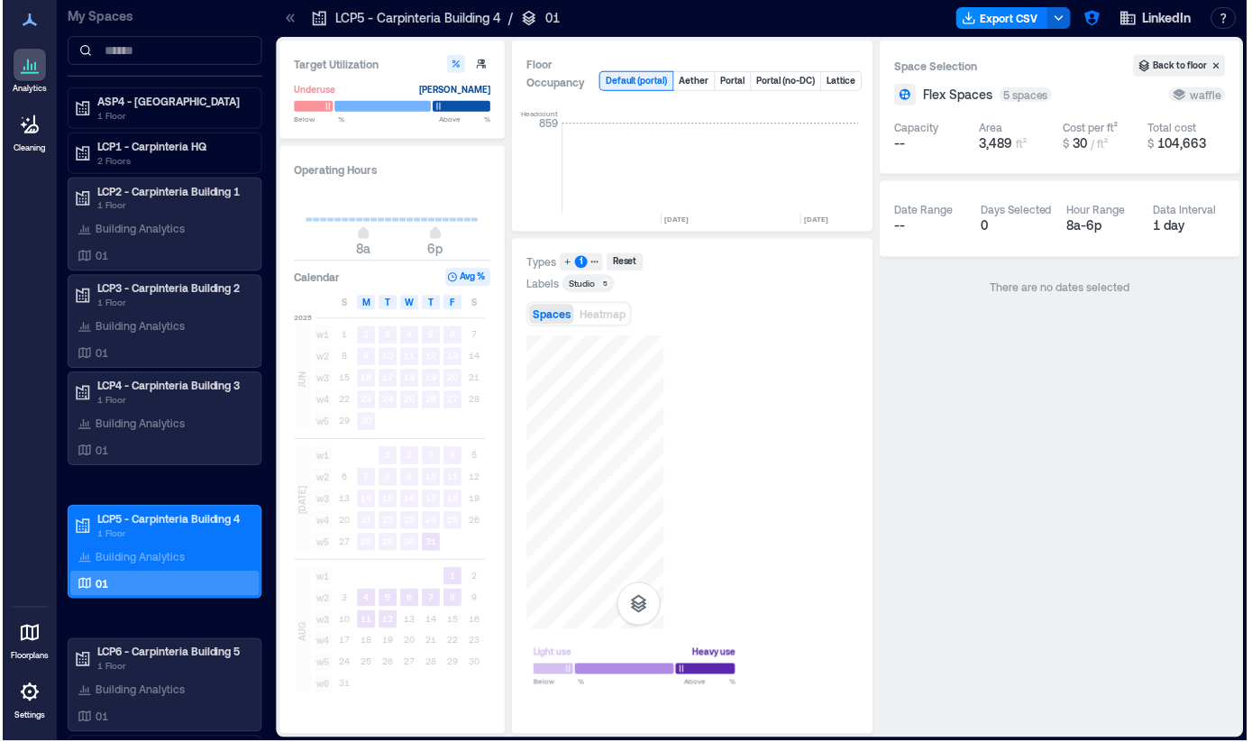
scroll to position [0, 4317]
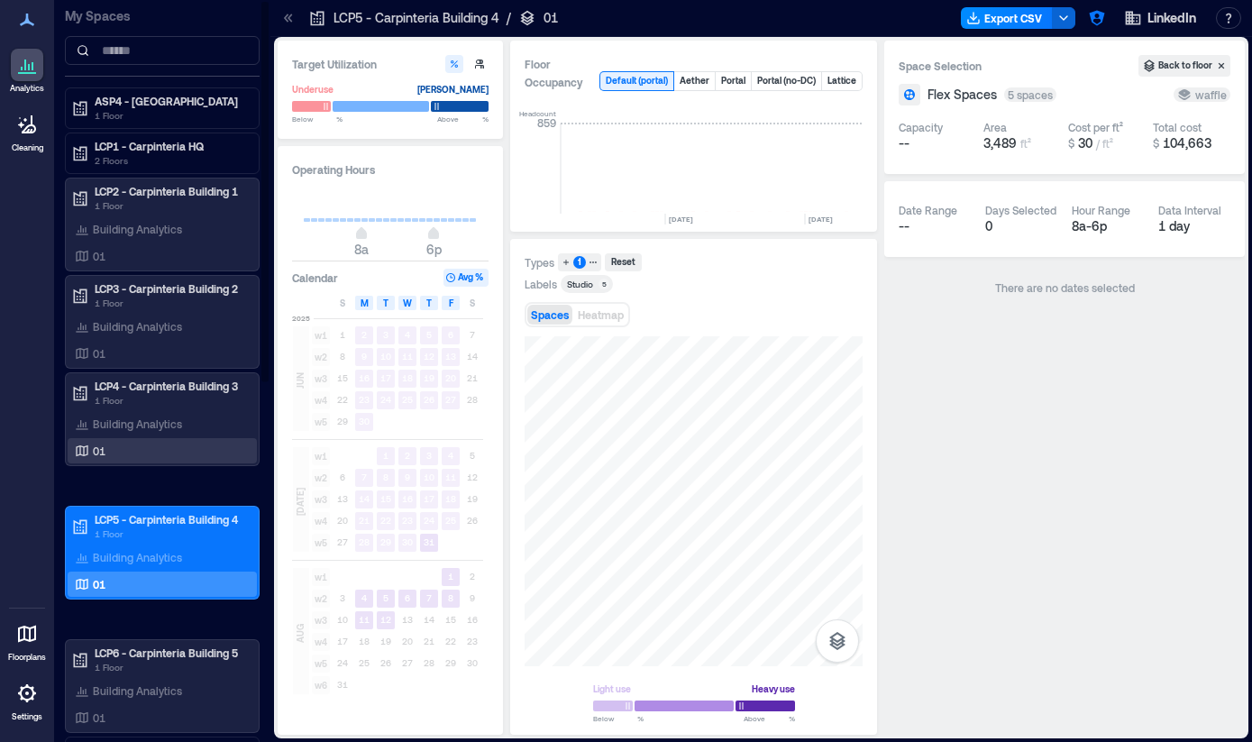
click at [132, 445] on div "01" at bounding box center [158, 451] width 175 height 18
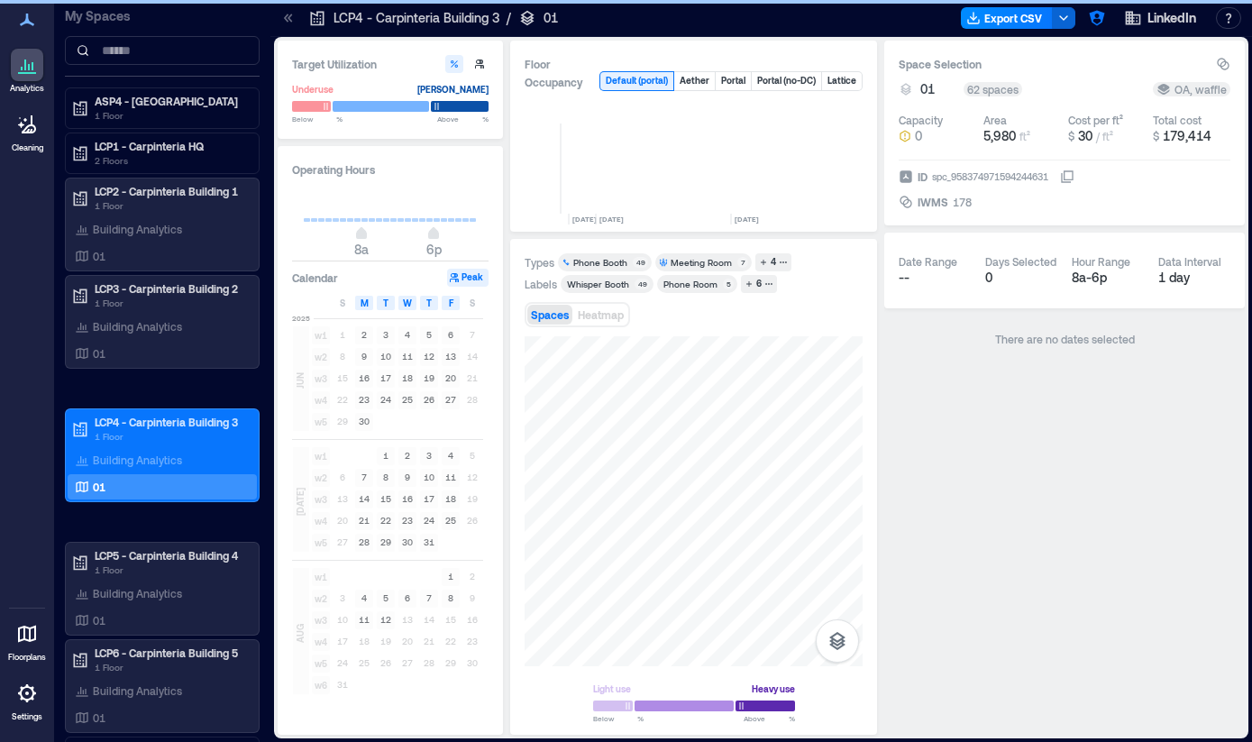
scroll to position [0, 4317]
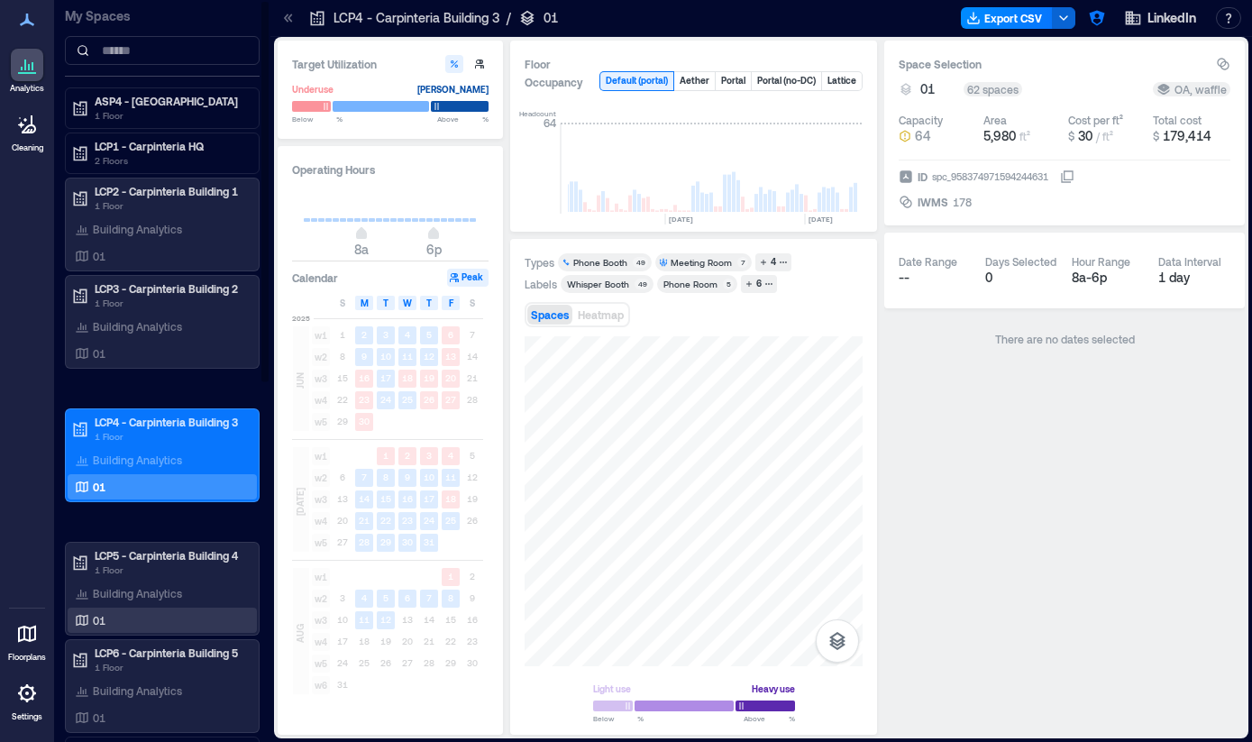
click at [131, 619] on div "01" at bounding box center [158, 620] width 175 height 18
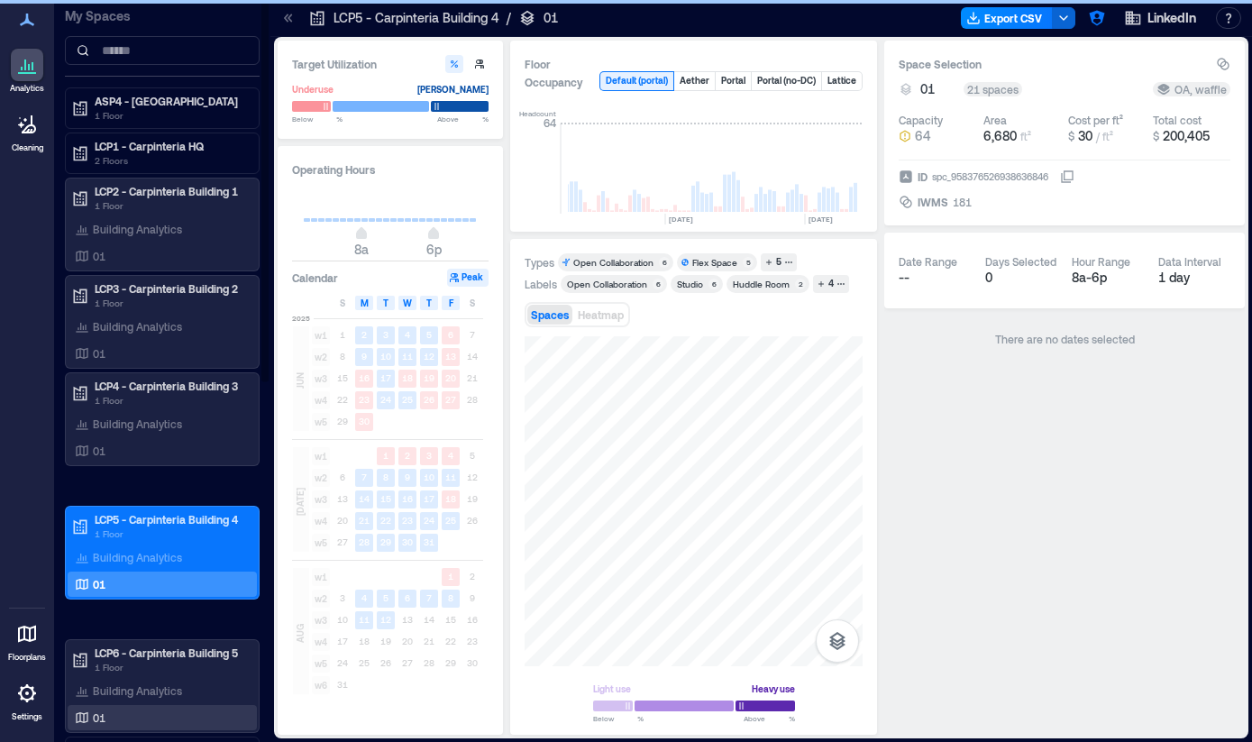
click at [128, 719] on div "01" at bounding box center [158, 718] width 175 height 18
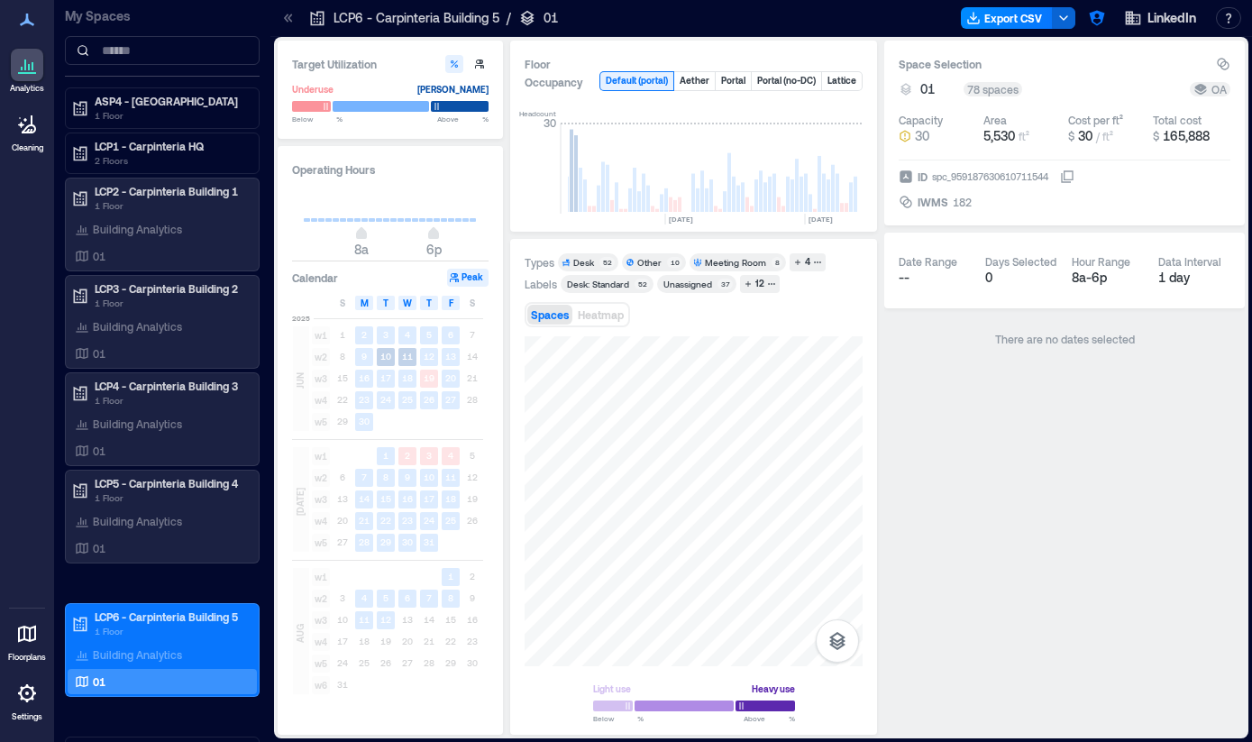
click at [654, 264] on div "Other" at bounding box center [650, 262] width 24 height 13
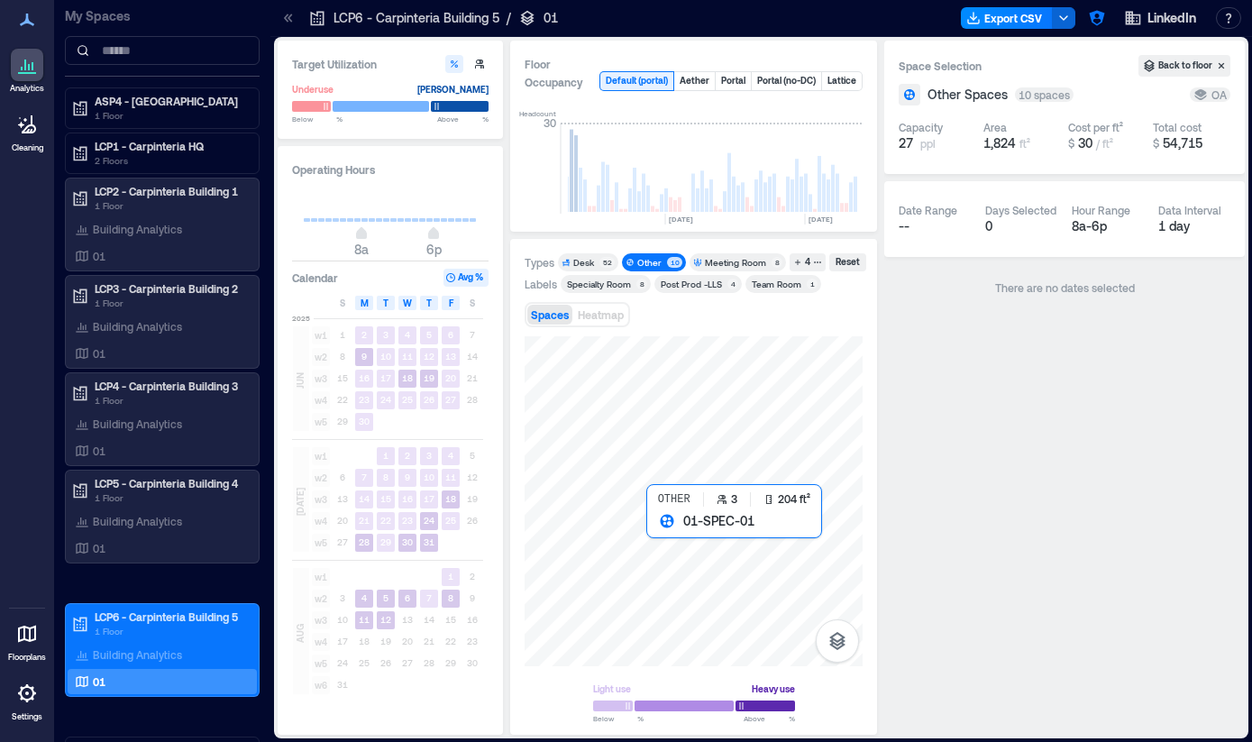
click at [655, 535] on div at bounding box center [694, 501] width 338 height 330
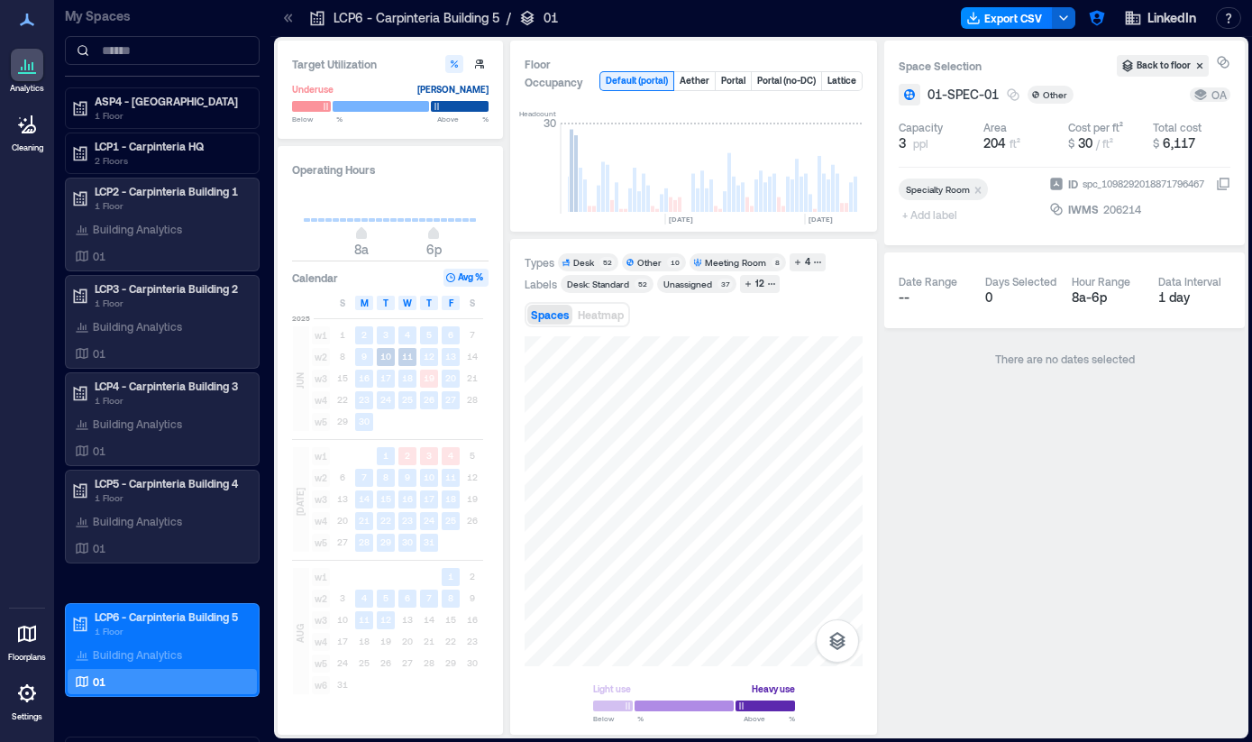
click at [969, 95] on span "01-SPEC-01" at bounding box center [963, 95] width 71 height 18
copy div "01-SPEC-01 Other"
click at [968, 97] on span "01-SPEC-01" at bounding box center [963, 95] width 71 height 18
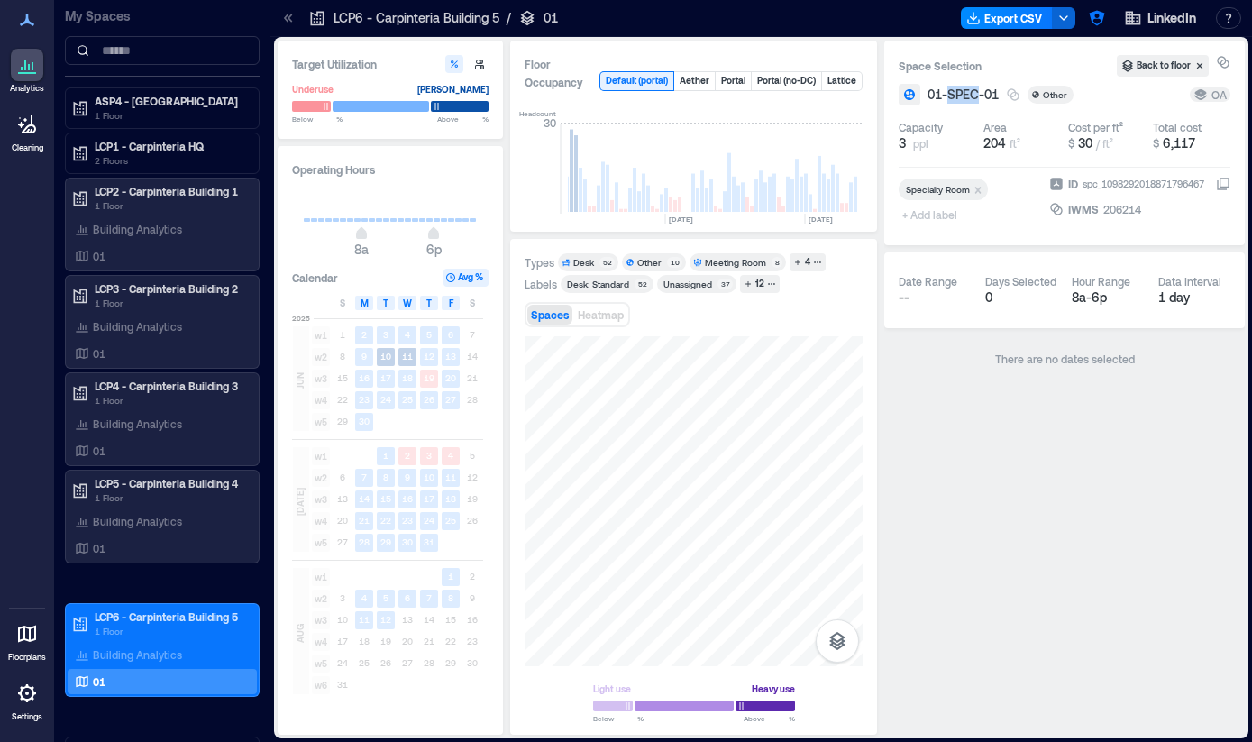
click at [968, 97] on span "01-SPEC-01" at bounding box center [963, 95] width 71 height 18
copy div "01-SPEC-01 Other"
click at [662, 528] on div at bounding box center [694, 501] width 338 height 330
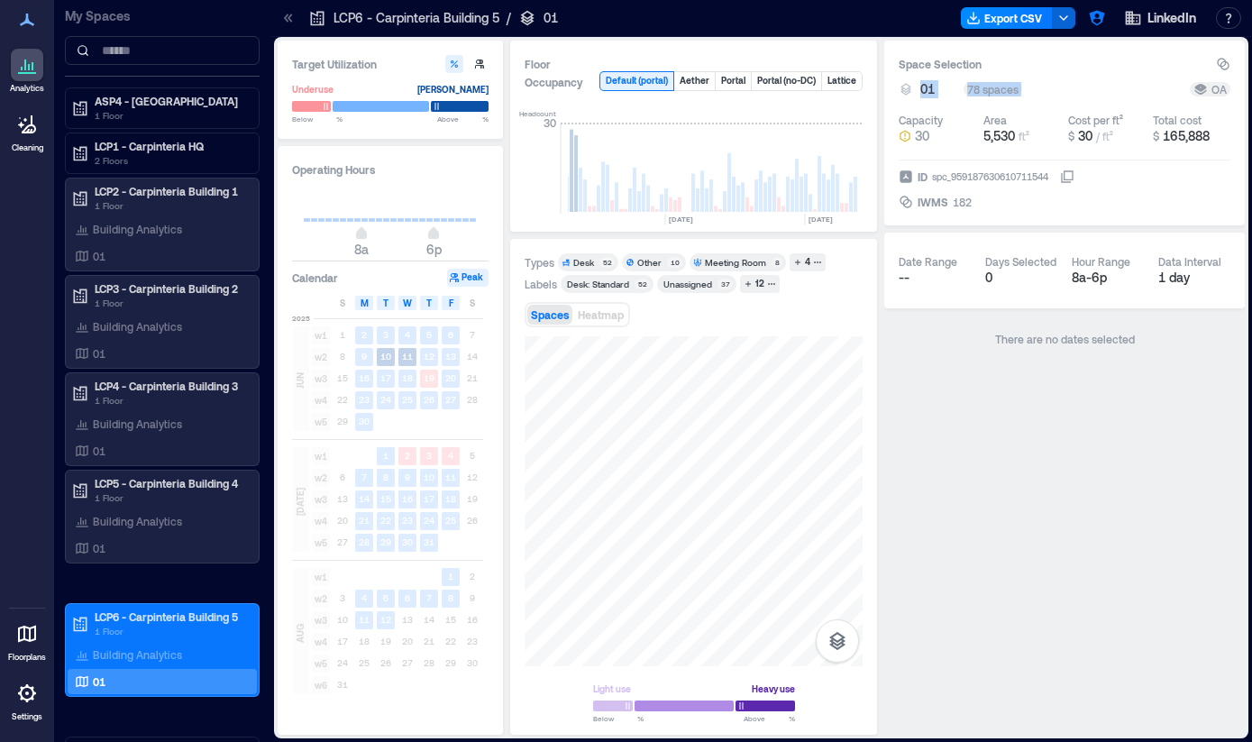
click at [656, 257] on div "Other" at bounding box center [650, 262] width 24 height 13
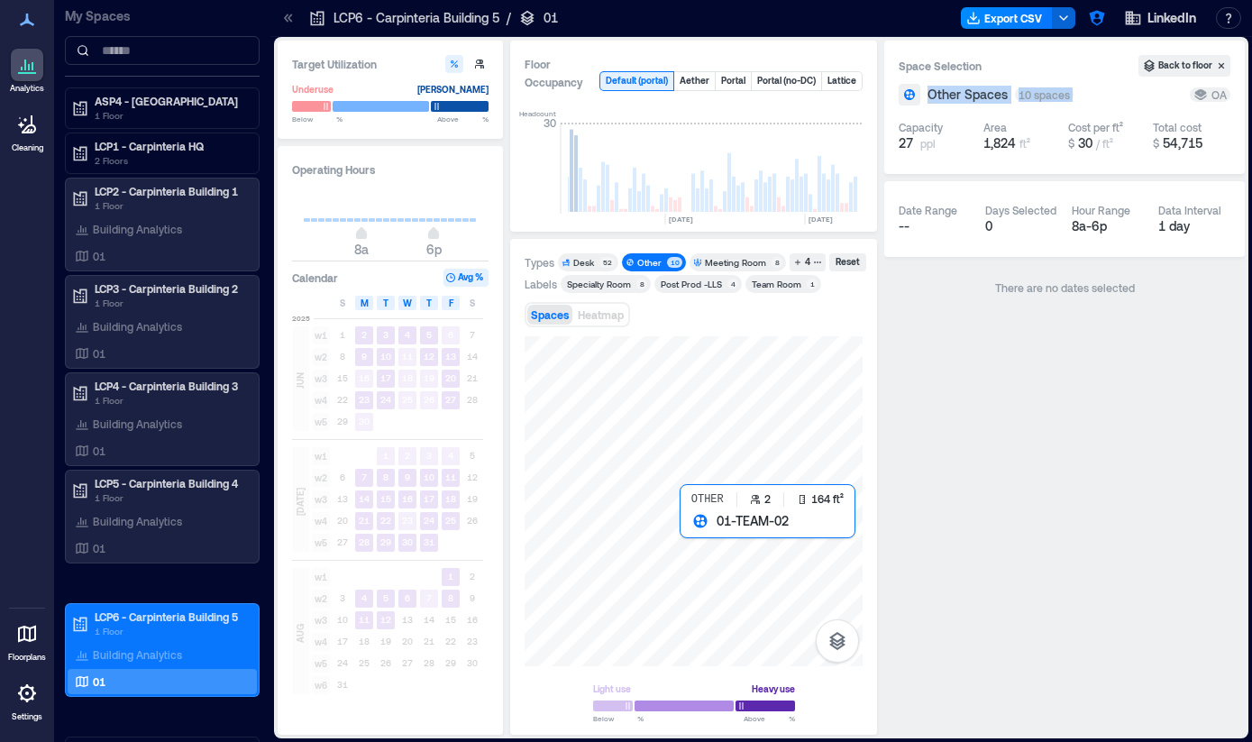
click at [683, 533] on div at bounding box center [694, 501] width 338 height 330
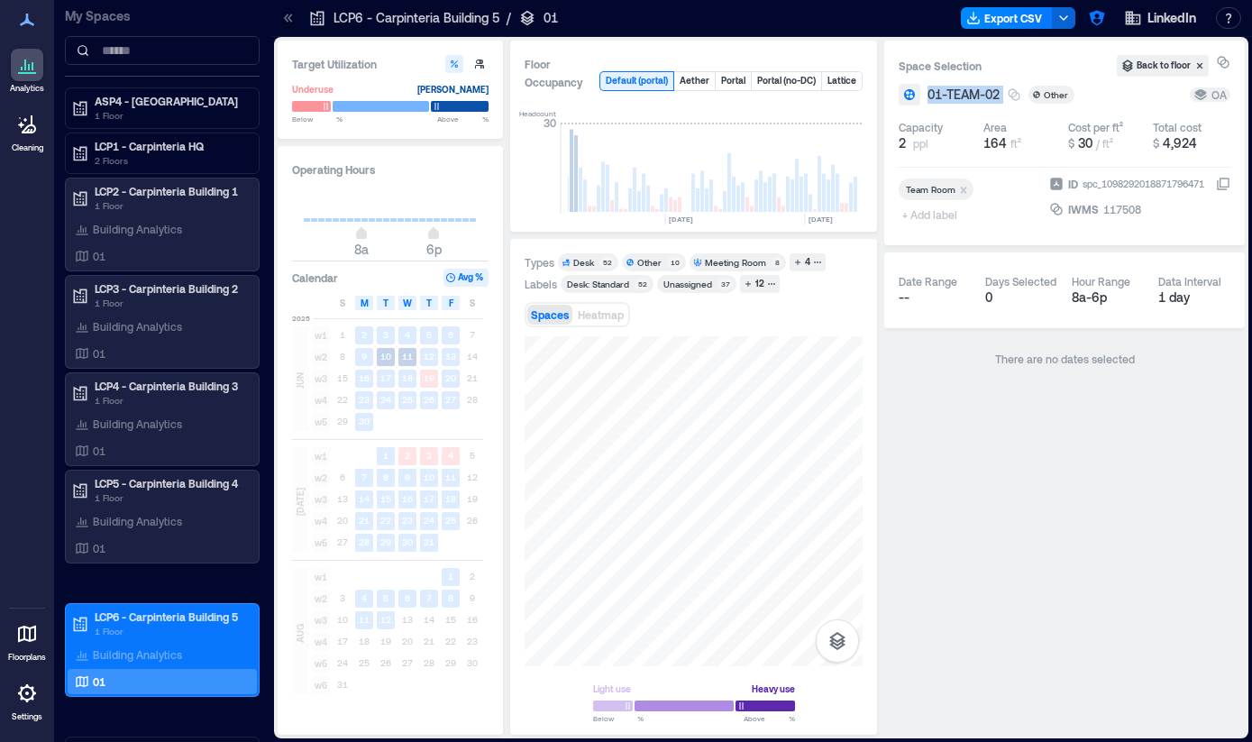
click at [1002, 95] on div "01-TEAM-02" at bounding box center [975, 95] width 94 height 18
drag, startPoint x: 1002, startPoint y: 93, endPoint x: 916, endPoint y: 94, distance: 85.7
click at [916, 94] on div "01-TEAM-02 Other" at bounding box center [1041, 95] width 284 height 22
copy span "01-TEAM-02"
click at [686, 530] on div at bounding box center [694, 501] width 338 height 330
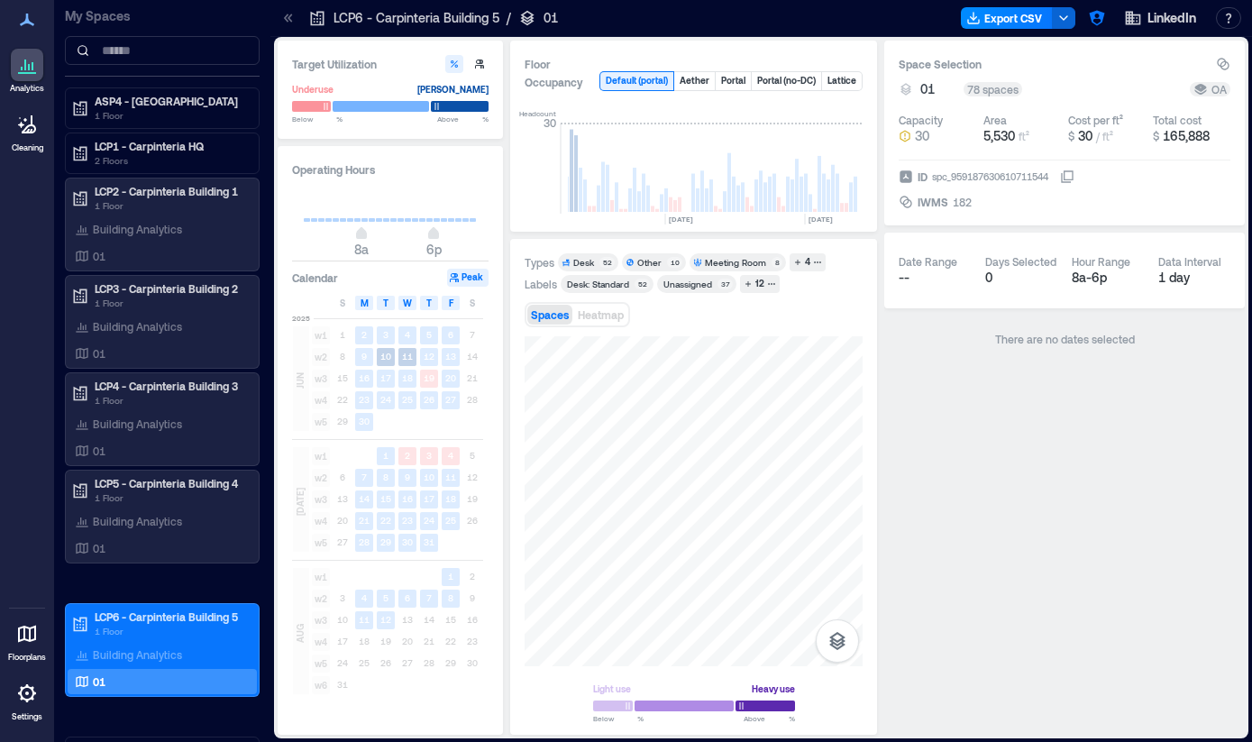
click at [646, 264] on div "Other" at bounding box center [650, 262] width 24 height 13
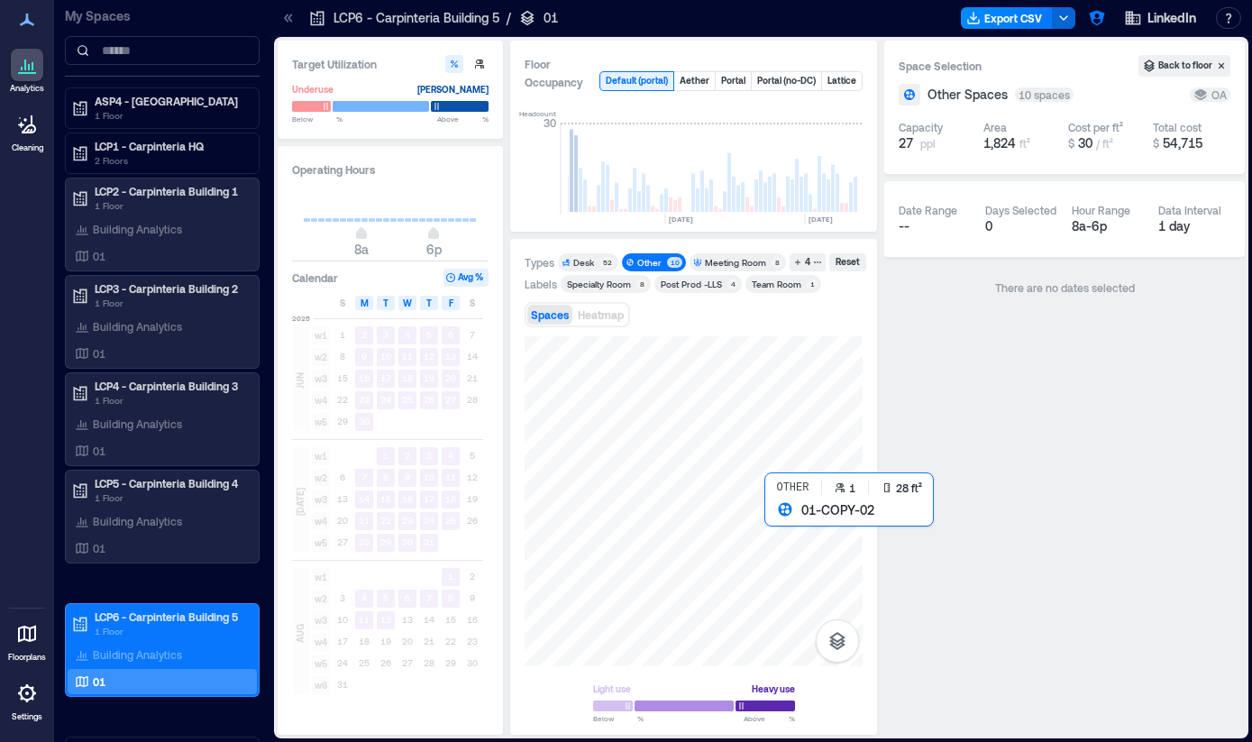
click at [767, 513] on div at bounding box center [694, 501] width 338 height 330
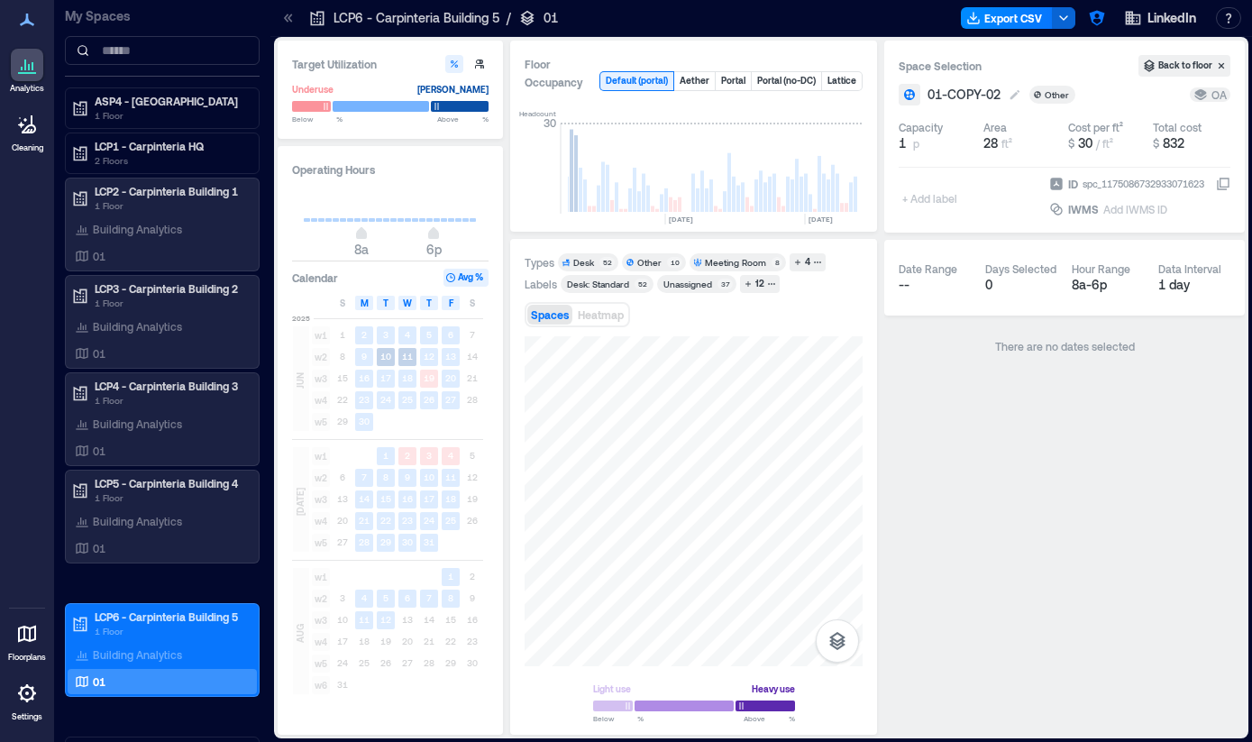
drag, startPoint x: 1001, startPoint y: 92, endPoint x: 933, endPoint y: 93, distance: 67.6
click at [933, 93] on span "01-COPY-02" at bounding box center [964, 95] width 73 height 18
click at [932, 93] on input "**********" at bounding box center [990, 95] width 133 height 18
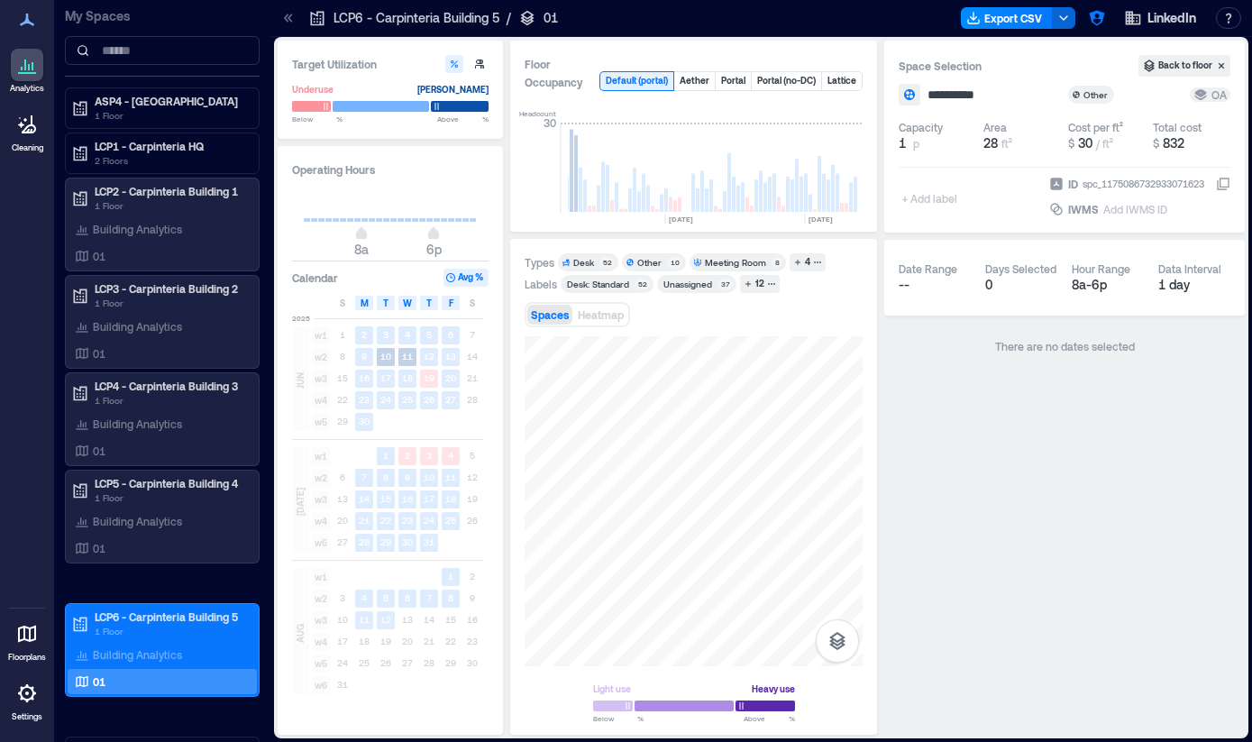
click at [991, 472] on div "**********" at bounding box center [1065, 388] width 361 height 694
click at [125, 353] on div "01" at bounding box center [158, 353] width 175 height 18
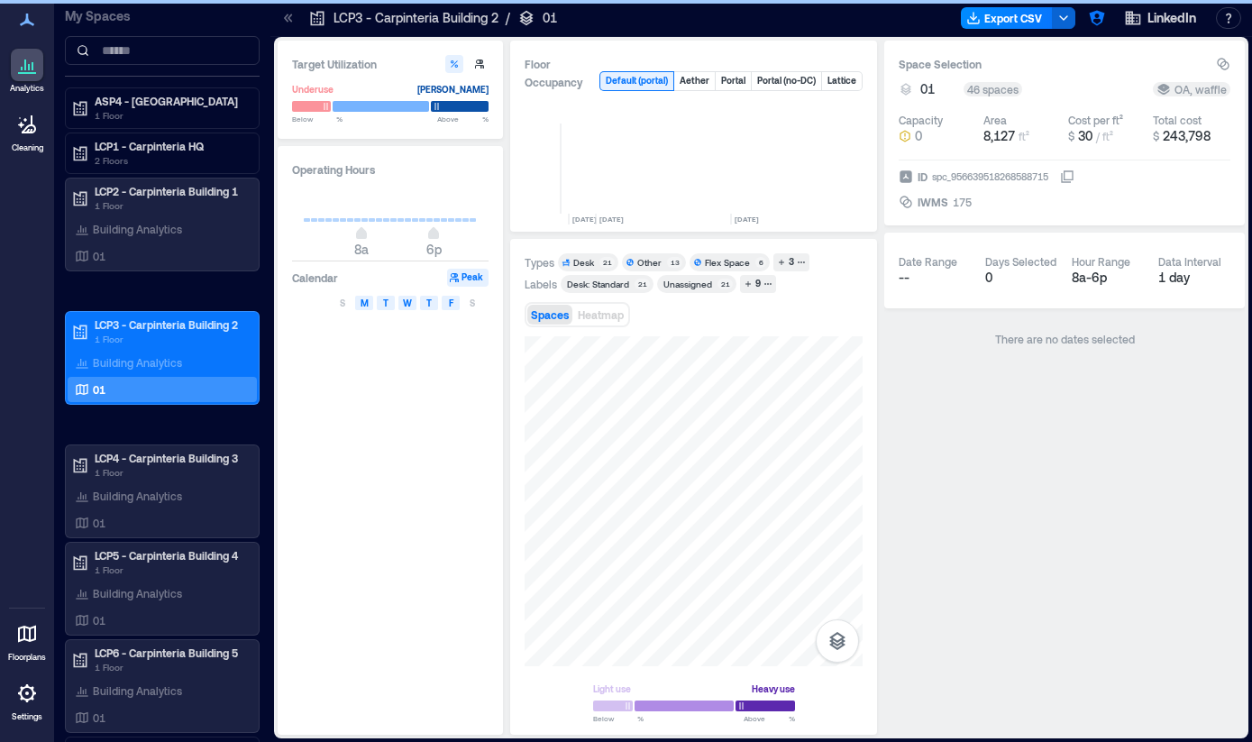
scroll to position [0, 4317]
click at [645, 262] on div "Other" at bounding box center [650, 262] width 24 height 13
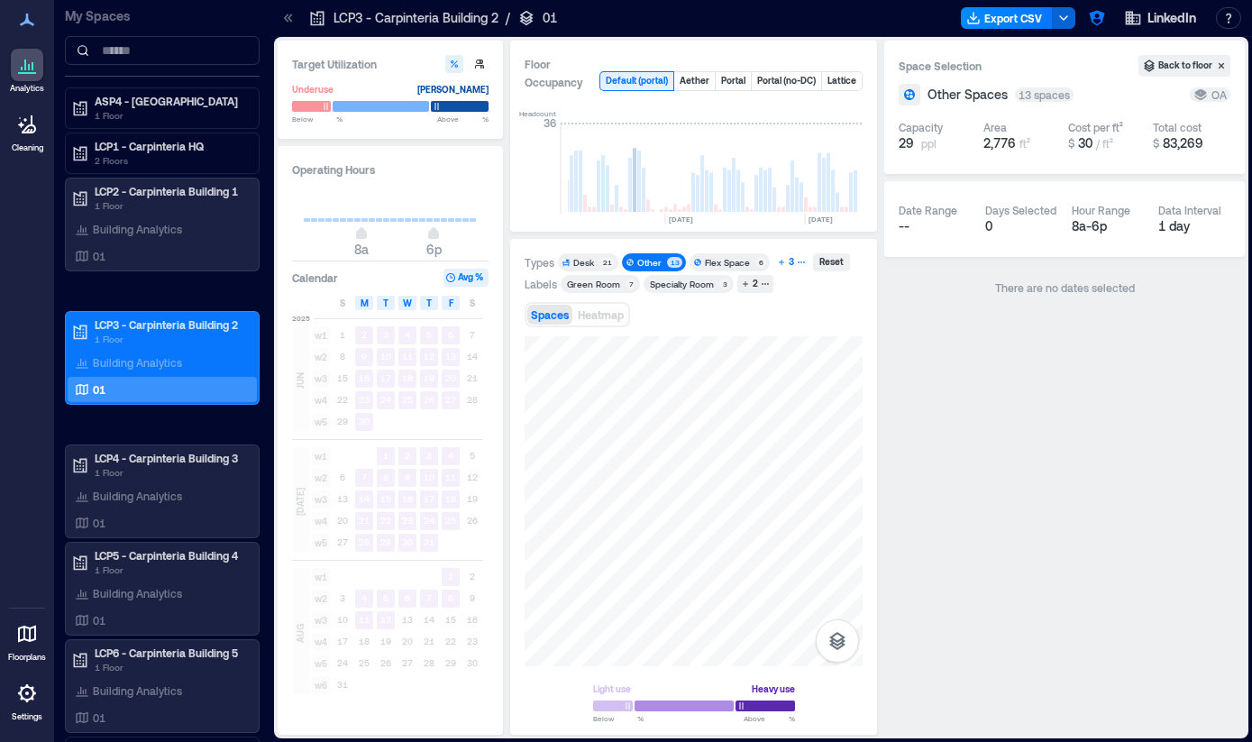
click at [790, 264] on div "3" at bounding box center [791, 262] width 11 height 16
click at [732, 263] on div "Flex Space" at bounding box center [727, 262] width 45 height 13
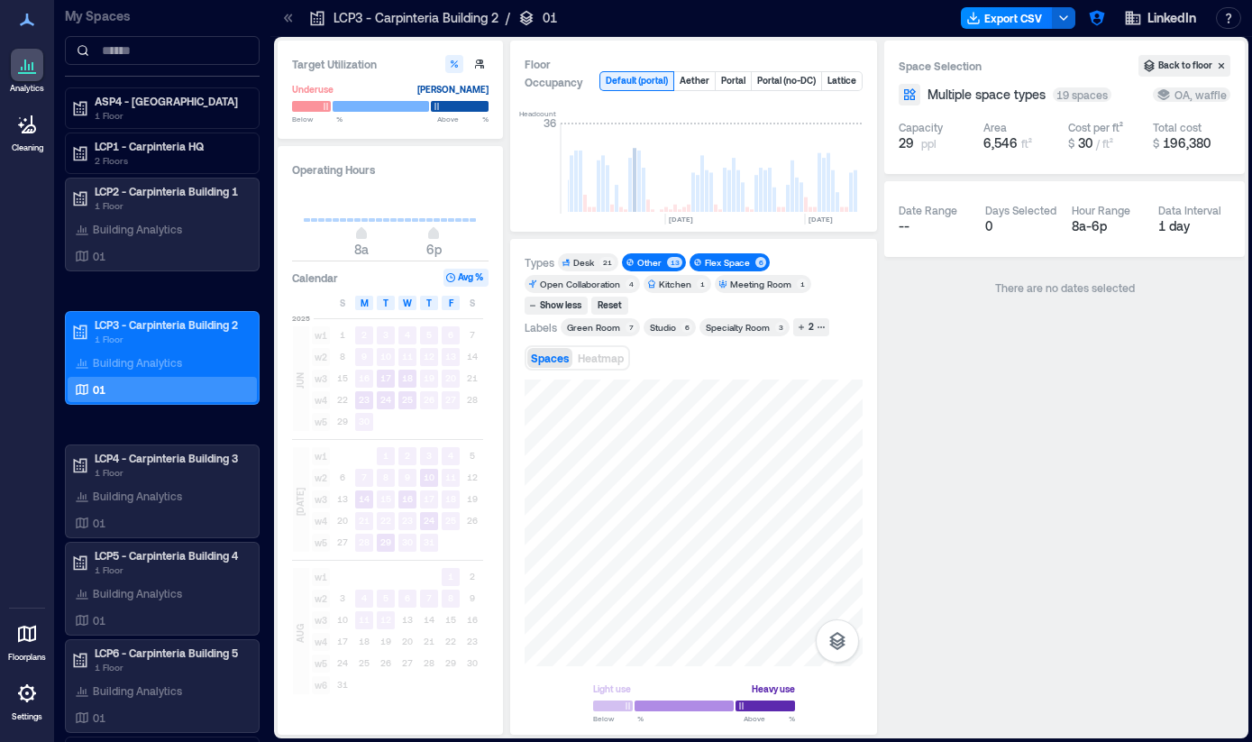
click at [667, 262] on div "13" at bounding box center [674, 262] width 15 height 11
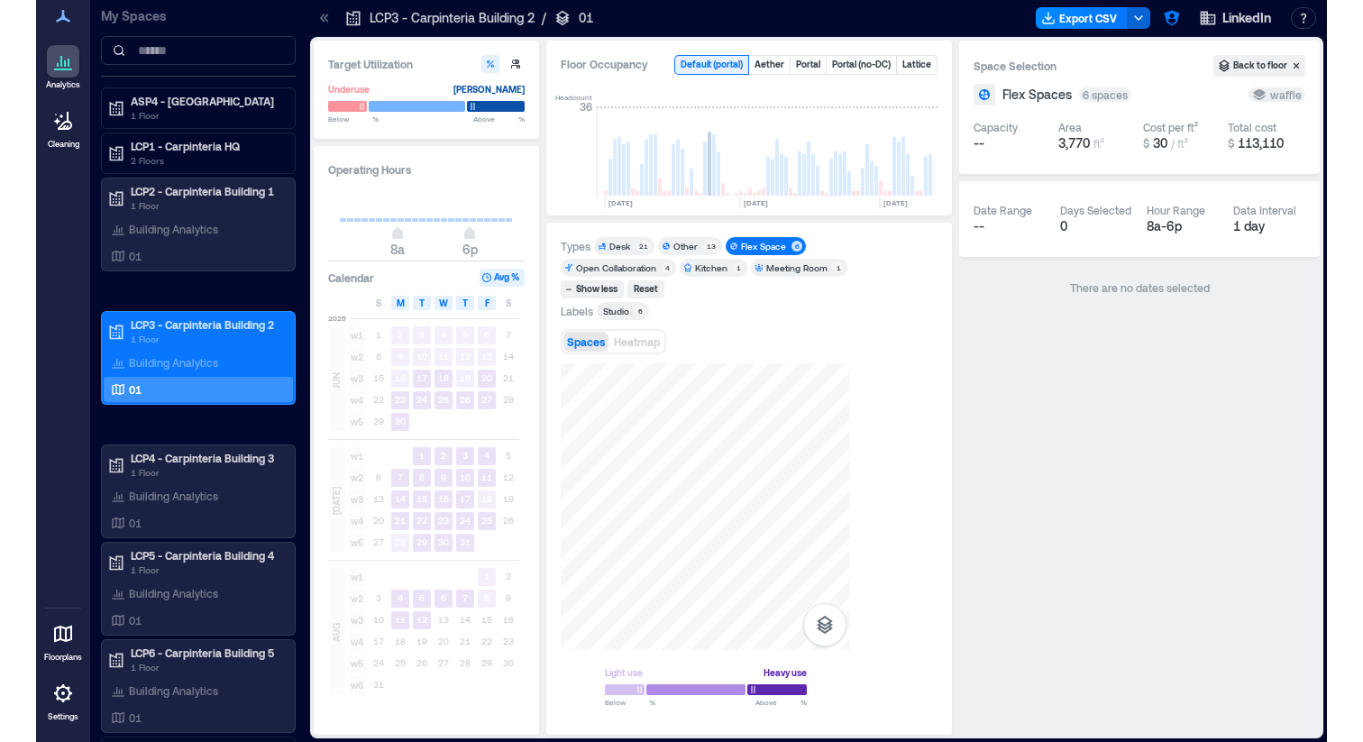
scroll to position [0, 4207]
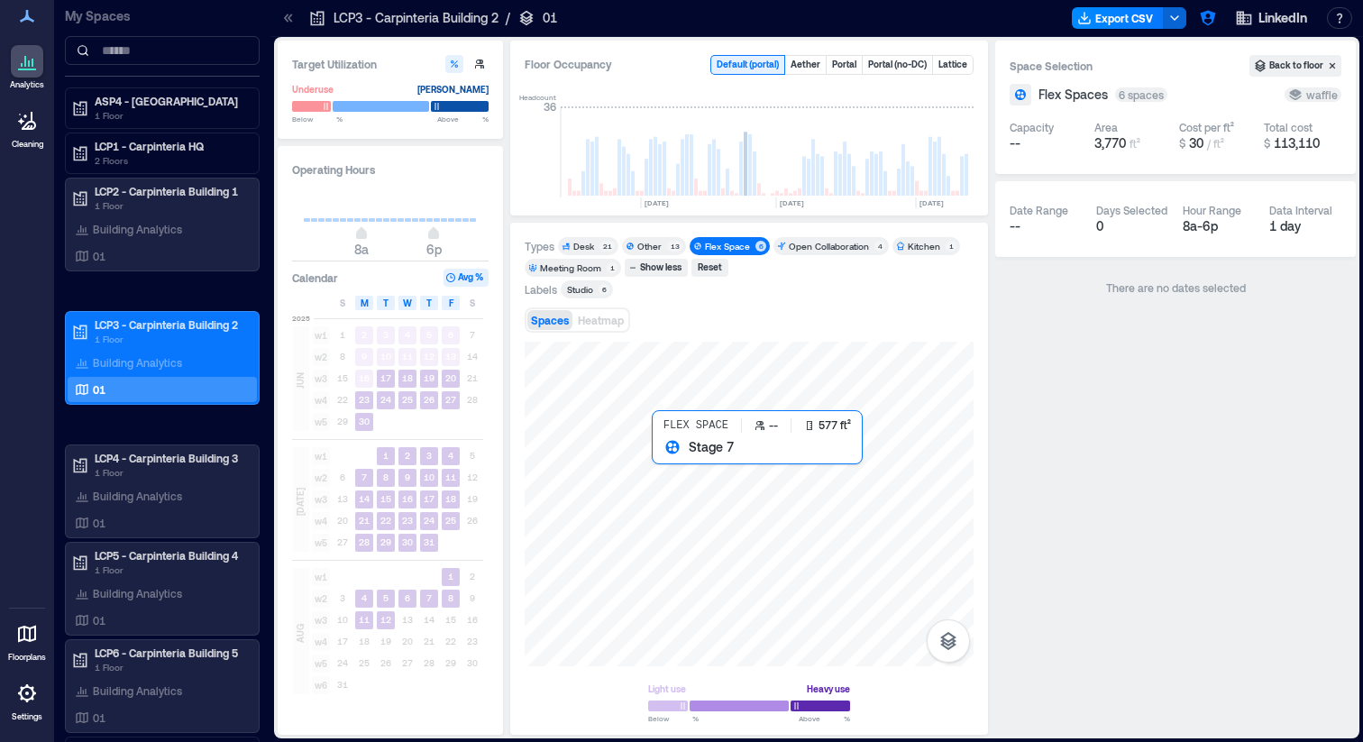
click at [677, 487] on div at bounding box center [749, 504] width 449 height 325
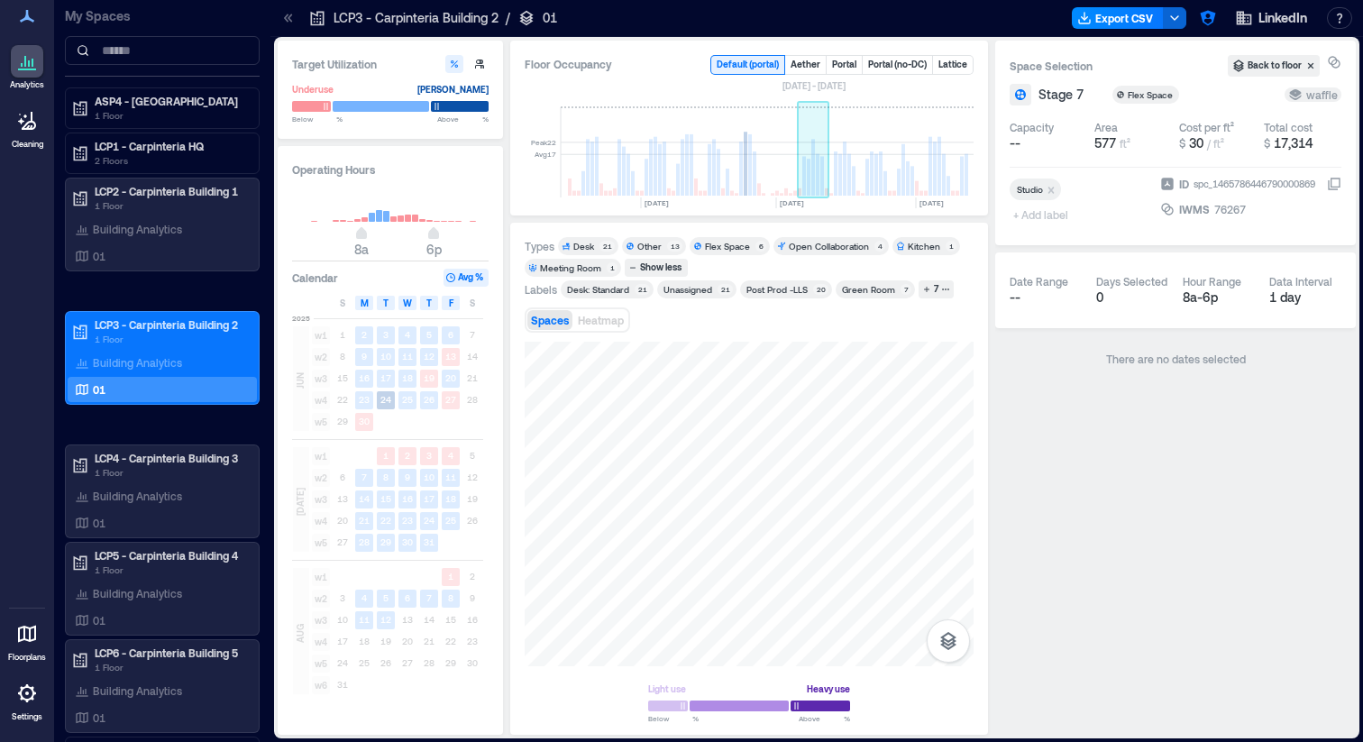
click at [828, 174] on rect at bounding box center [814, 152] width 32 height 90
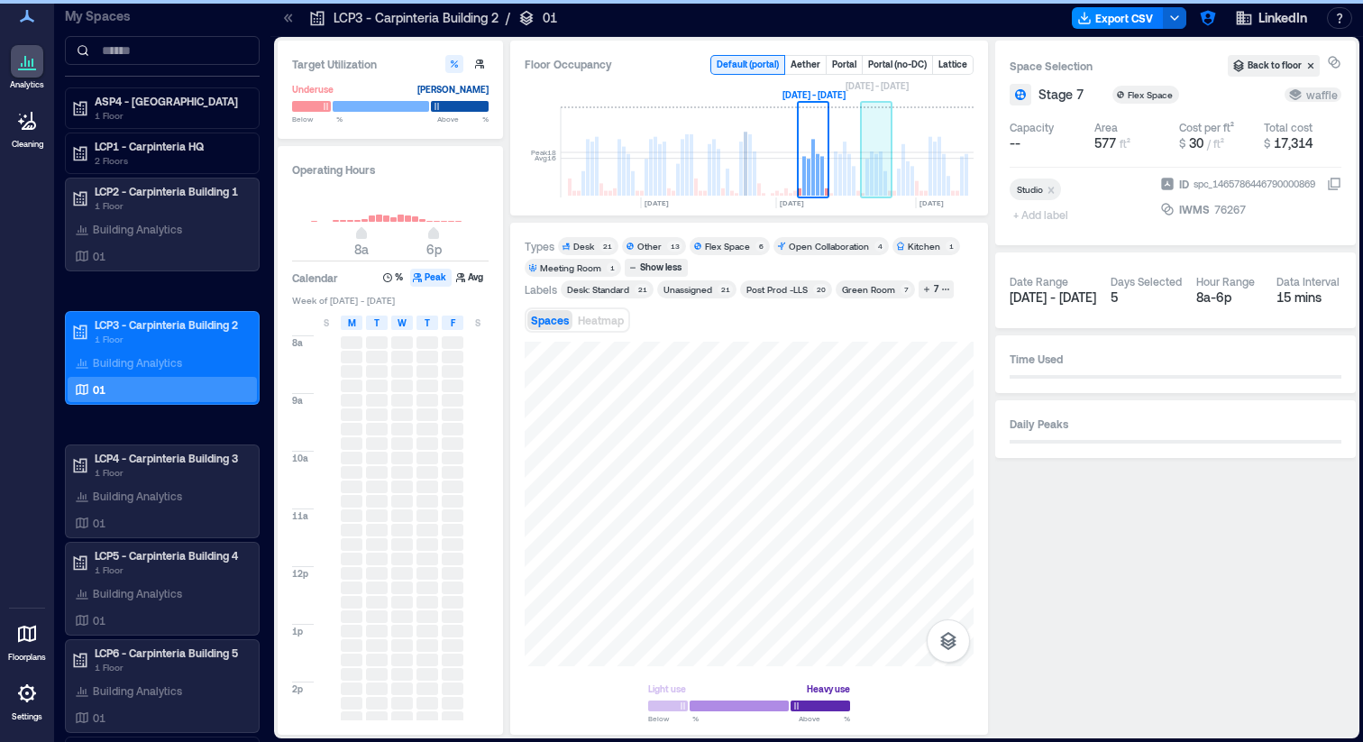
click at [888, 177] on rect at bounding box center [877, 152] width 32 height 90
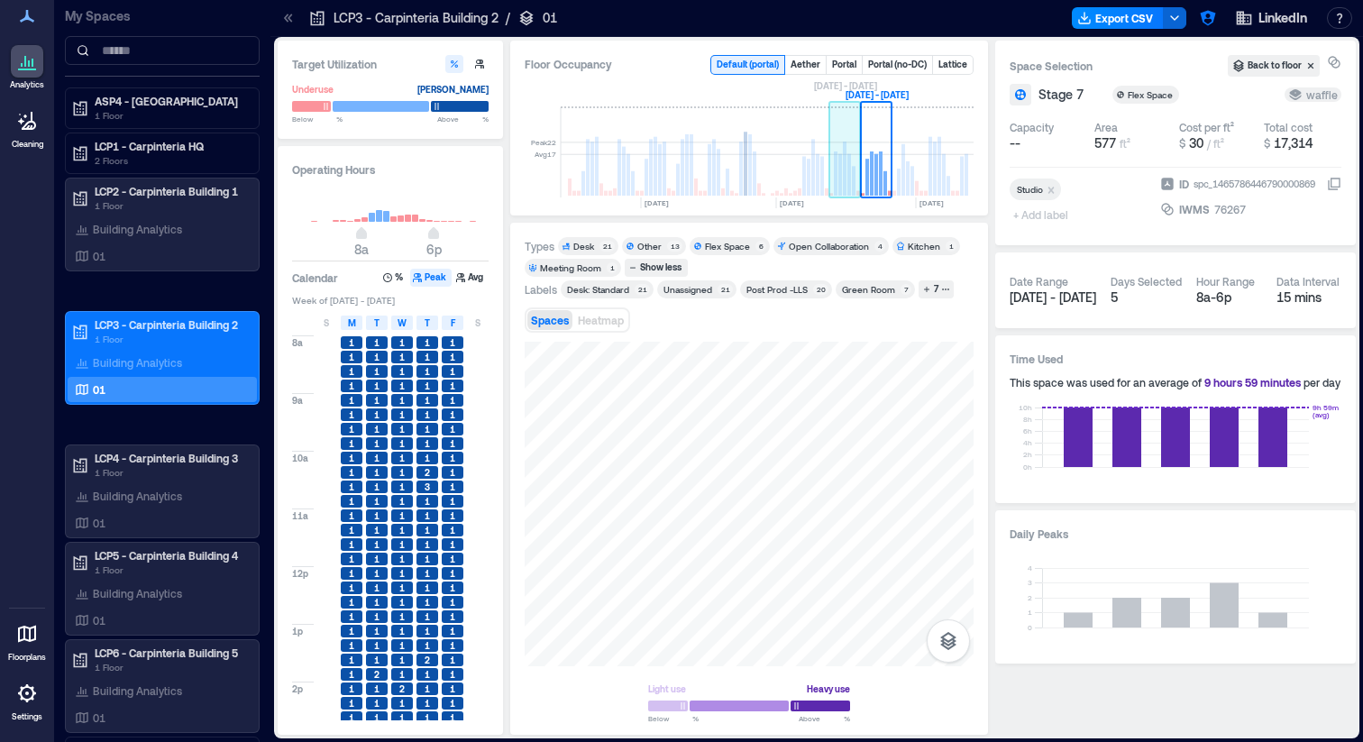
click at [843, 165] on rect at bounding box center [845, 169] width 4 height 54
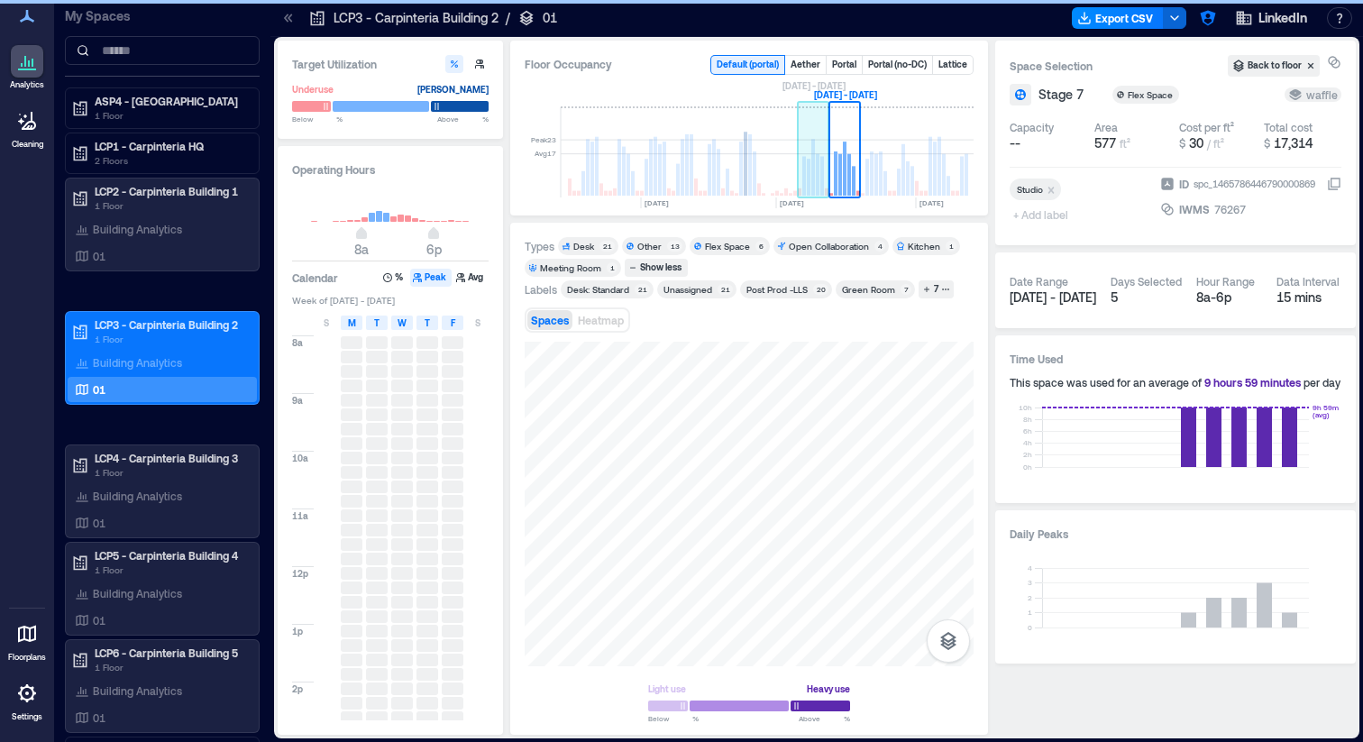
click at [810, 170] on rect at bounding box center [809, 177] width 4 height 37
